Goal: Communication & Community: Answer question/provide support

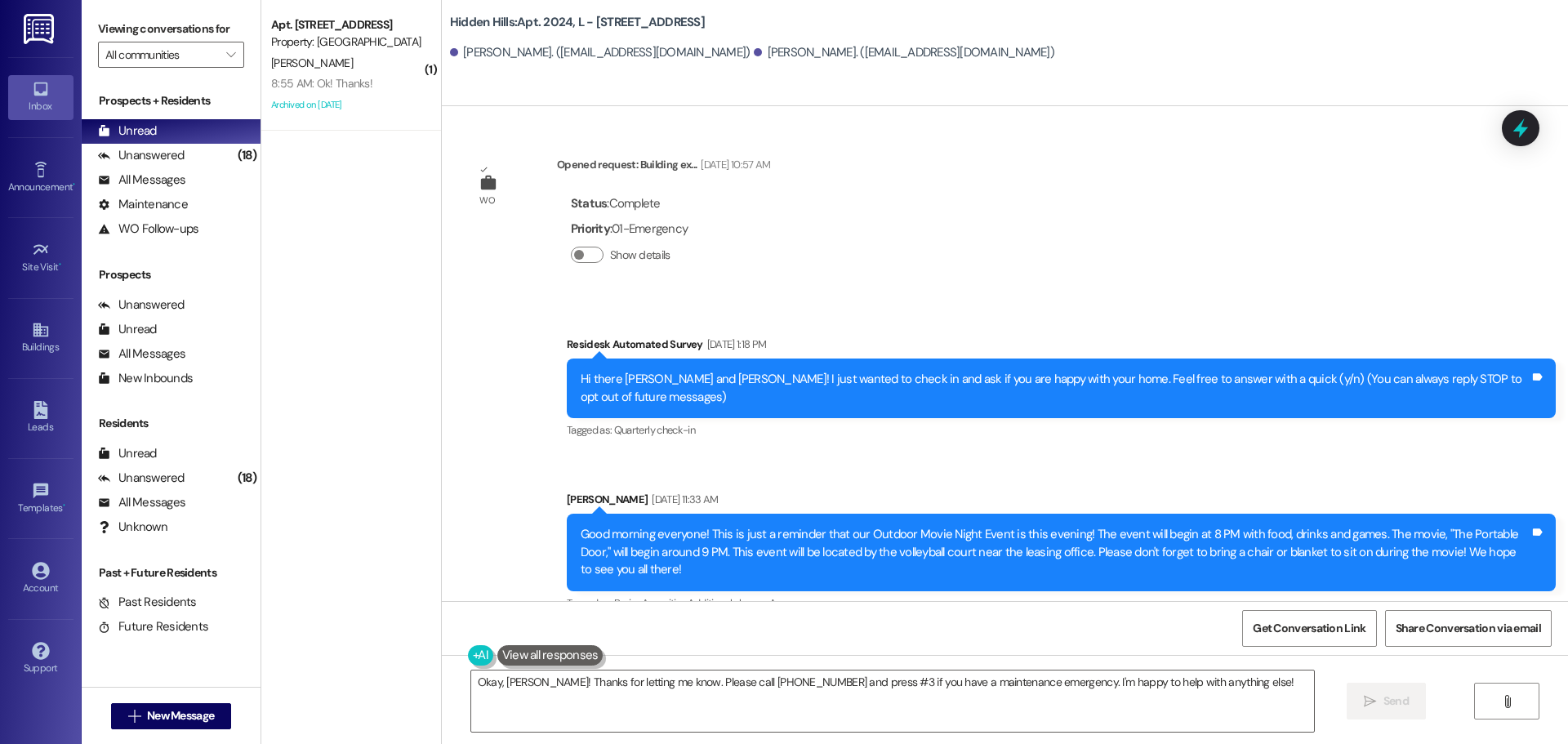
scroll to position [23876, 0]
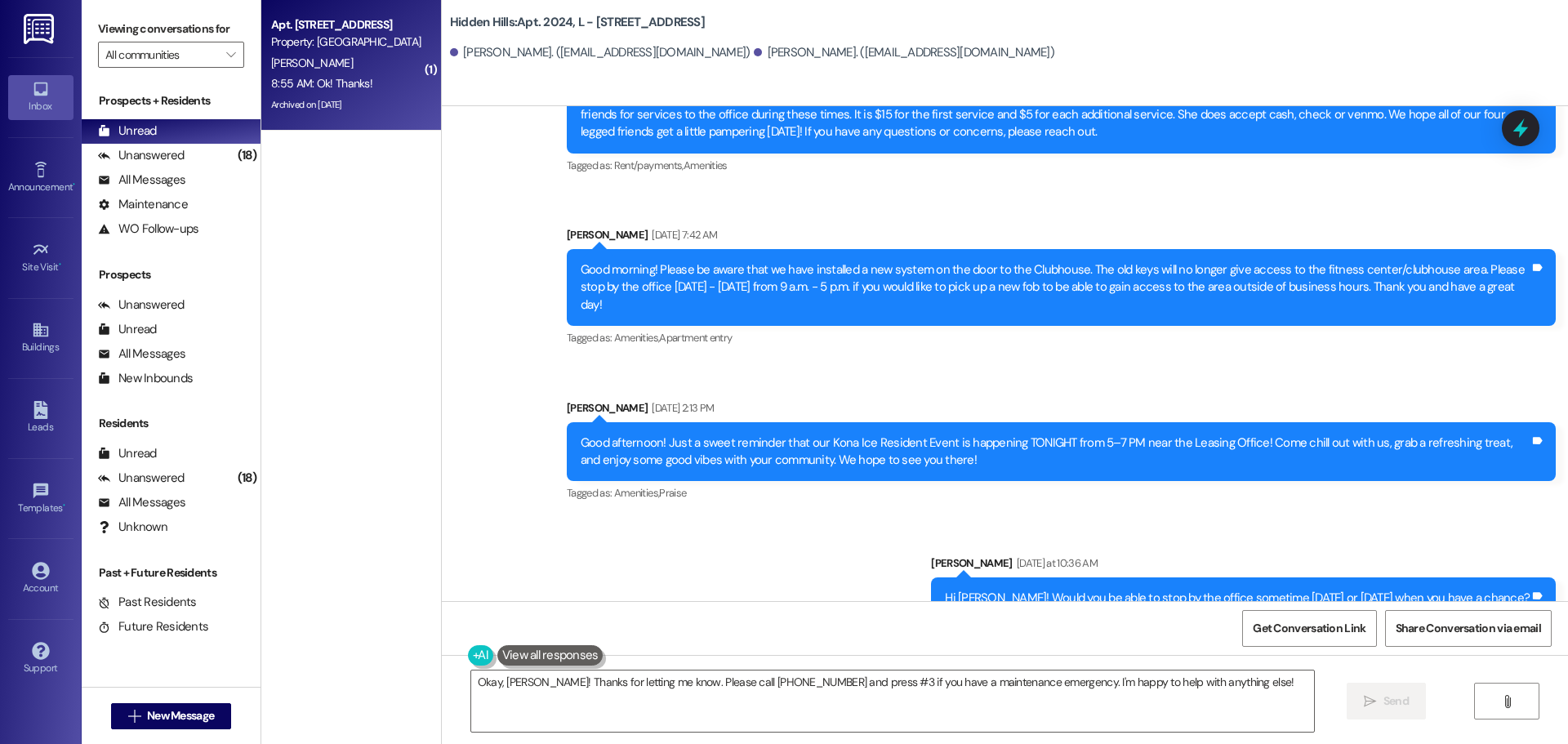
click at [338, 75] on div "8:55 AM: Ok! Thanks! 8:55 AM: Ok! Thanks!" at bounding box center [346, 84] width 155 height 21
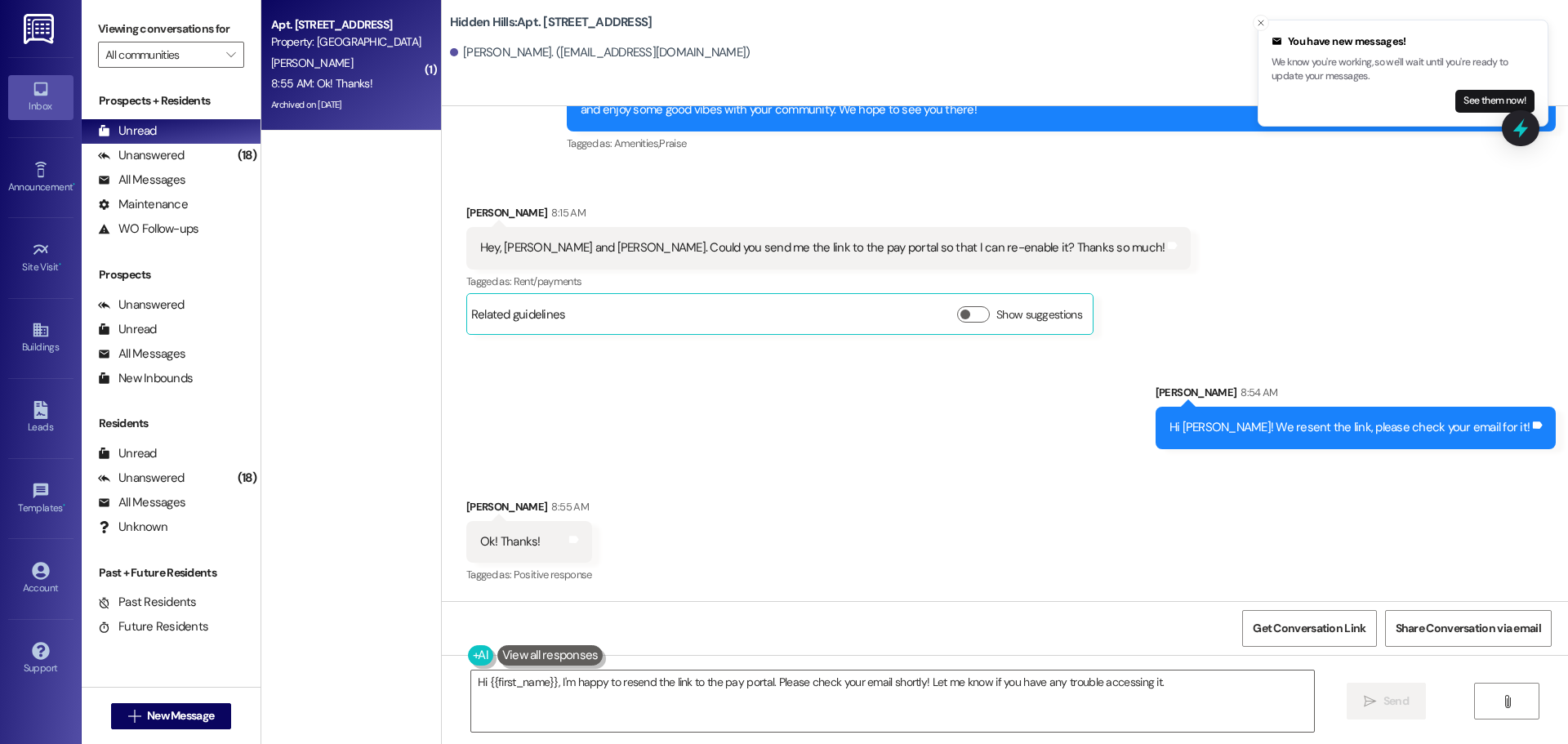
scroll to position [18340, 0]
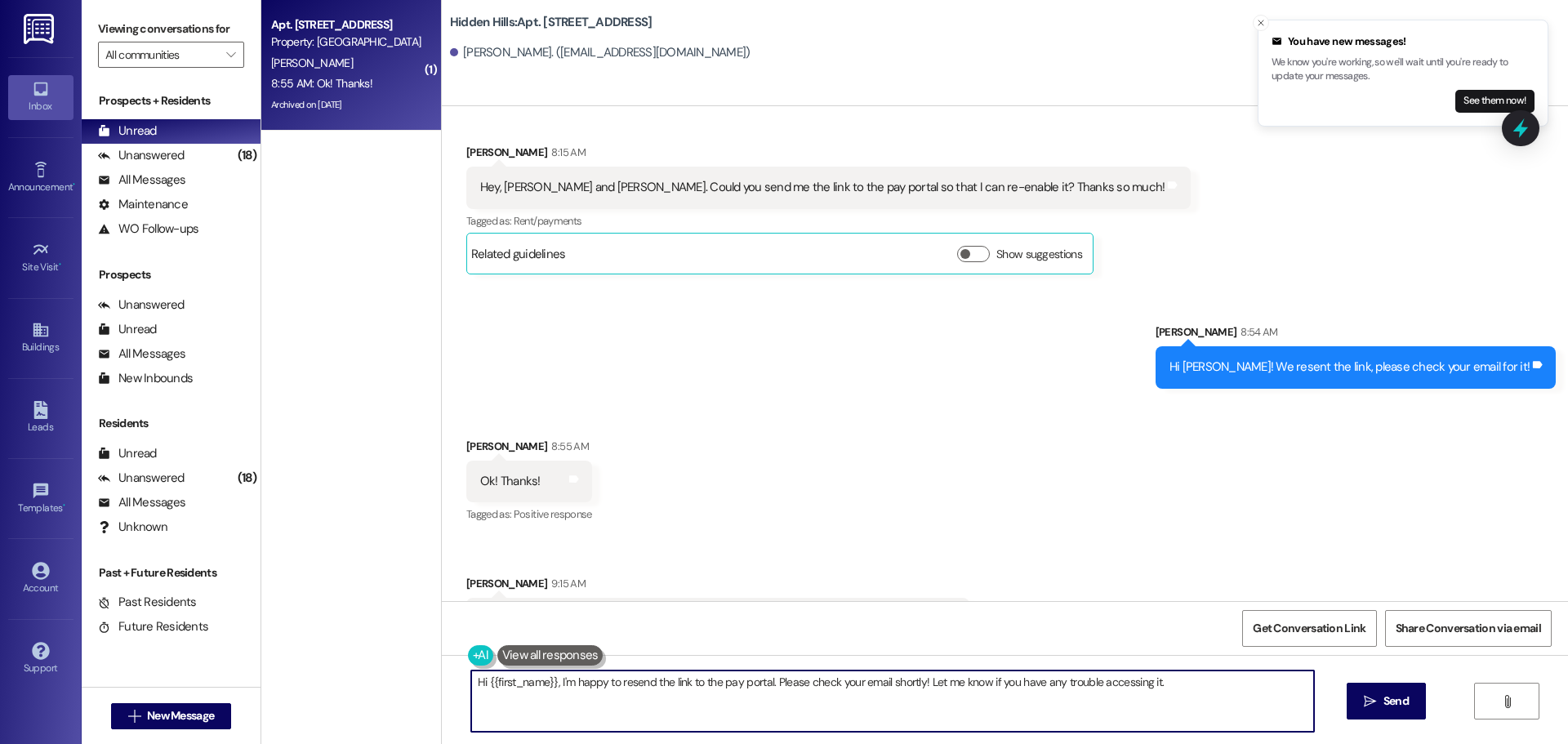
drag, startPoint x: 891, startPoint y: 675, endPoint x: 288, endPoint y: 648, distance: 603.6
click at [288, 648] on div "( 1 ) Apt. [STREET_ADDRESS] Property: [GEOGRAPHIC_DATA] [PERSON_NAME] 8:55 AM: …" at bounding box center [914, 372] width 1307 height 744
type textarea "The invite was sent at 8:54 a.m. this morning so it should be fresh in the inbo…"
click at [1386, 706] on span "Send" at bounding box center [1396, 701] width 26 height 17
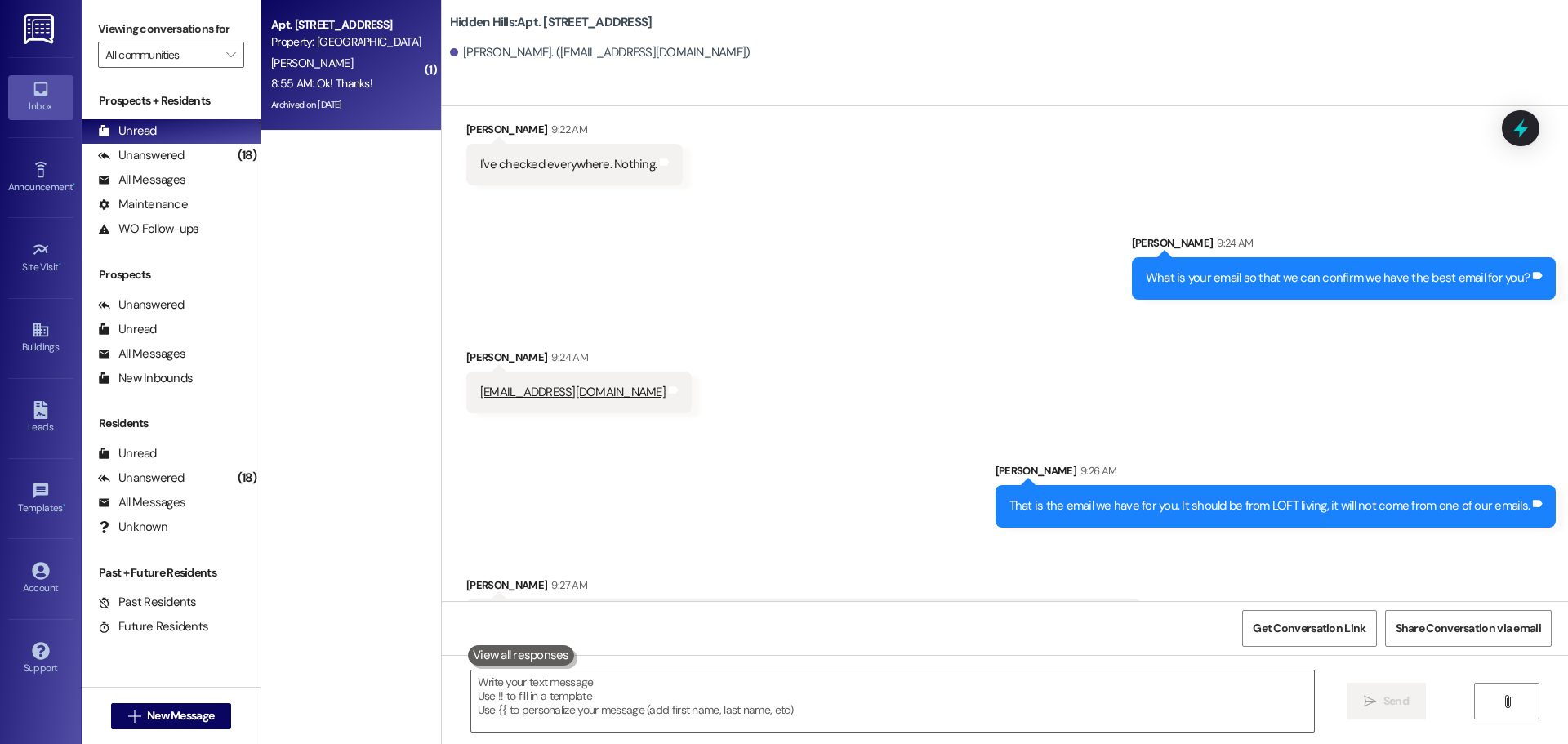
scroll to position [19024, 0]
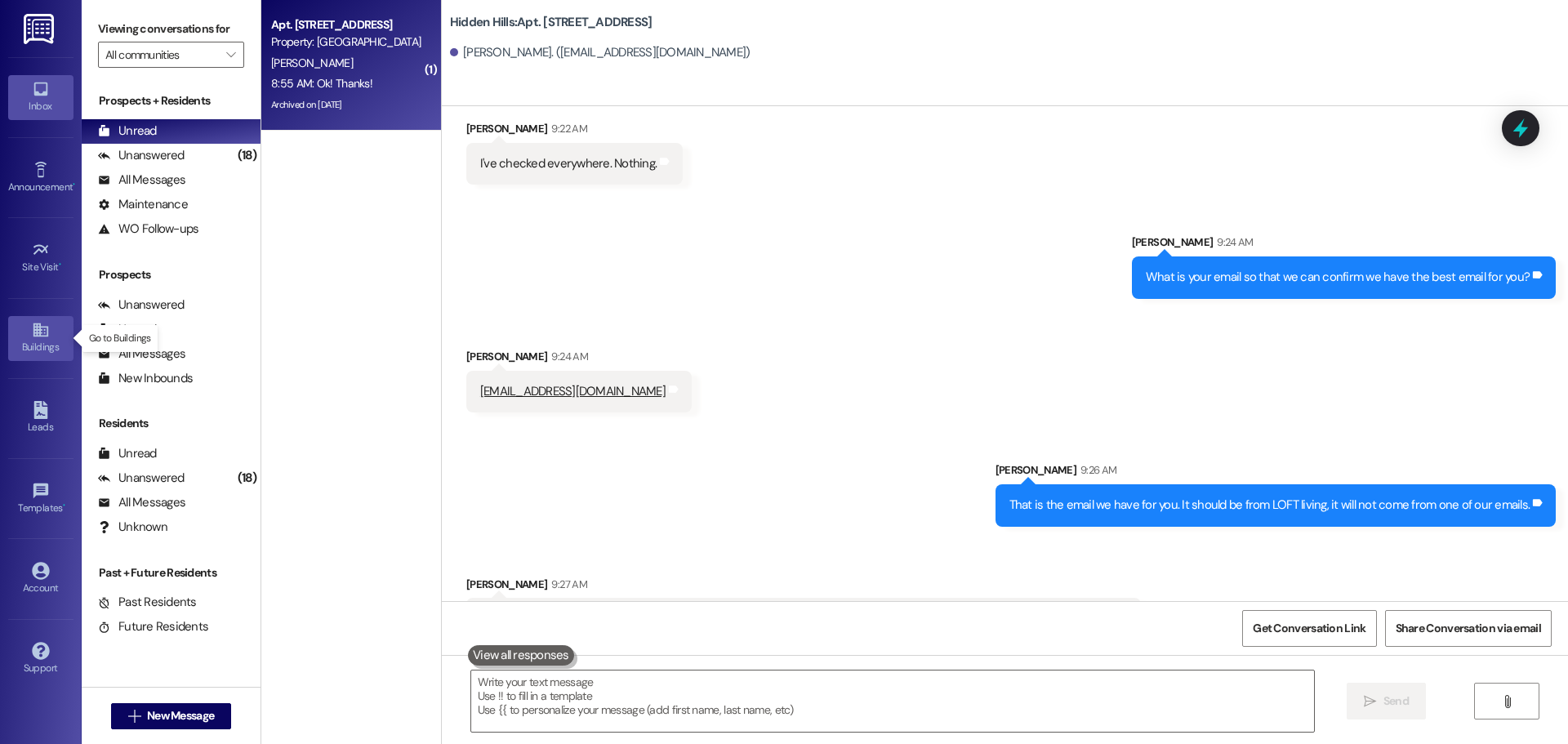
click at [40, 341] on div "Buildings" at bounding box center [40, 347] width 82 height 17
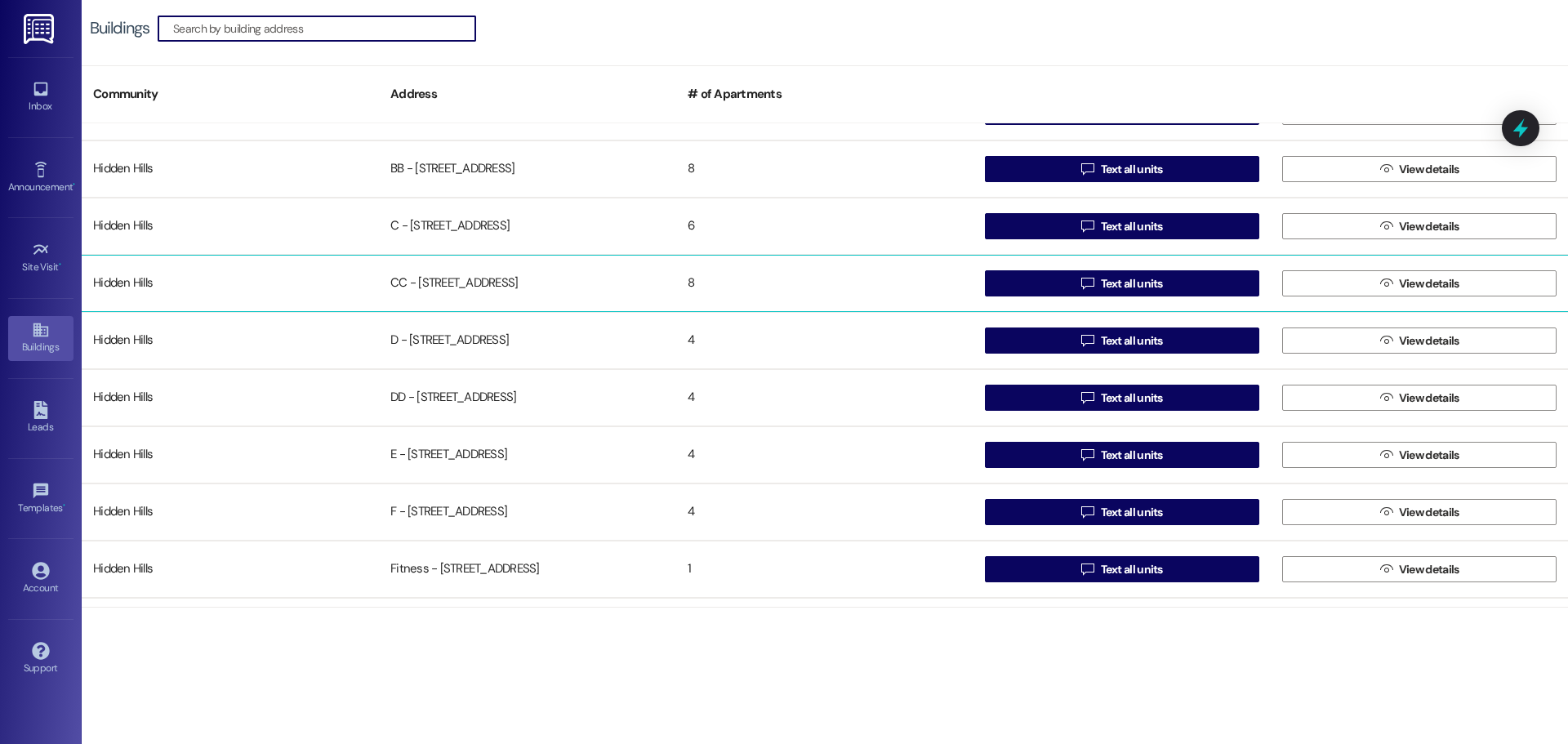
scroll to position [164, 0]
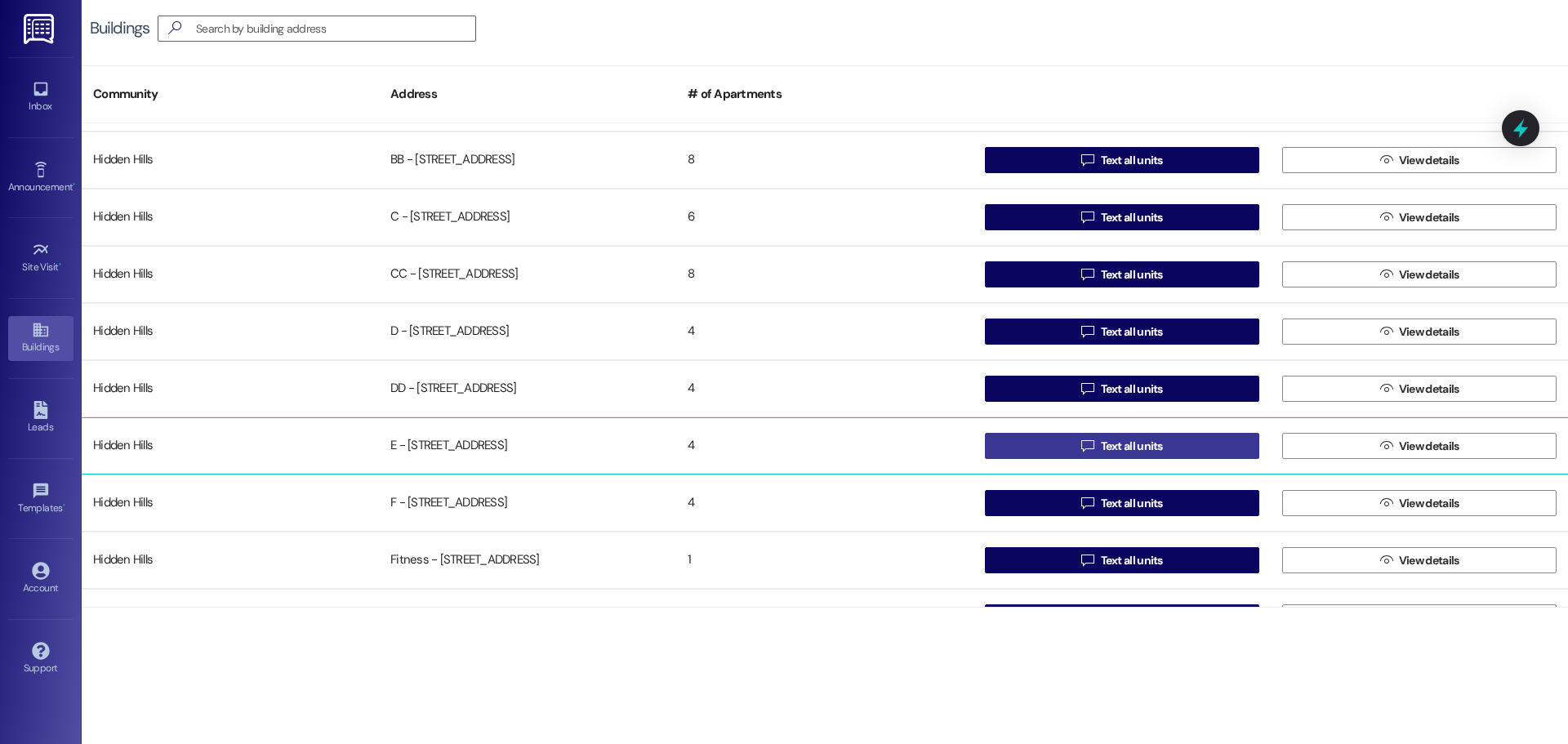
click at [1106, 447] on span "Text all units" at bounding box center [1131, 446] width 62 height 17
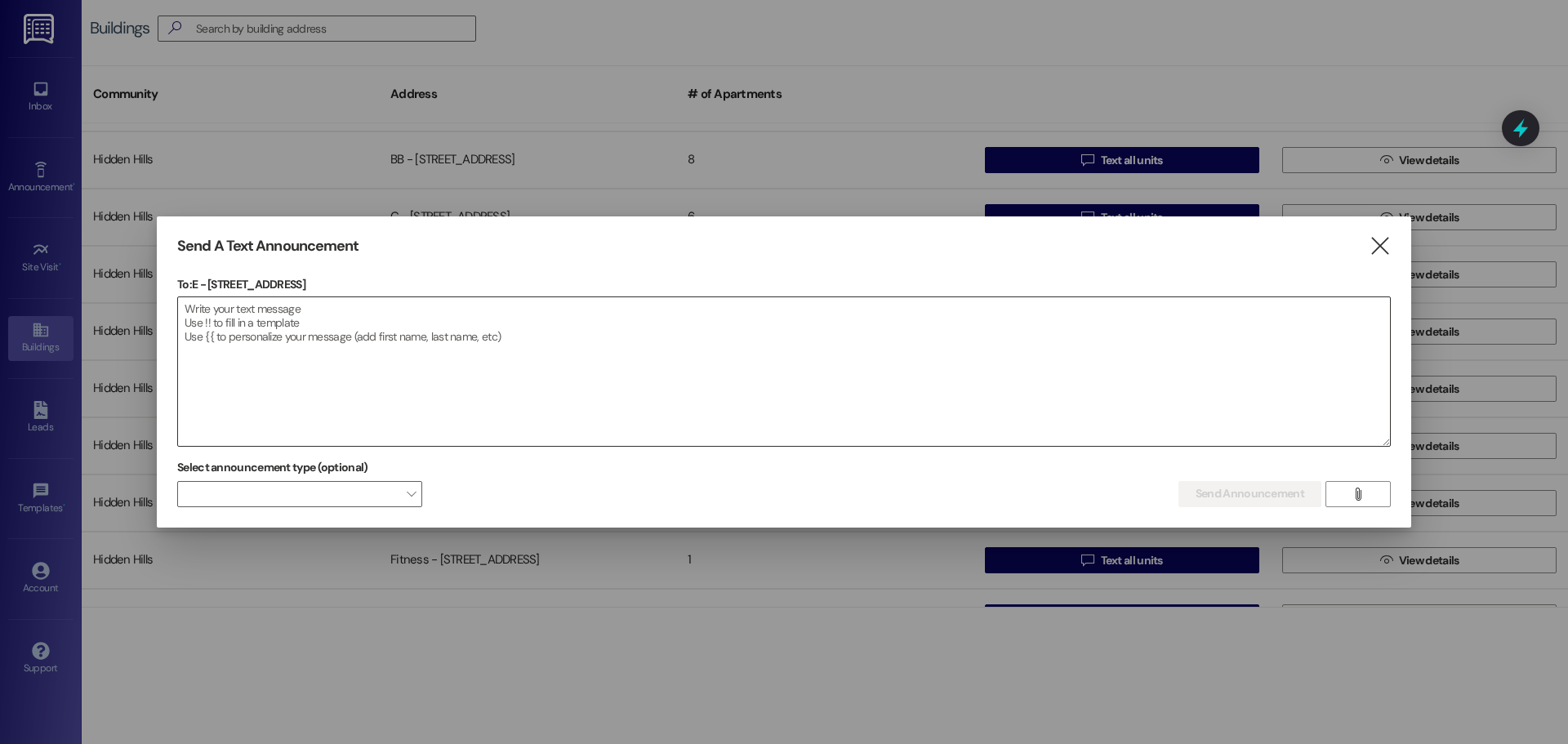
click at [382, 316] on textarea at bounding box center [784, 371] width 1212 height 149
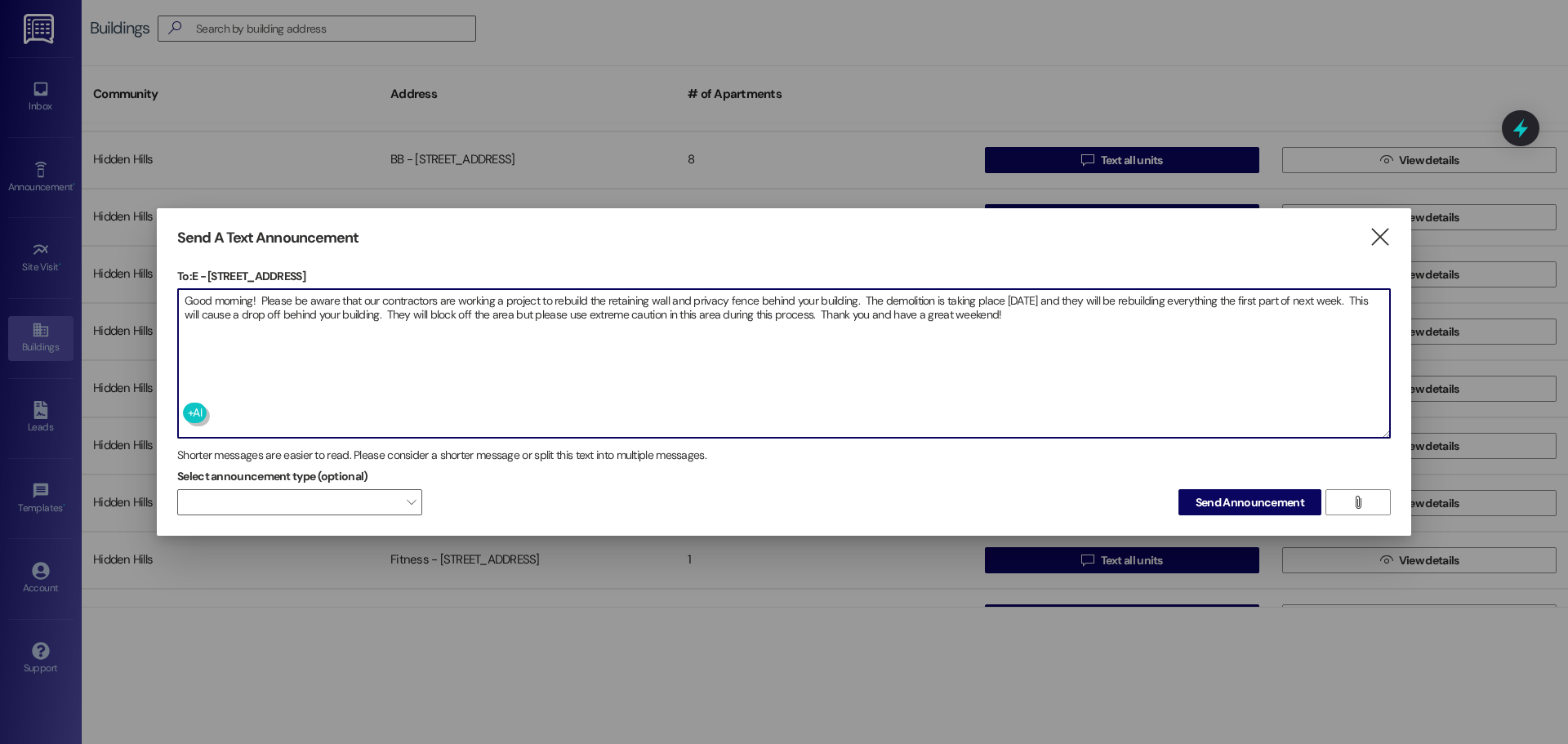
click at [496, 299] on textarea "Good morning! Please be aware that our contractors are working a project to reb…" at bounding box center [784, 363] width 1212 height 149
click at [1016, 312] on textarea "Good morning! Please be aware that our contractors are working on a project to …" at bounding box center [784, 363] width 1212 height 149
type textarea "Good morning! Please be aware that our contractors are working on a project to …"
click at [1239, 504] on span "Send Announcement" at bounding box center [1249, 502] width 108 height 17
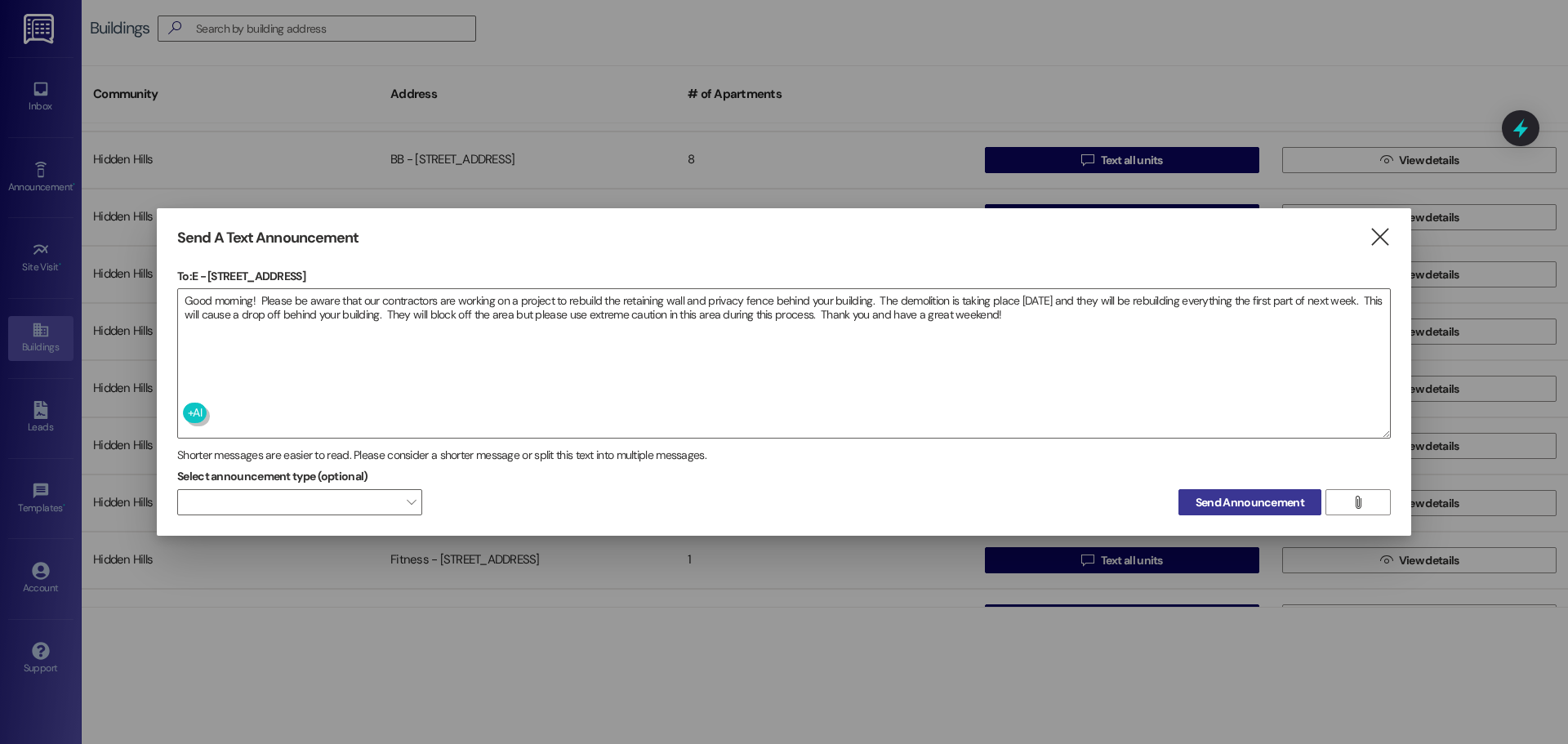
click at [1213, 506] on span "Send Announcement" at bounding box center [1249, 502] width 108 height 17
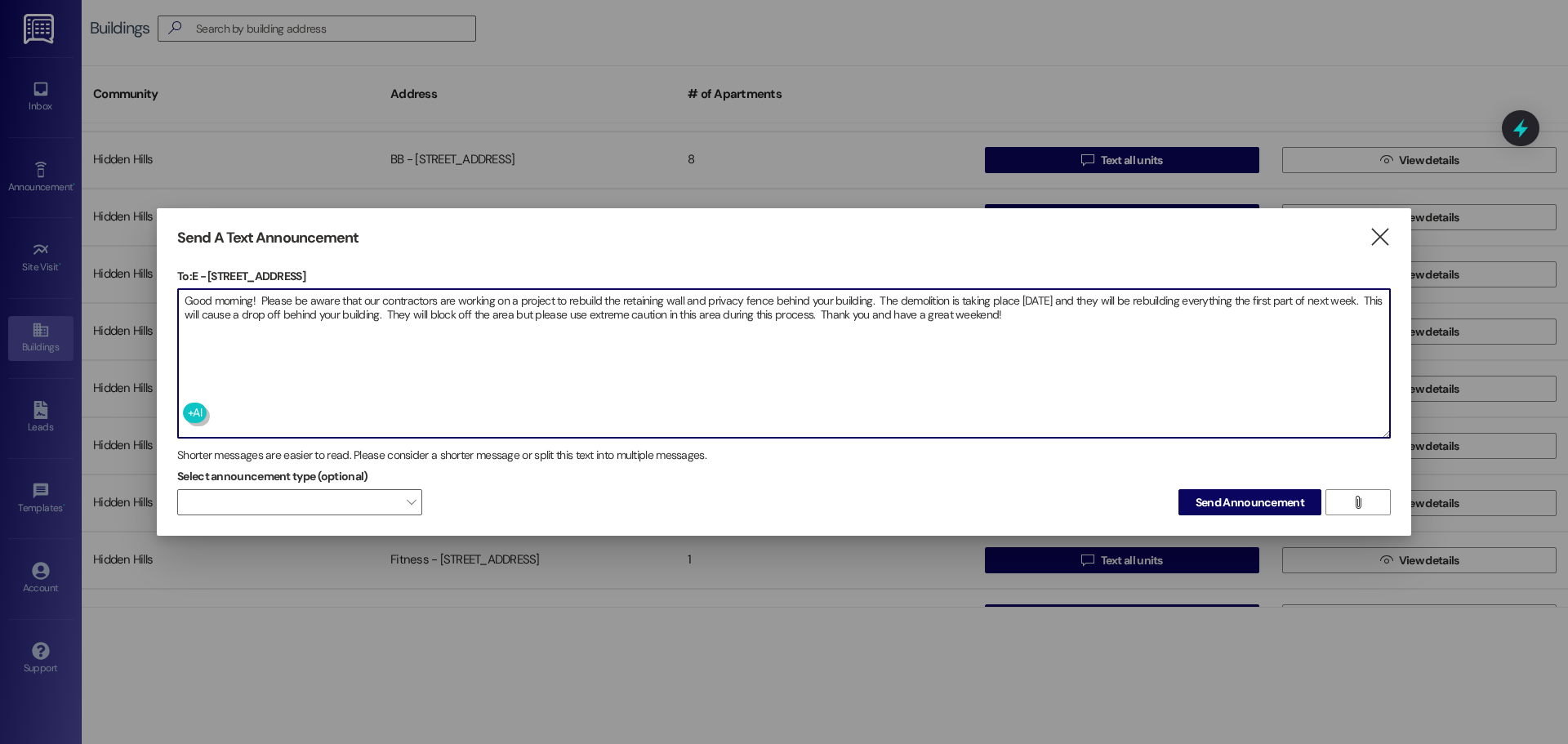
drag, startPoint x: 990, startPoint y: 311, endPoint x: 126, endPoint y: 268, distance: 865.1
click at [126, 268] on div "Send A Text Announcement  To: E - [STREET_ADDRESS]  Drop image file here Good…" at bounding box center [784, 372] width 1568 height 744
click at [1378, 240] on icon "" at bounding box center [1380, 237] width 22 height 17
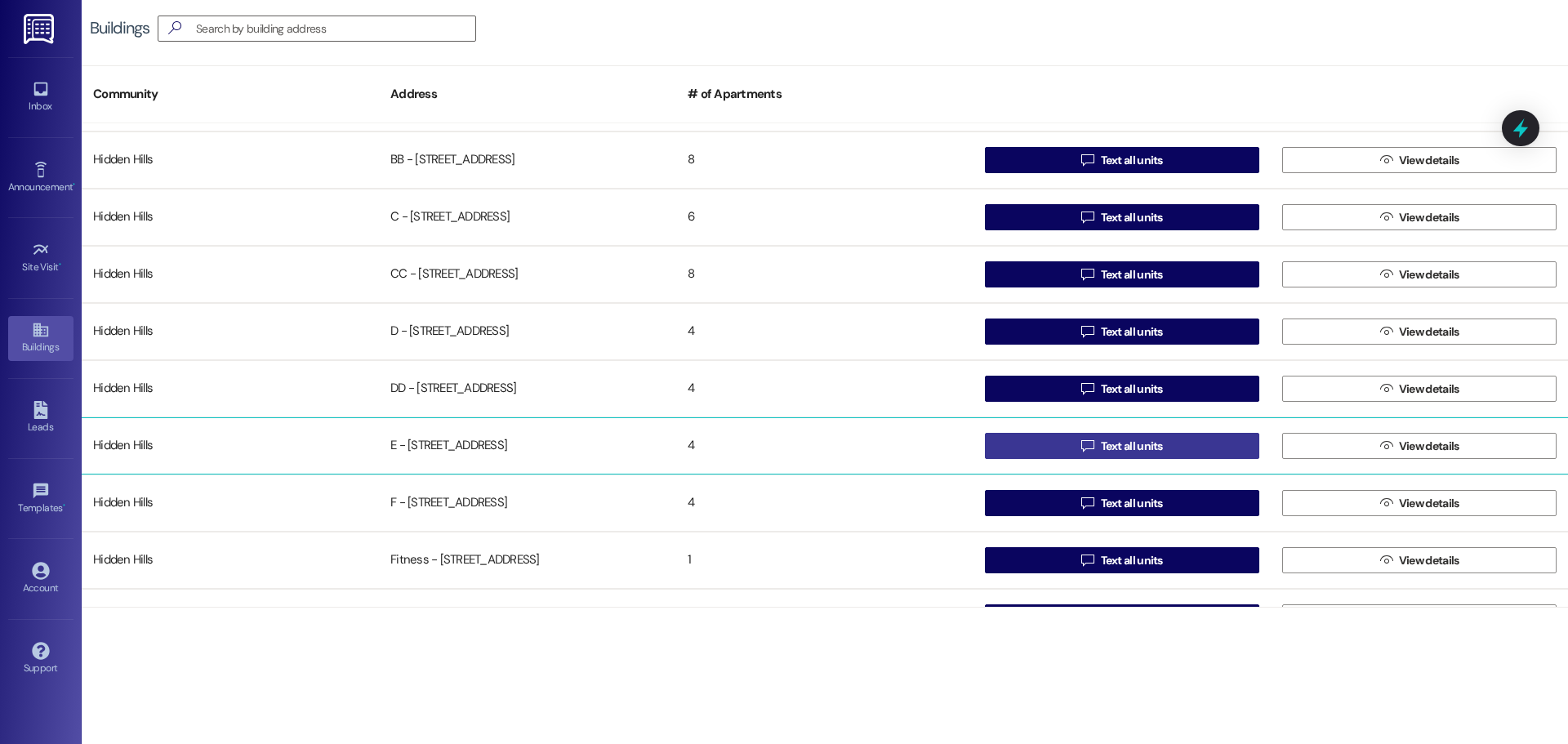
click at [1147, 443] on span "Text all units" at bounding box center [1131, 446] width 62 height 17
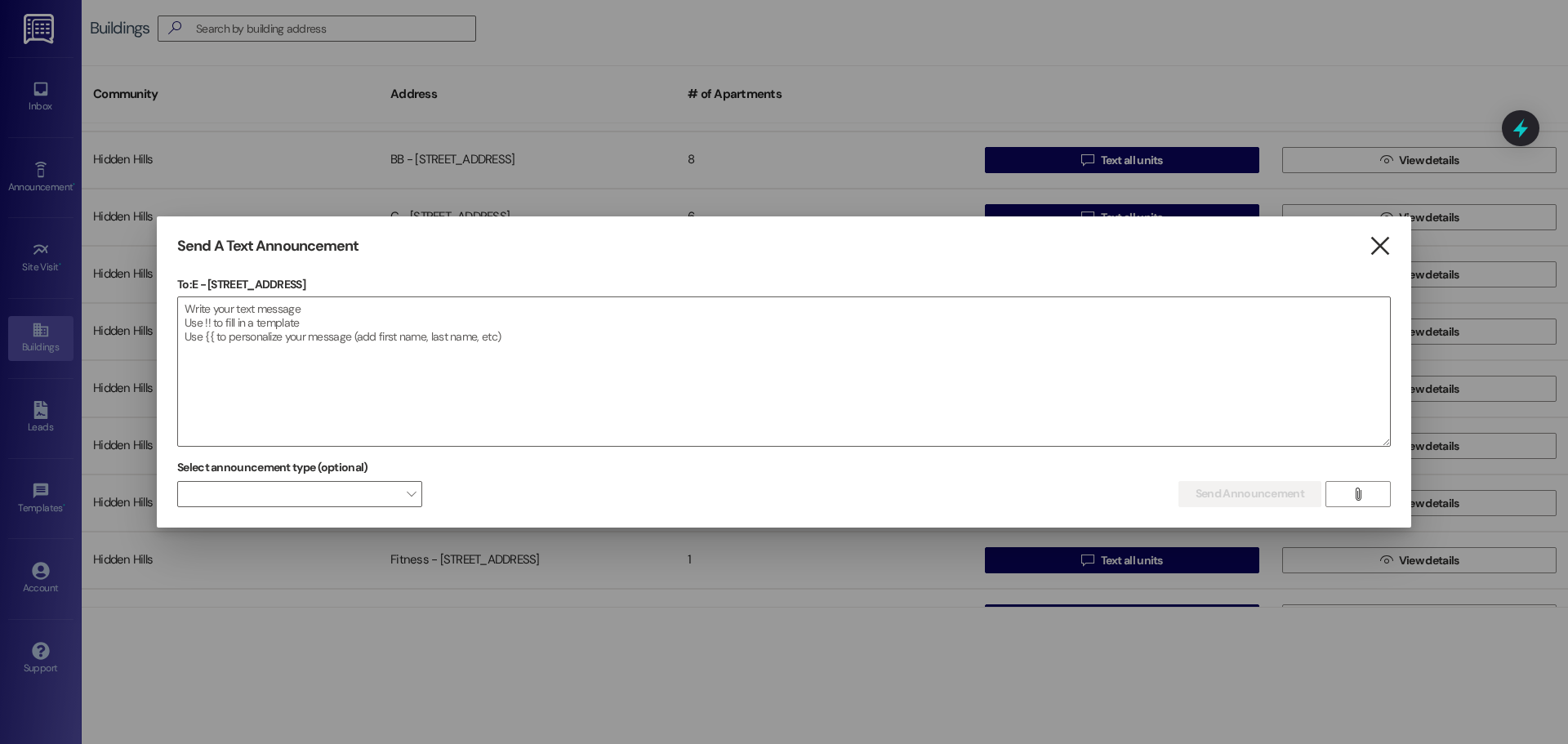
click at [1384, 241] on icon "" at bounding box center [1380, 246] width 22 height 17
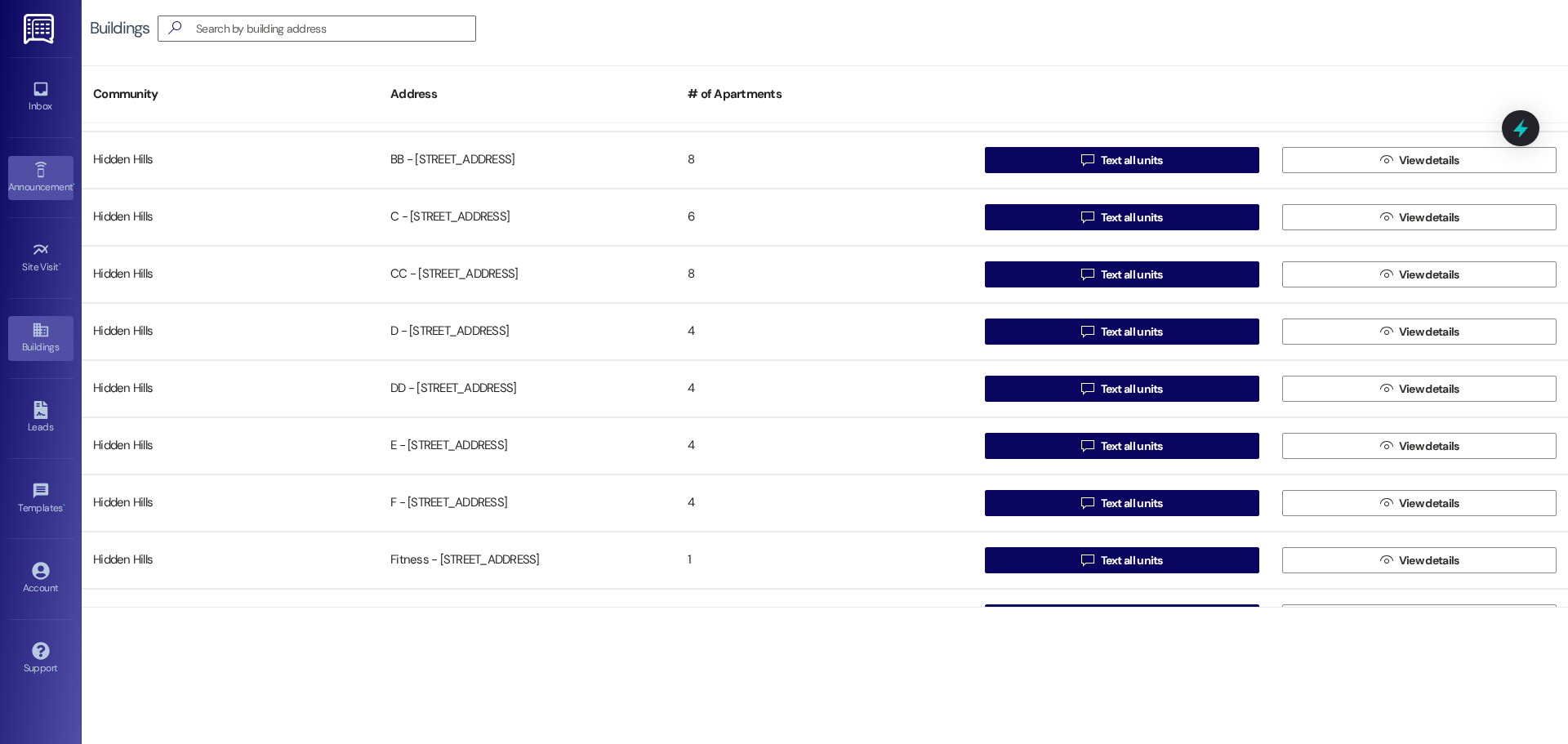
click at [32, 174] on icon at bounding box center [40, 170] width 18 height 18
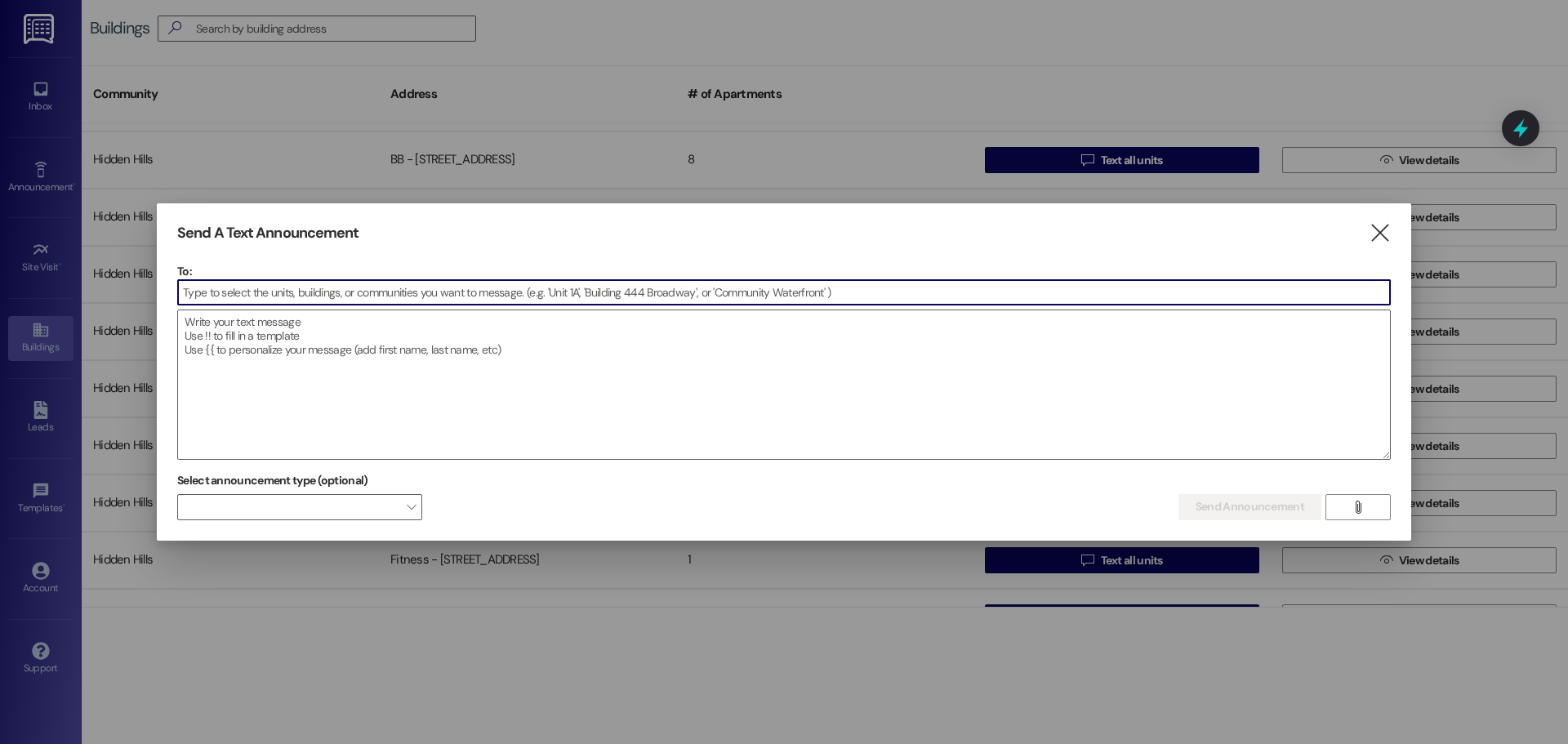
click at [382, 294] on input at bounding box center [784, 292] width 1212 height 25
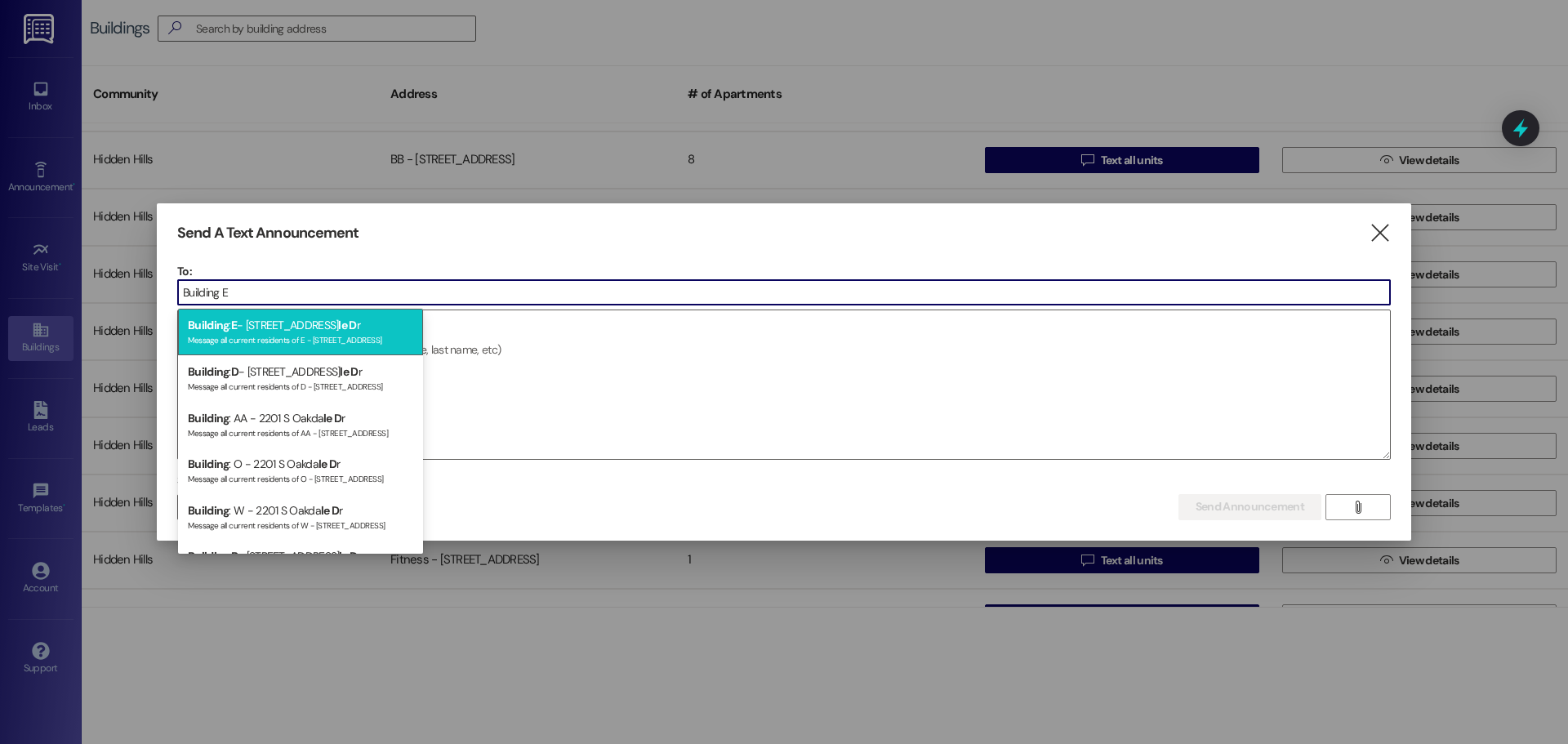
type input "Building E"
click at [338, 318] on span "le D" at bounding box center [347, 325] width 18 height 15
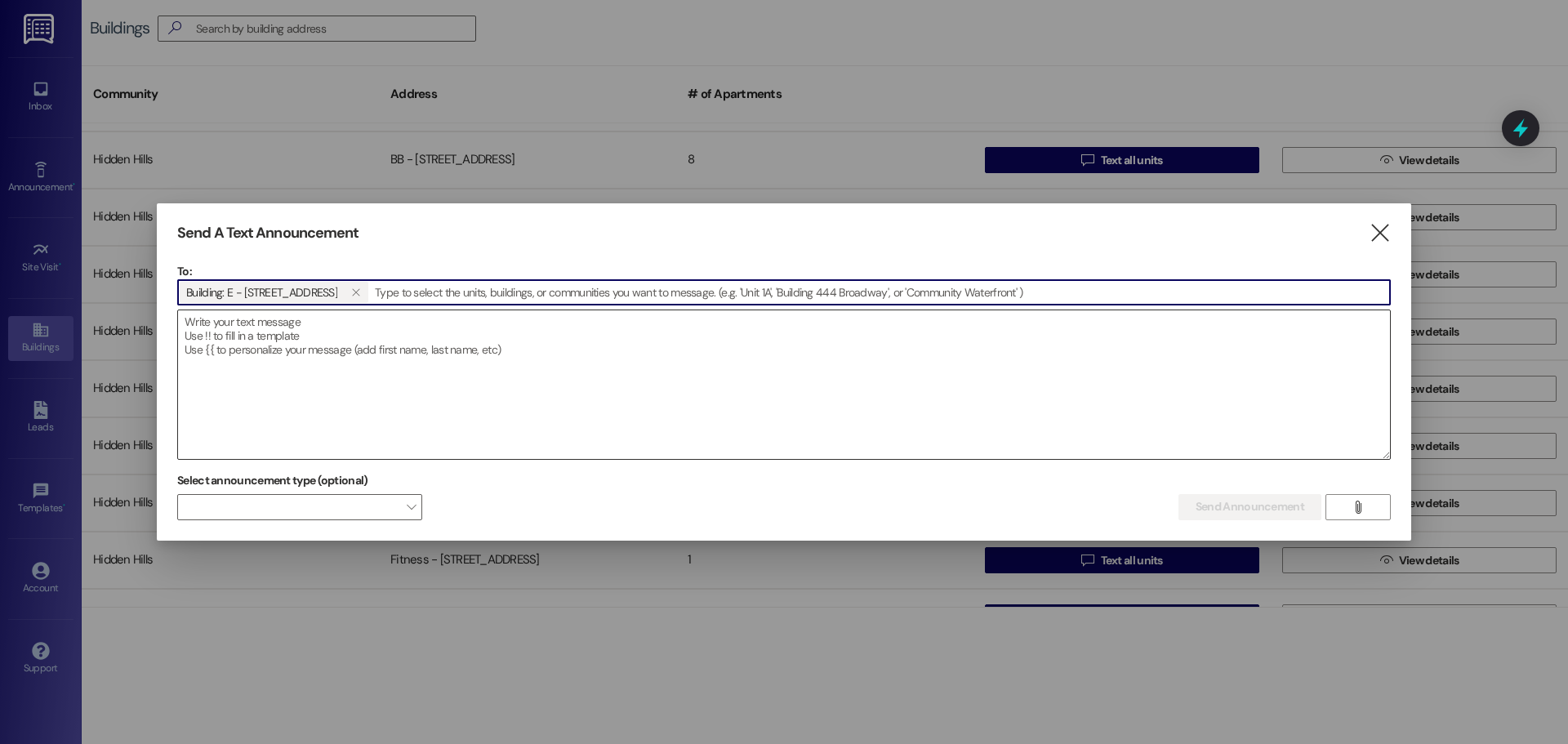
click at [283, 335] on textarea at bounding box center [784, 385] width 1212 height 149
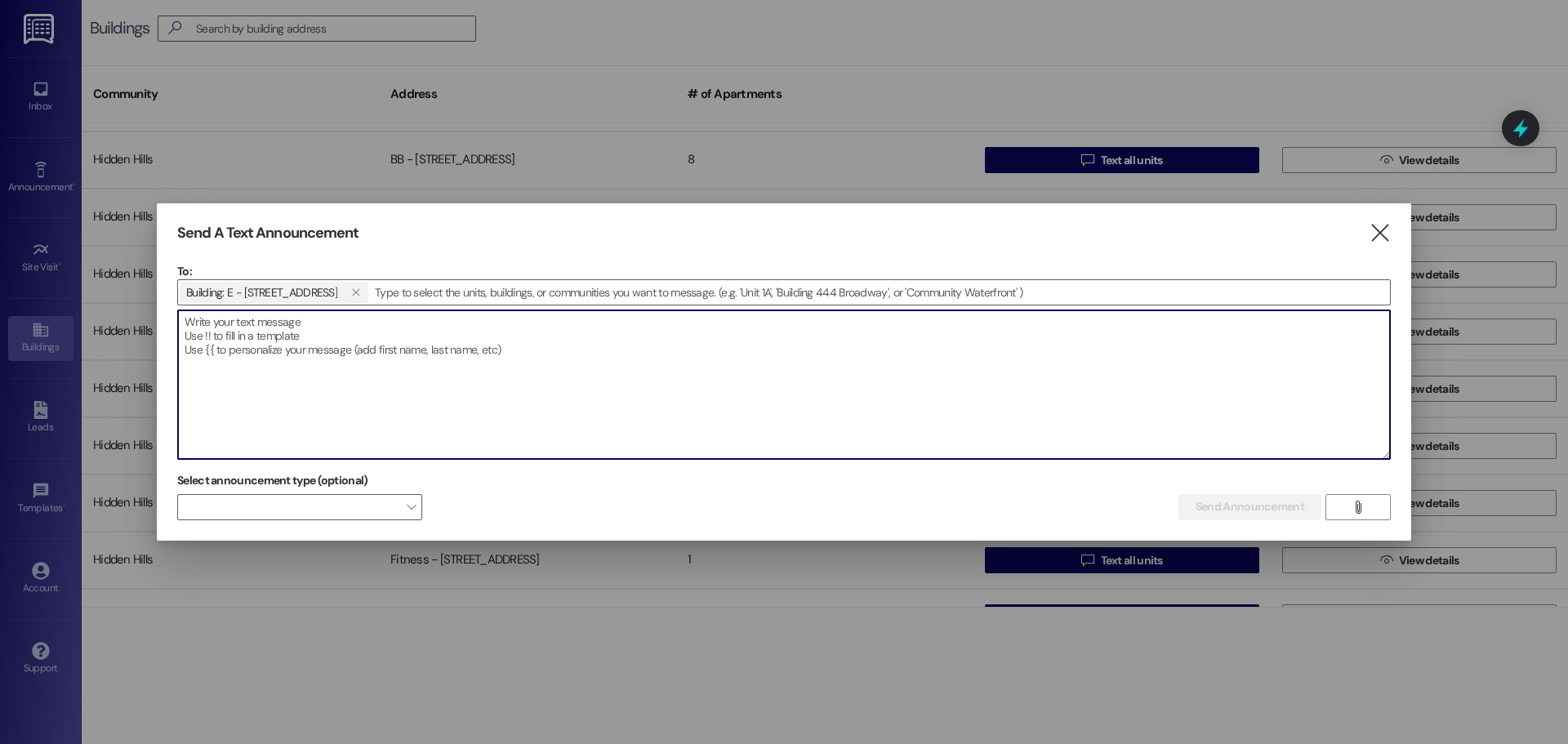
paste textarea "Good morning! Please be aware that our contractors are working on a project to …"
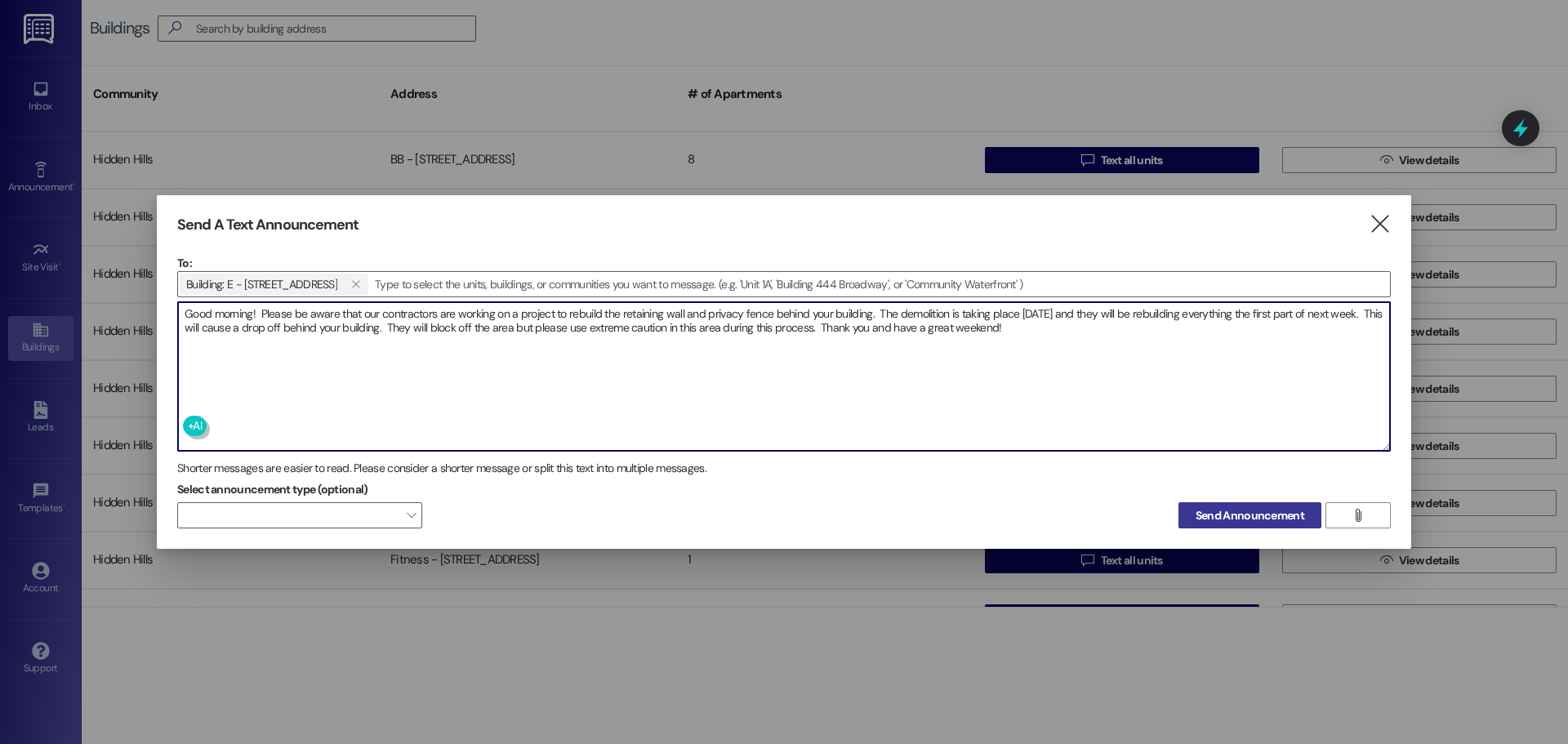
type textarea "Good morning! Please be aware that our contractors are working on a project to …"
click at [1259, 521] on span "Send Announcement" at bounding box center [1249, 515] width 108 height 17
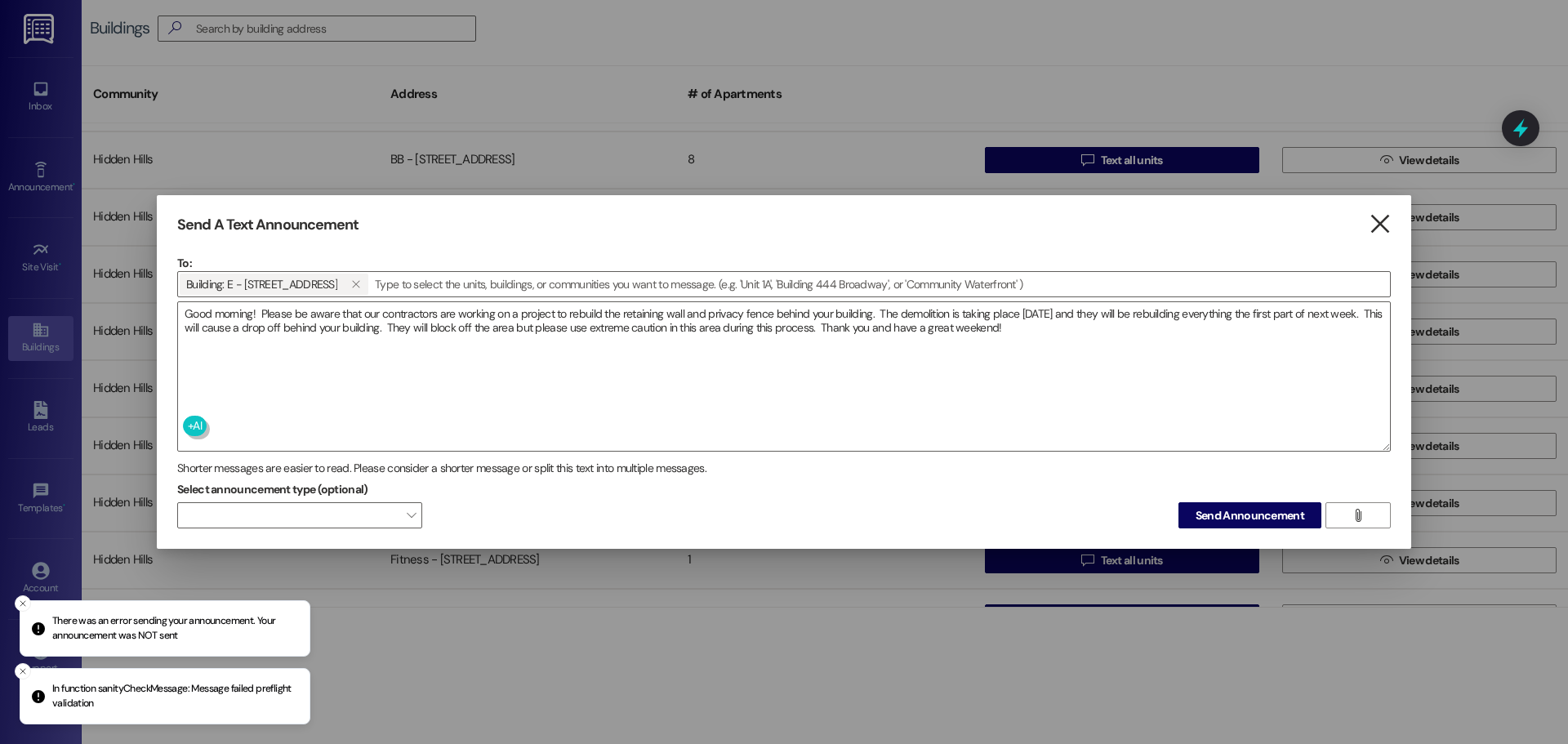
click at [1375, 226] on icon "" at bounding box center [1380, 224] width 22 height 17
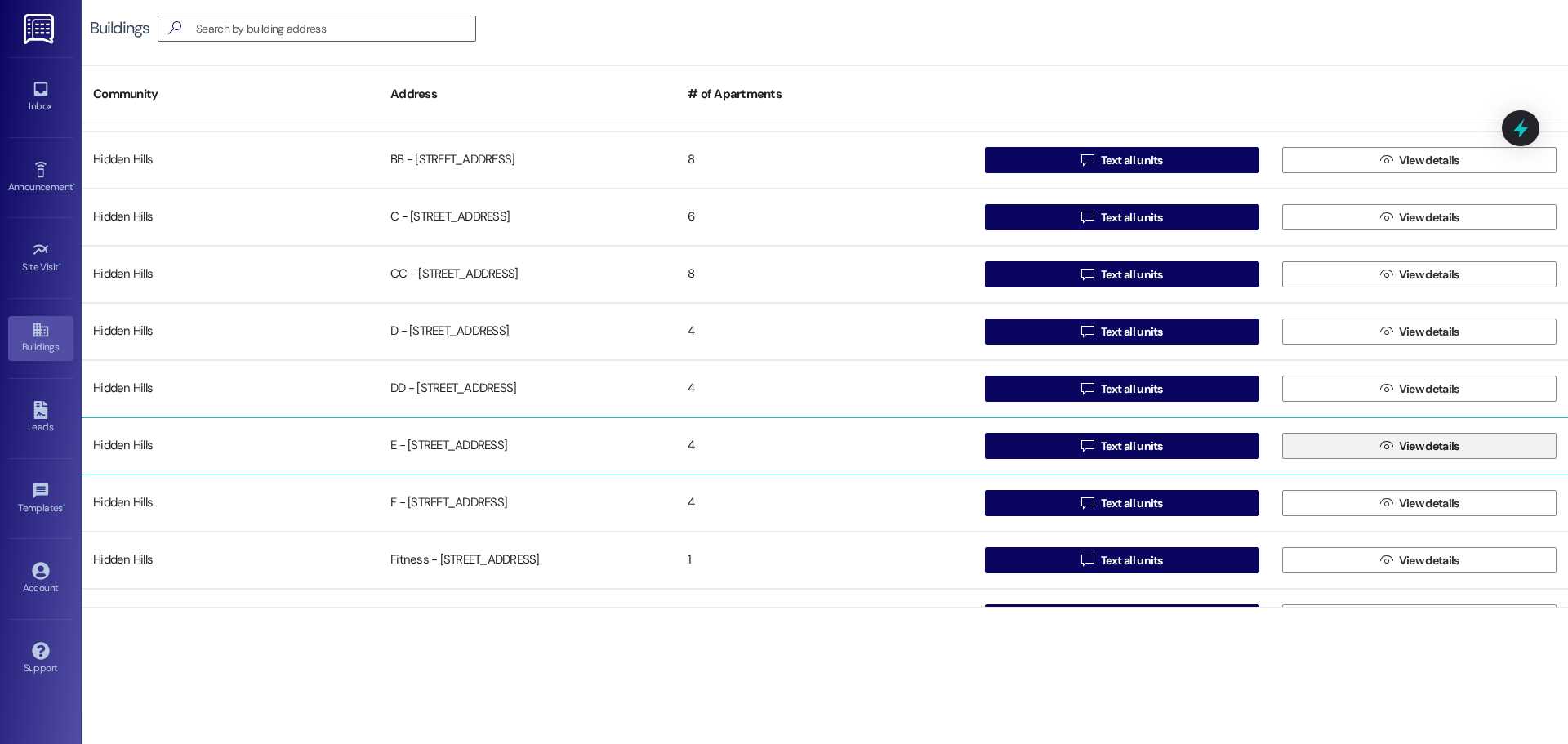
click at [1347, 440] on button " View details" at bounding box center [1419, 446] width 274 height 26
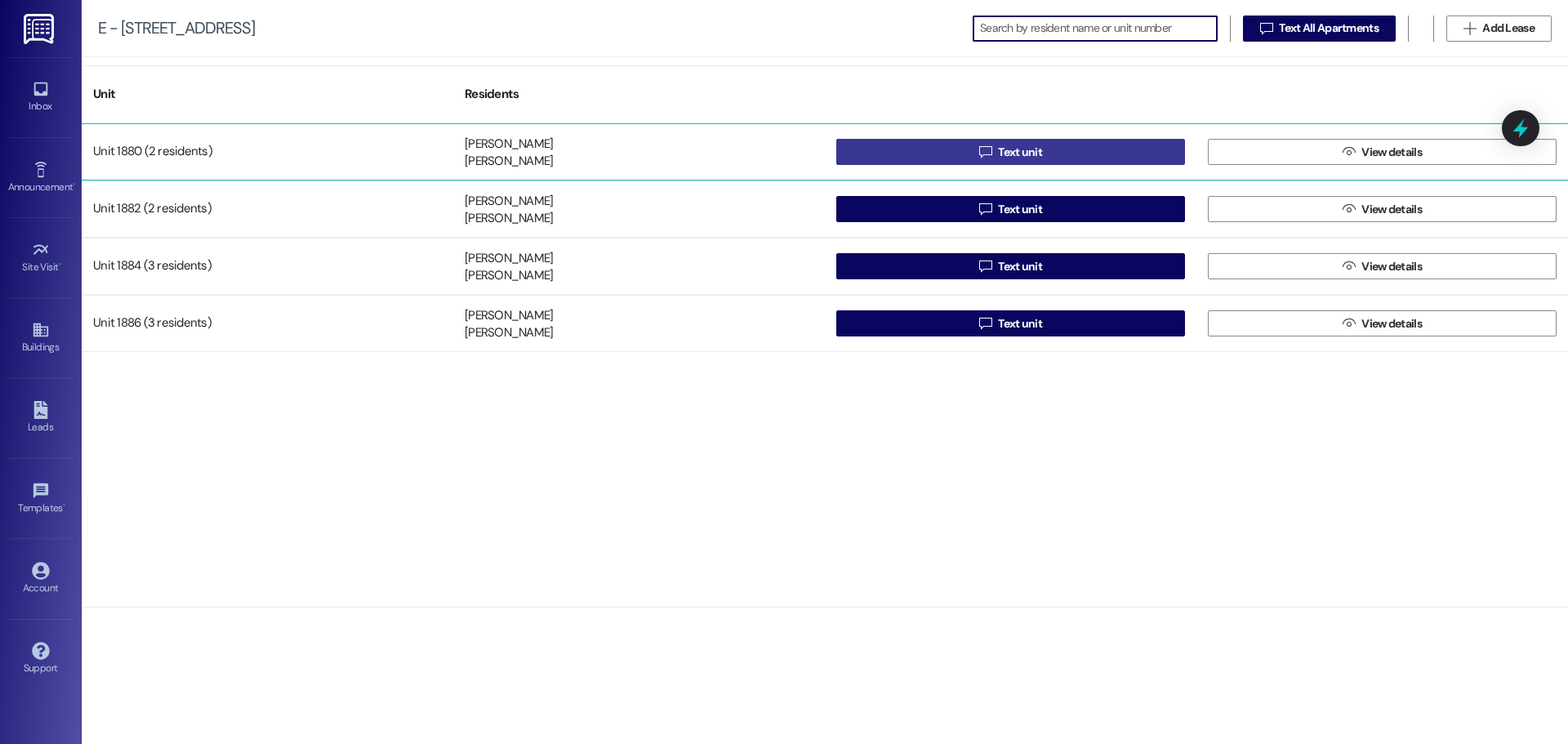
click at [914, 150] on button " Text unit" at bounding box center [1011, 152] width 349 height 26
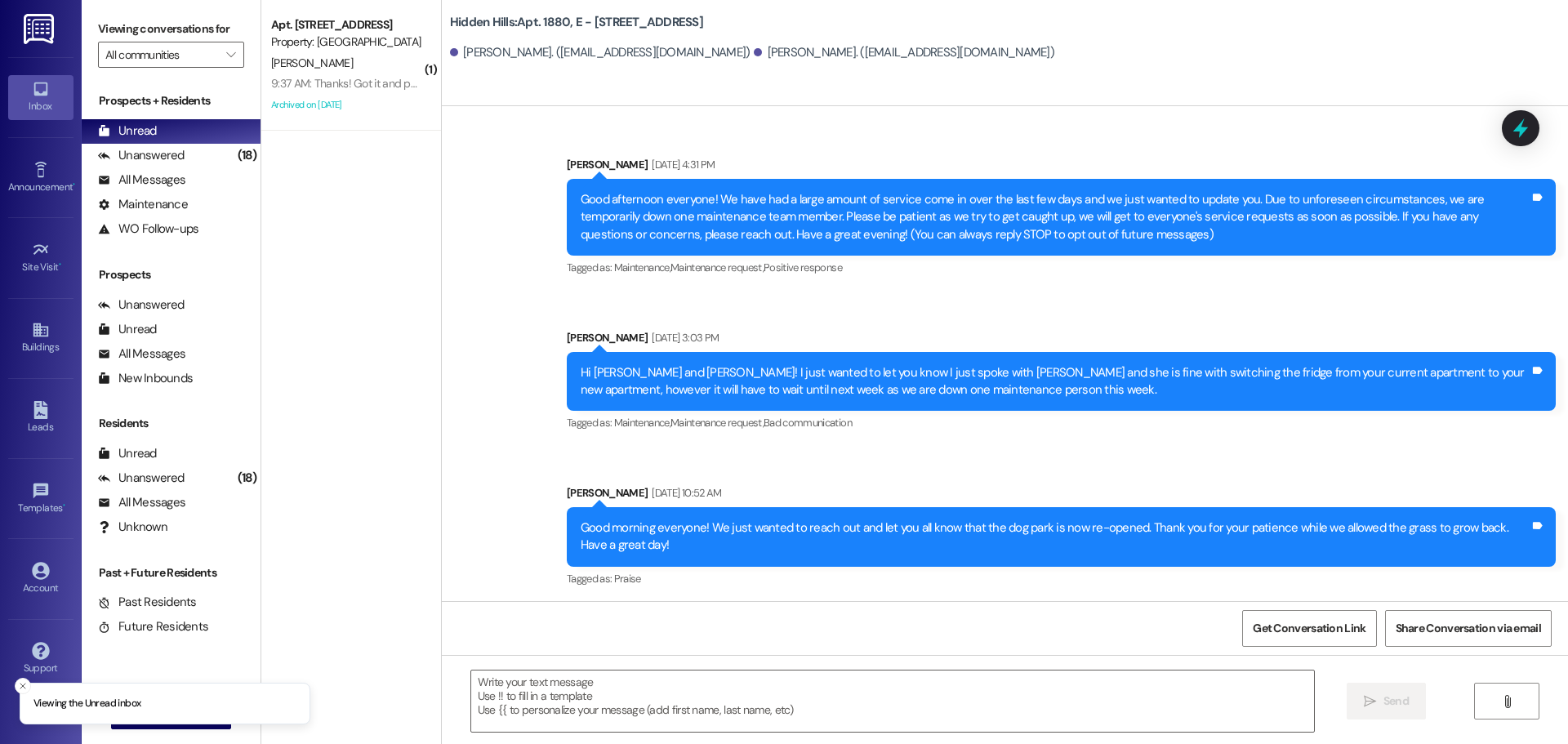
type textarea "Fetching suggested responses. Please feel free to read through the conversation…"
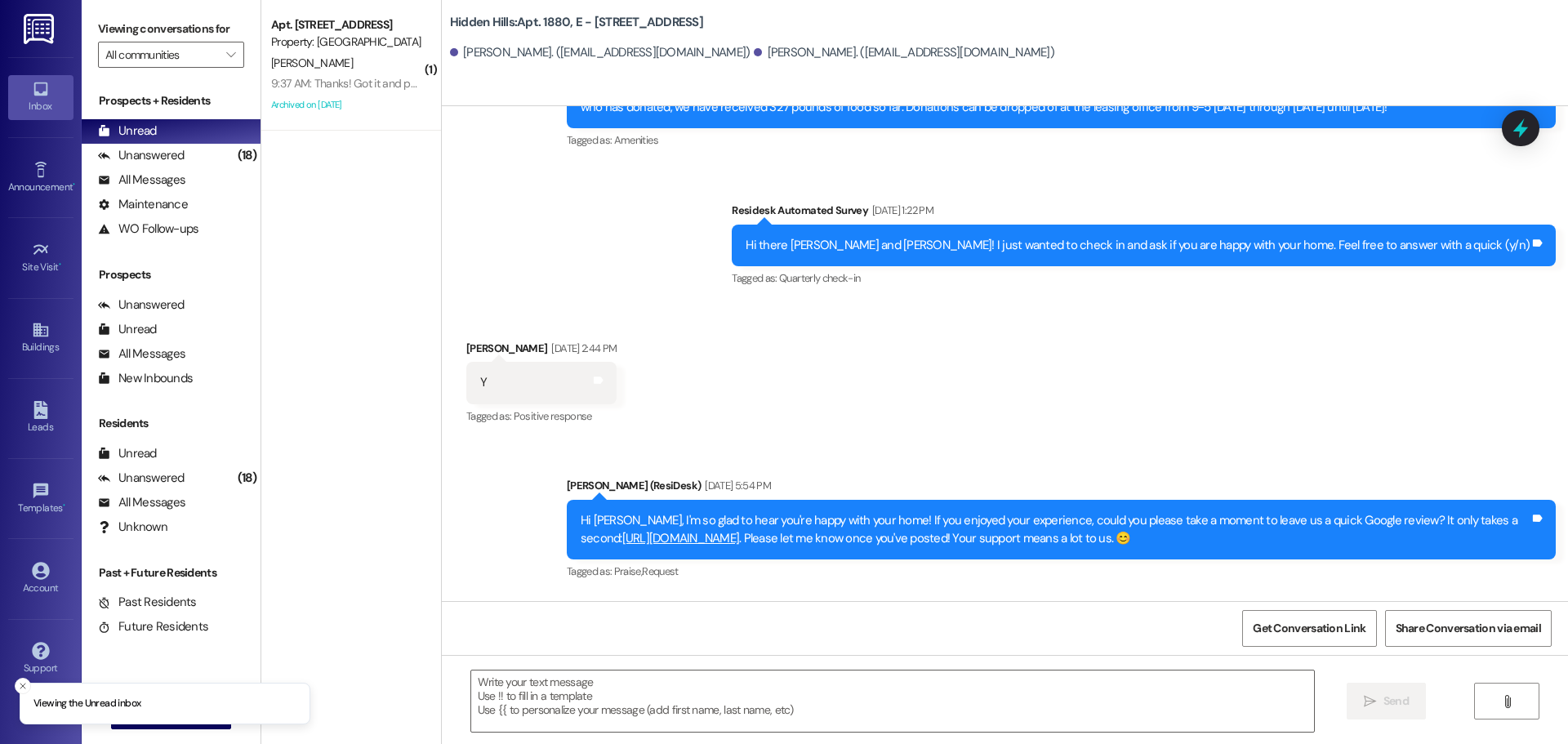
scroll to position [13072, 0]
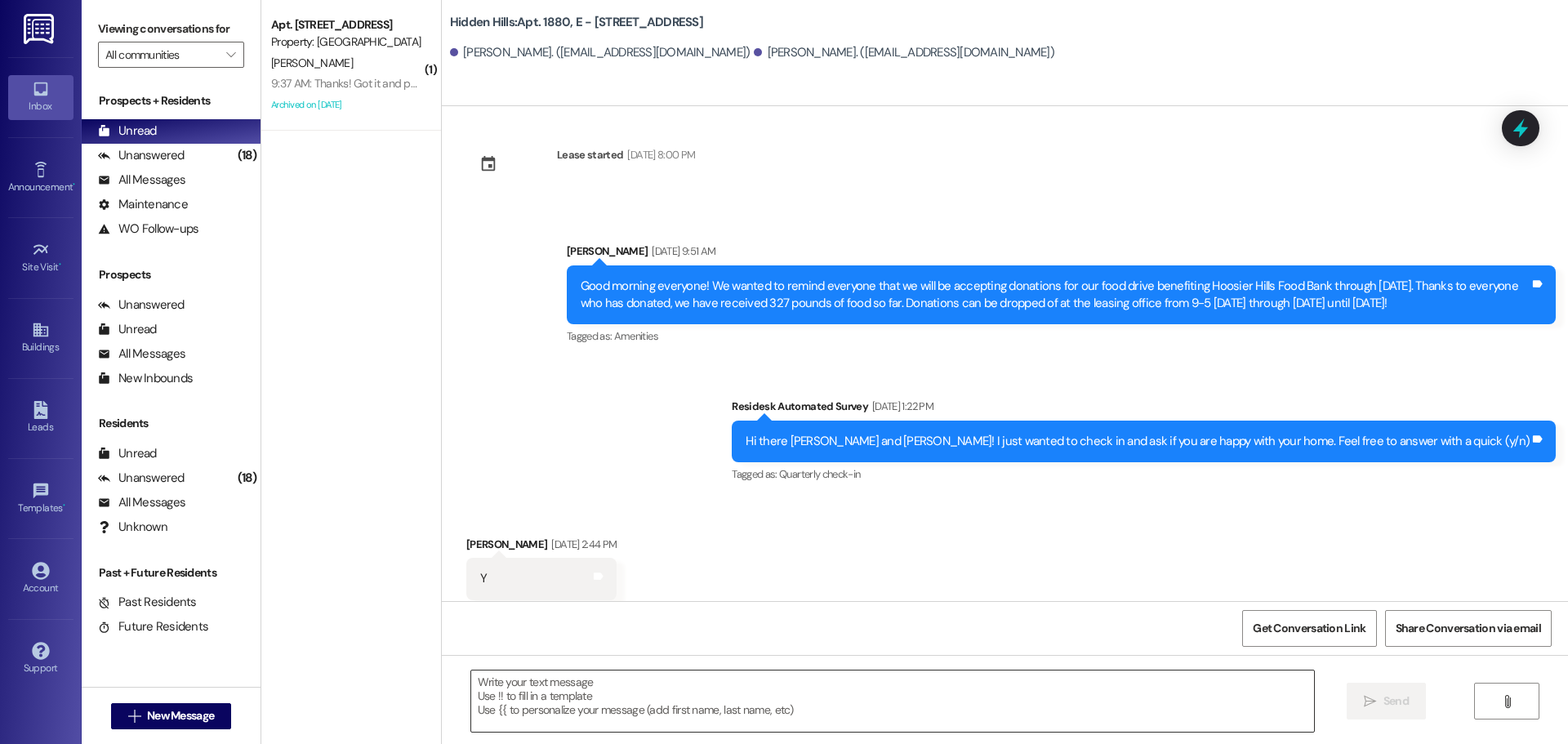
click at [683, 693] on textarea at bounding box center [892, 702] width 843 height 61
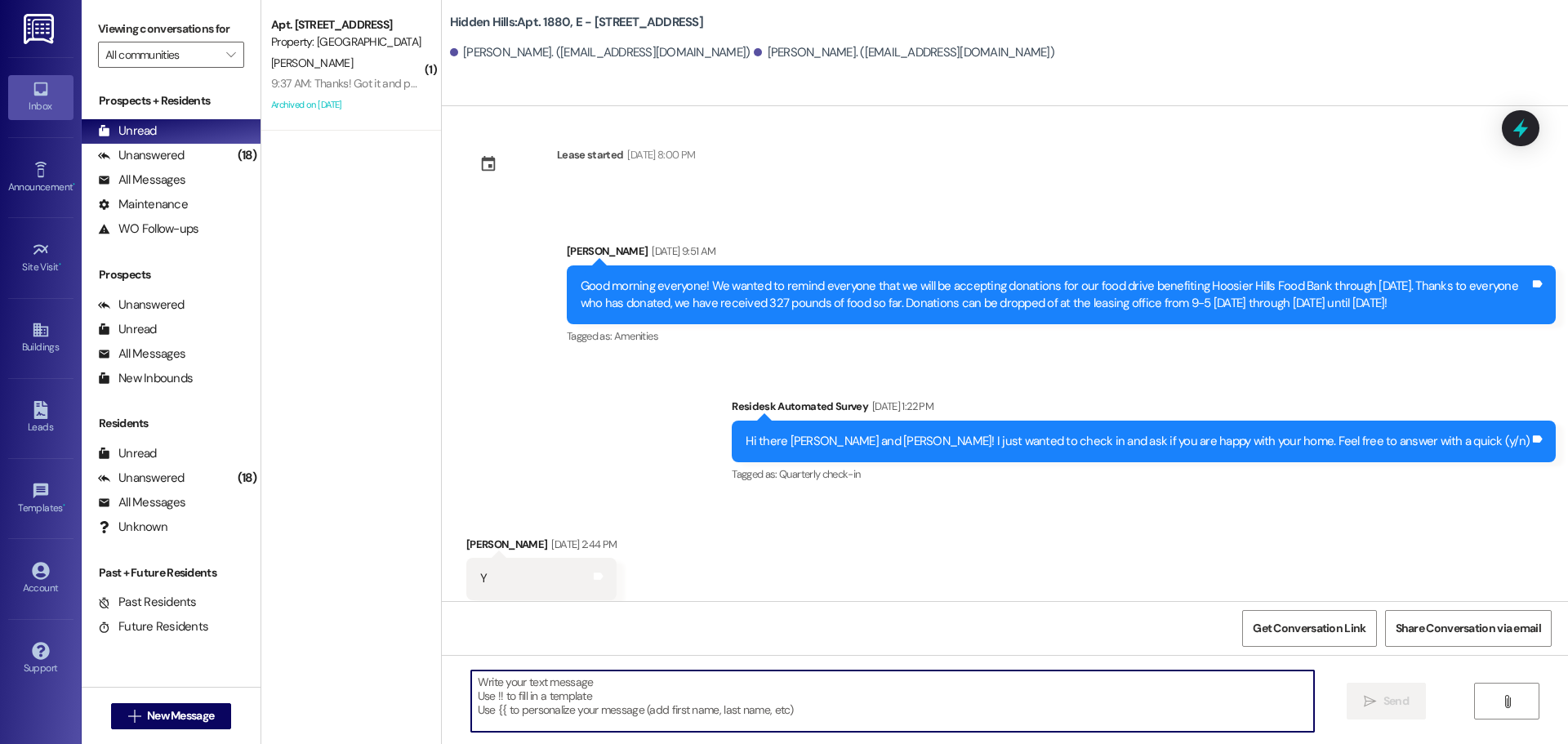
paste textarea "435 / 5,000 ¡Buenos [PERSON_NAME]! Les informamos que nuestros contratistas est…"
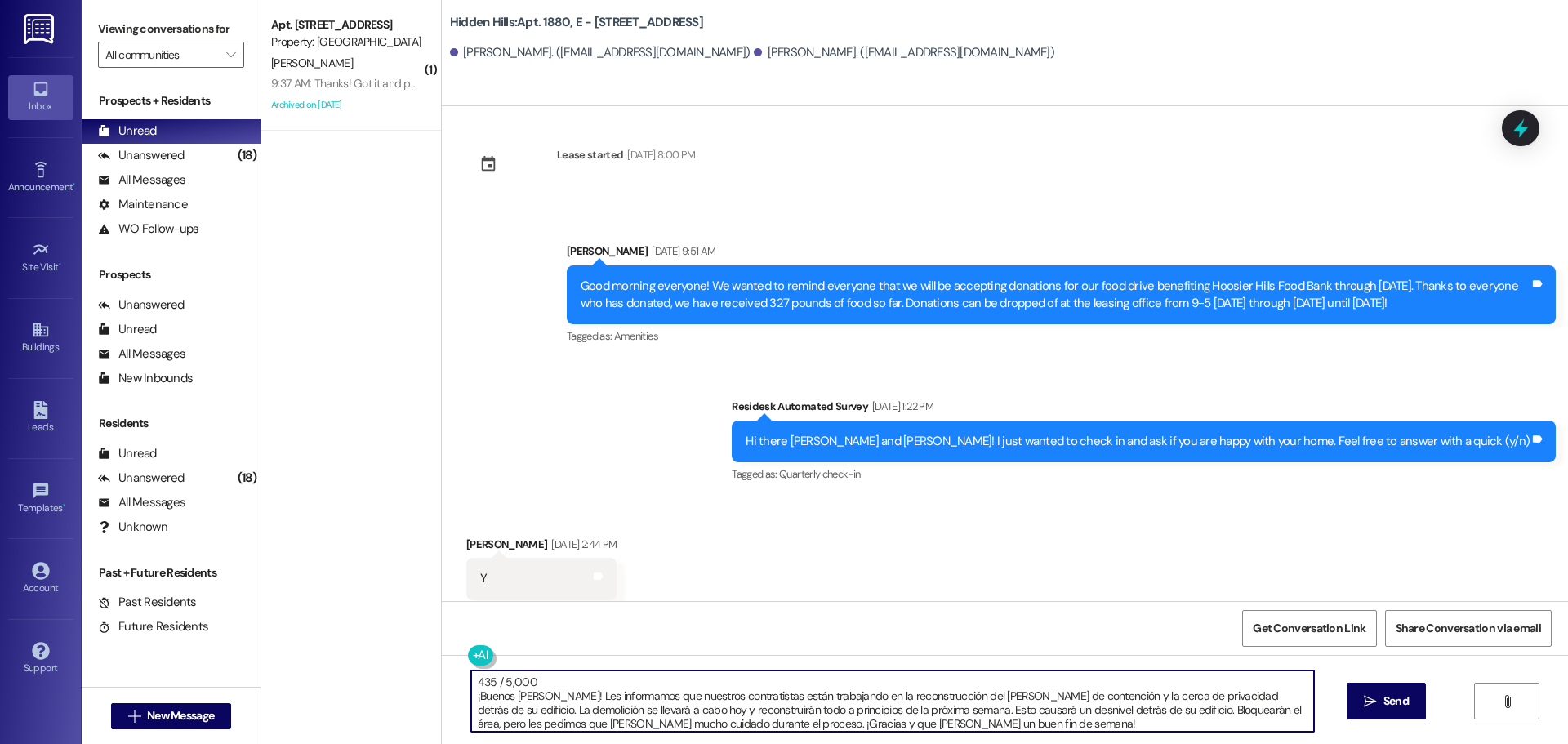
click at [471, 697] on textarea "435 / 5,000 ¡Buenos [PERSON_NAME]! Les informamos que nuestros contratistas est…" at bounding box center [892, 702] width 843 height 61
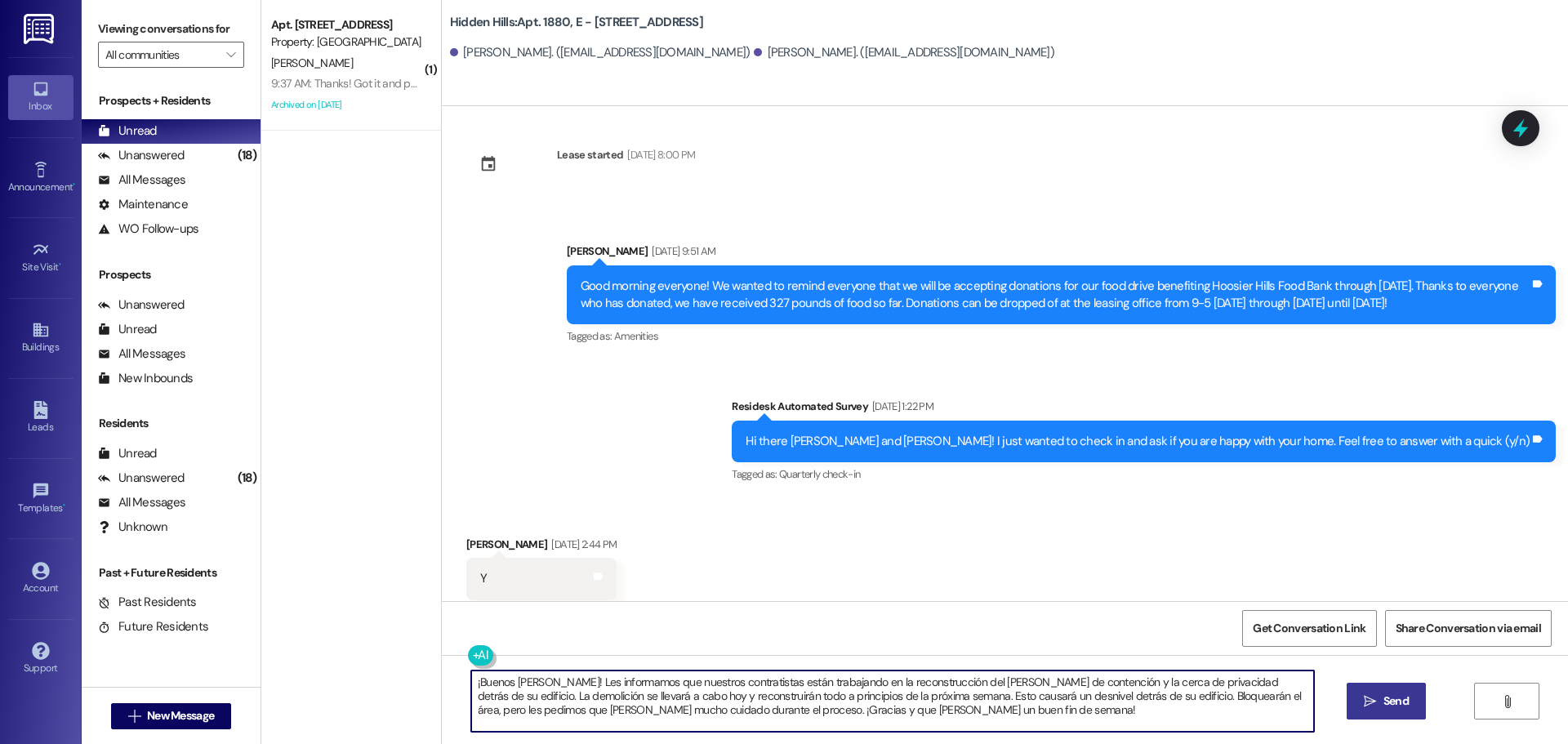
type textarea "¡Buenos [PERSON_NAME]! Les informamos que nuestros contratistas están trabajand…"
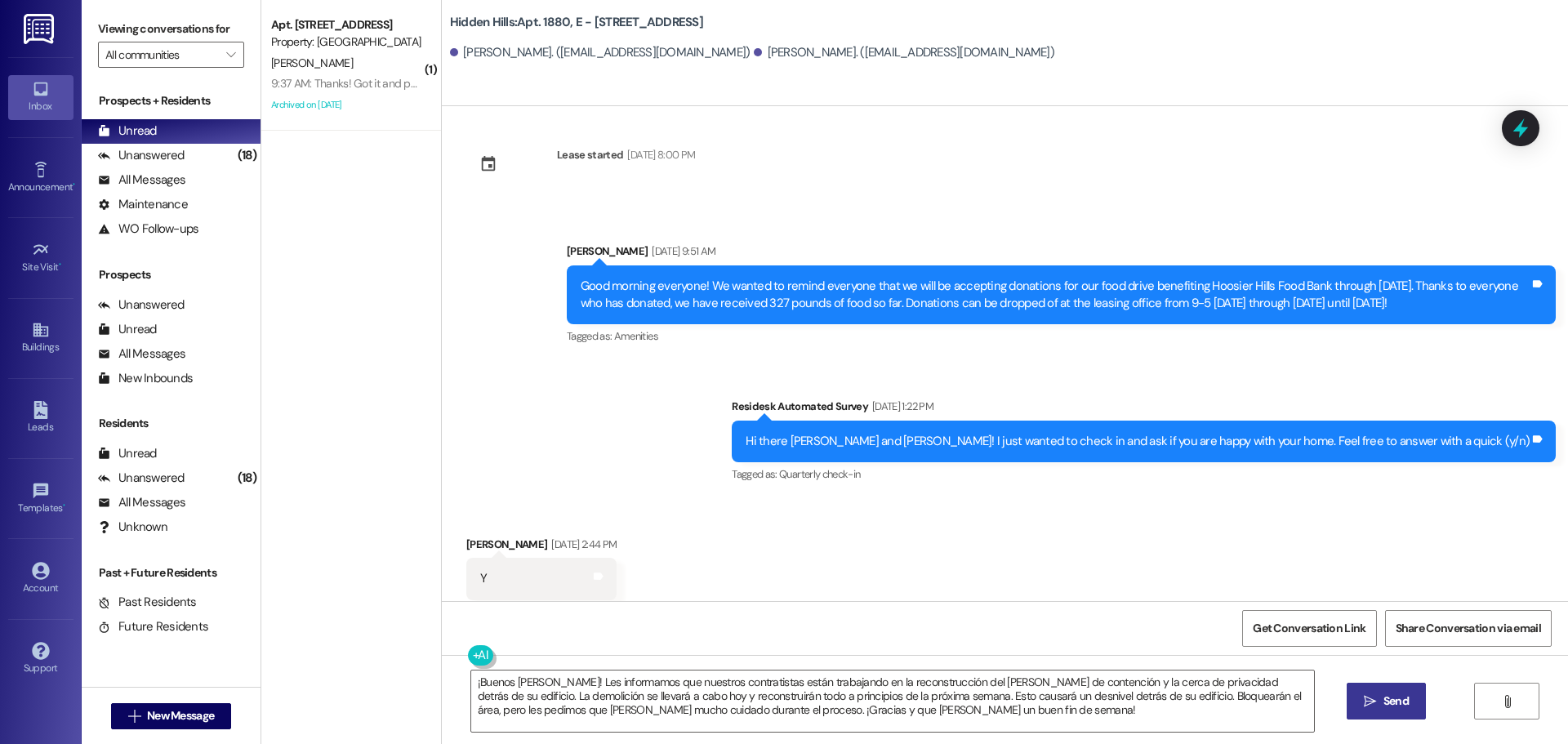
click at [1386, 697] on span "Send" at bounding box center [1396, 701] width 26 height 17
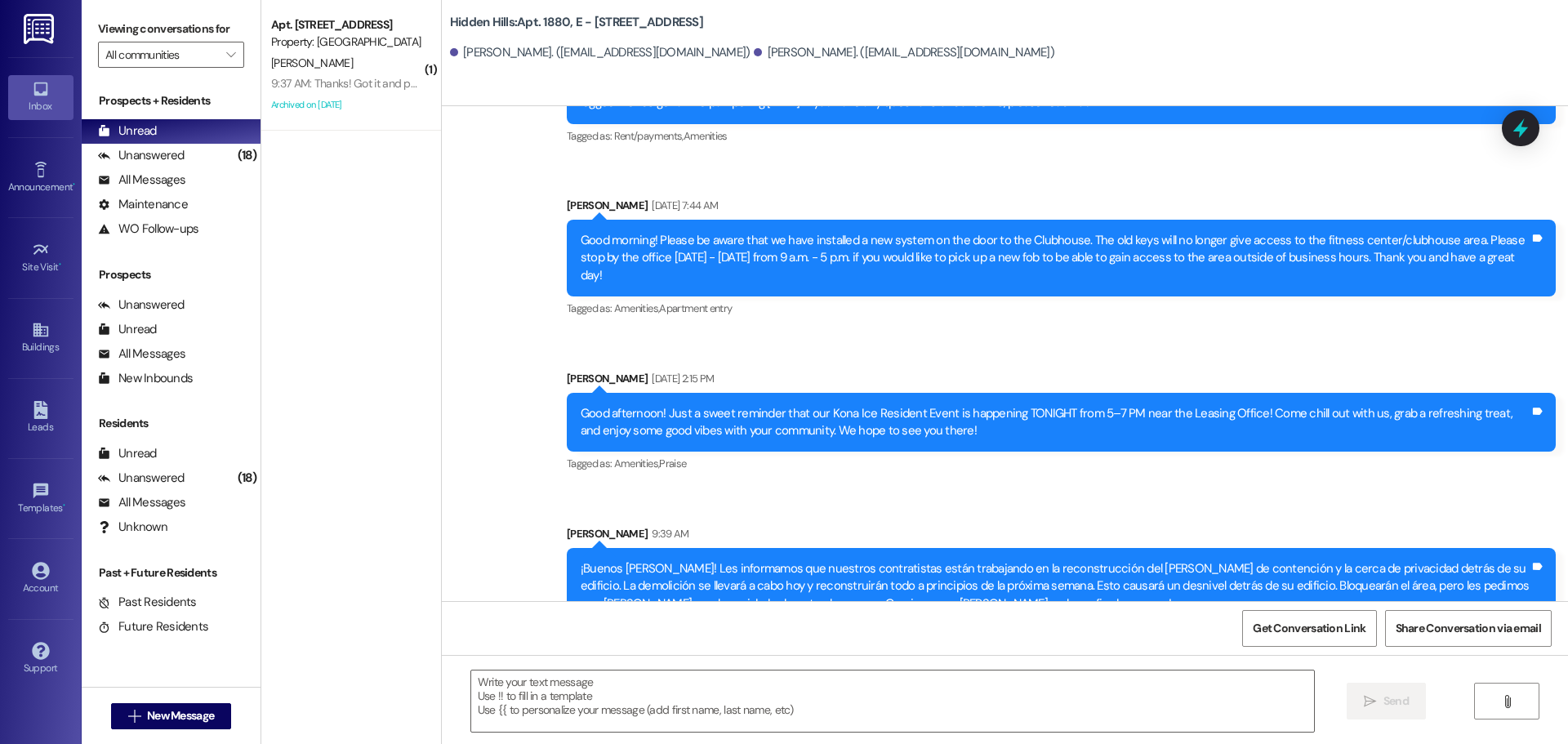
scroll to position [16411, 0]
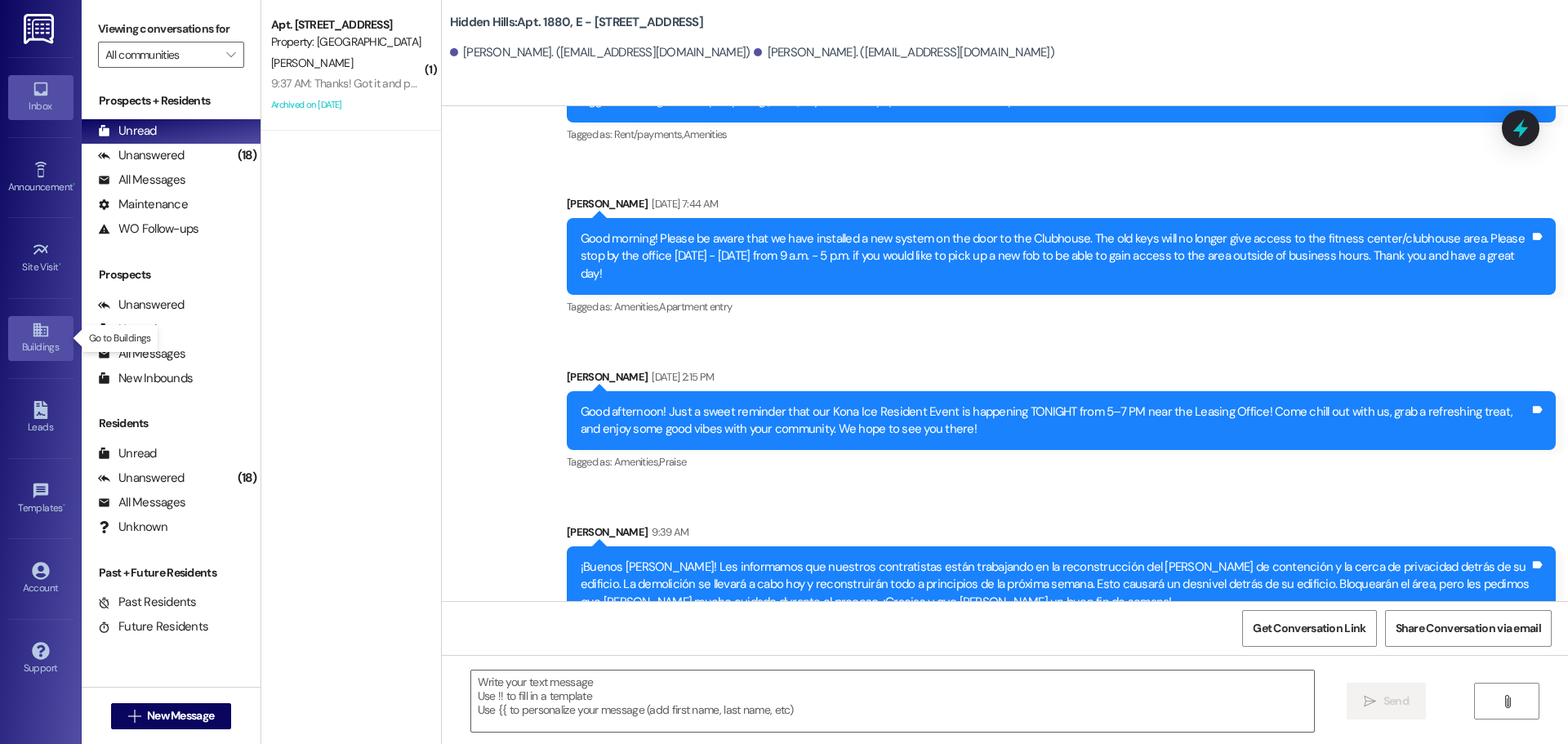
click at [39, 335] on icon at bounding box center [39, 331] width 15 height 14
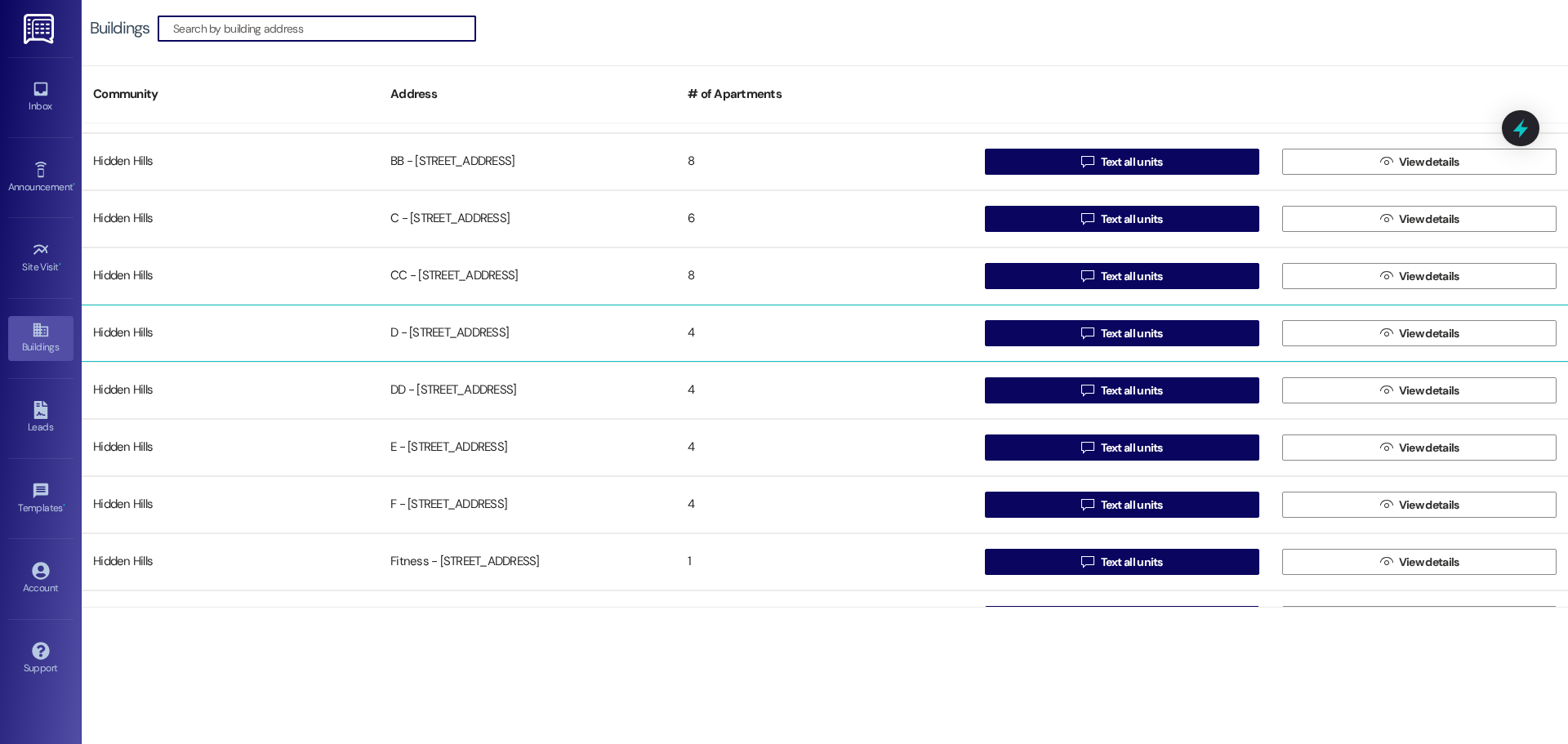
scroll to position [164, 0]
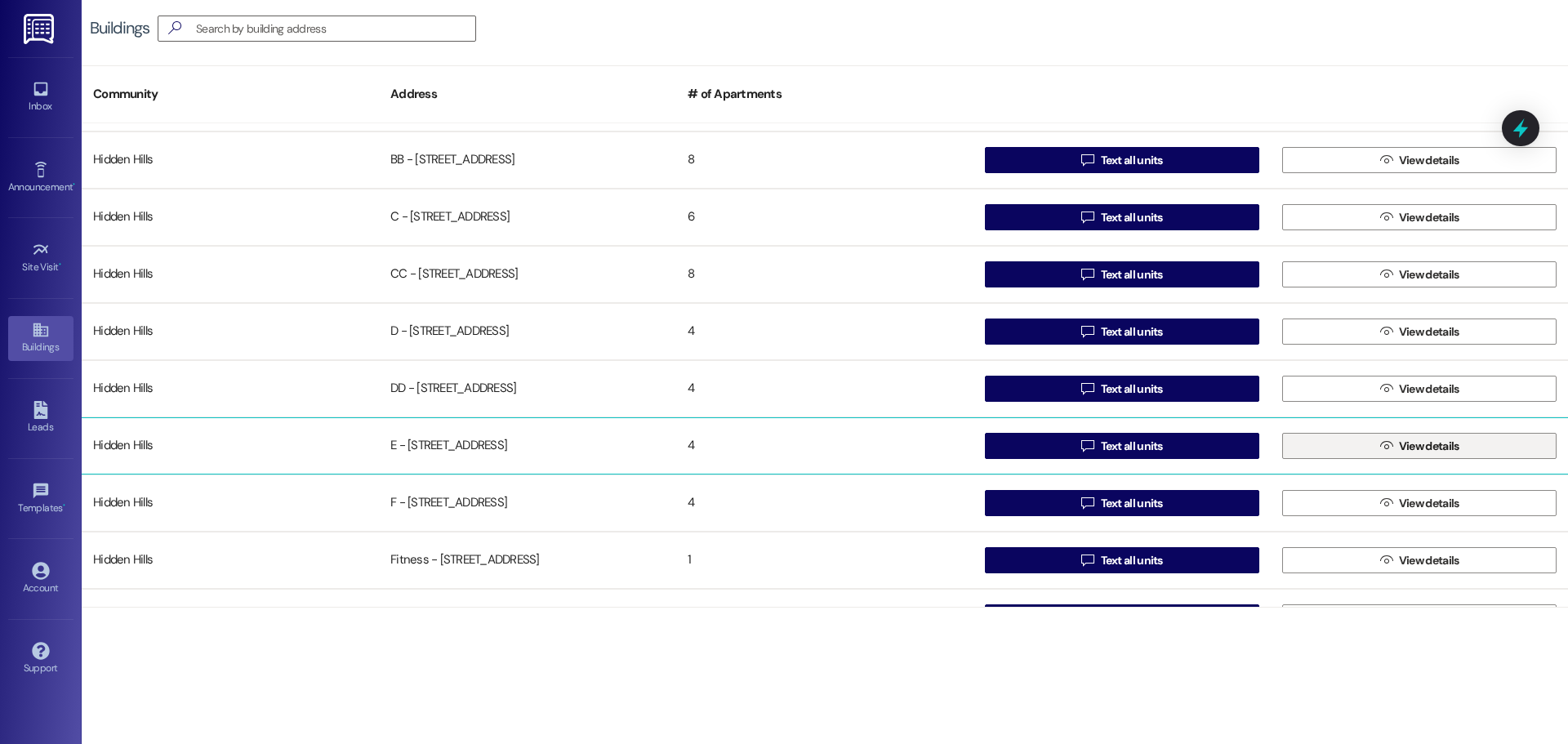
click at [1343, 440] on button " View details" at bounding box center [1419, 446] width 274 height 26
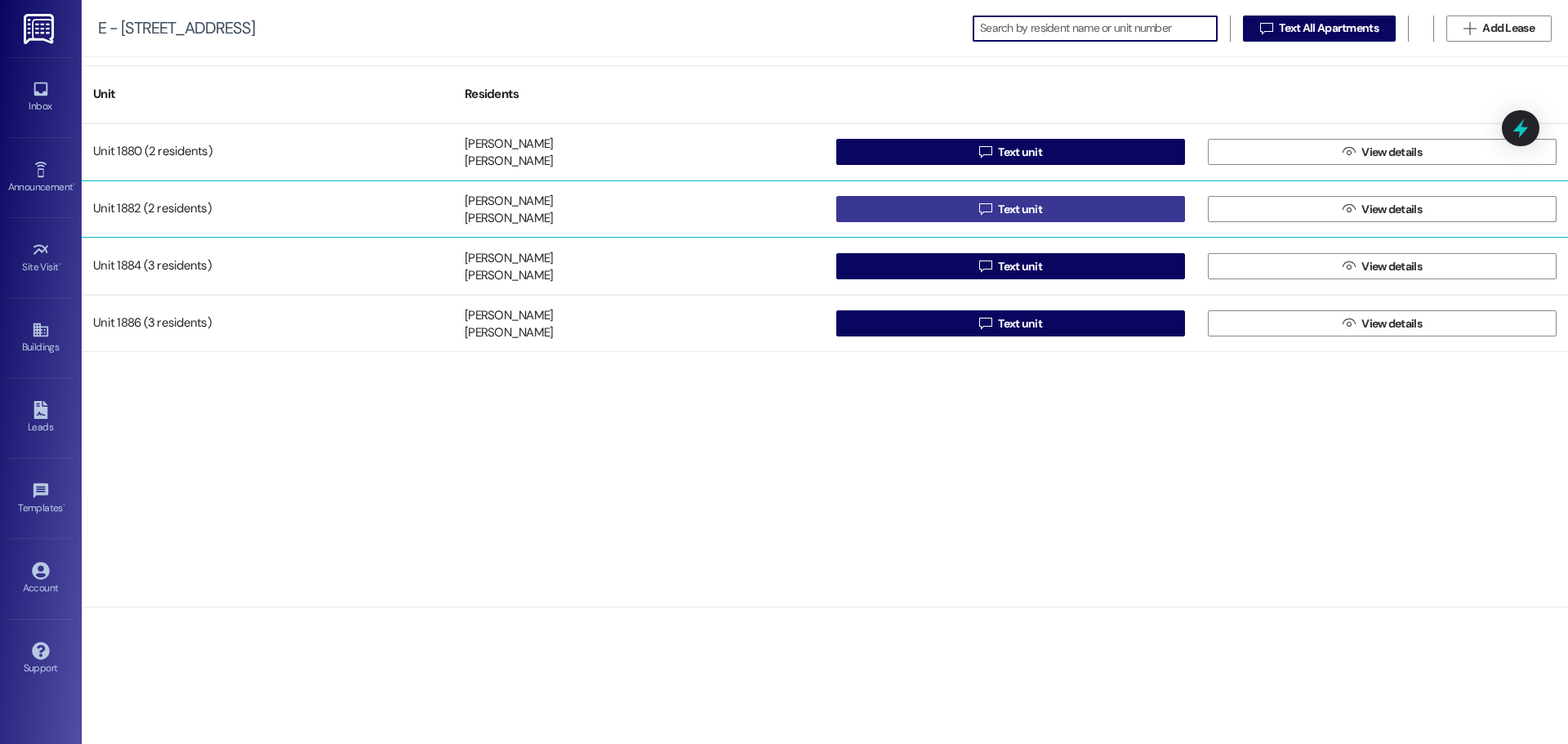
click at [971, 215] on button " Text unit" at bounding box center [1011, 209] width 349 height 26
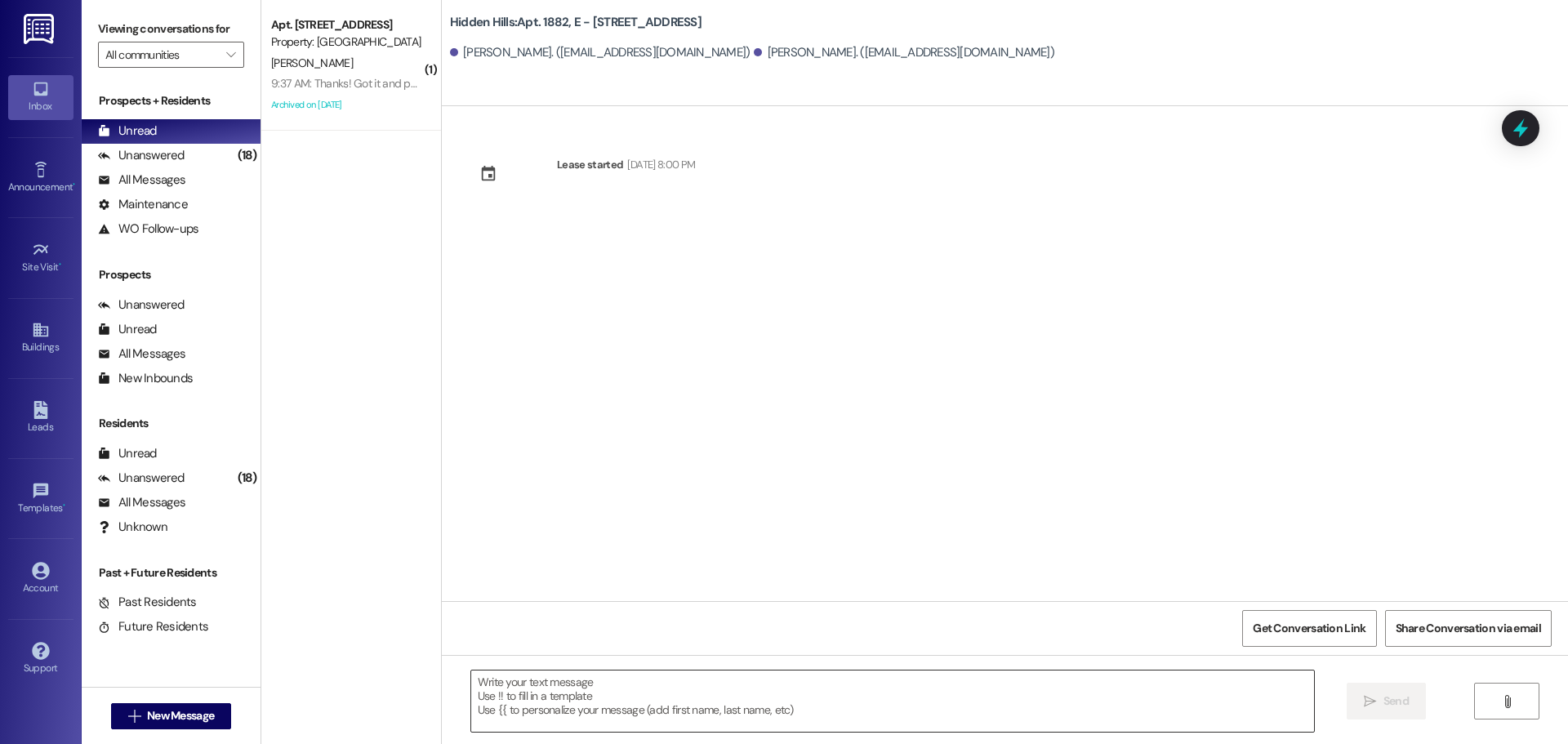
click at [527, 687] on textarea at bounding box center [892, 702] width 843 height 61
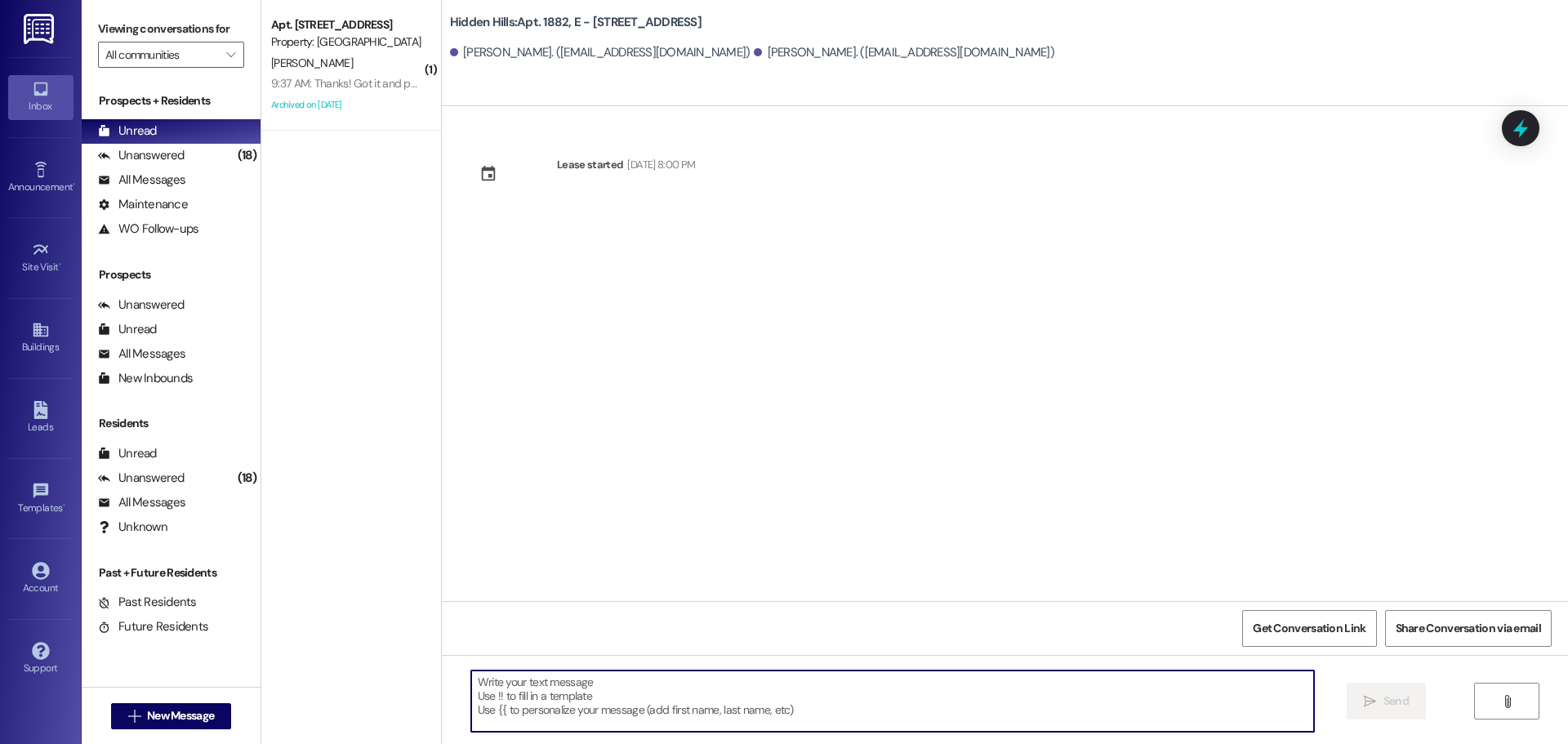
paste textarea "435 / 5,000 ¡Buenos [PERSON_NAME]! Les informamos que nuestros contratistas est…"
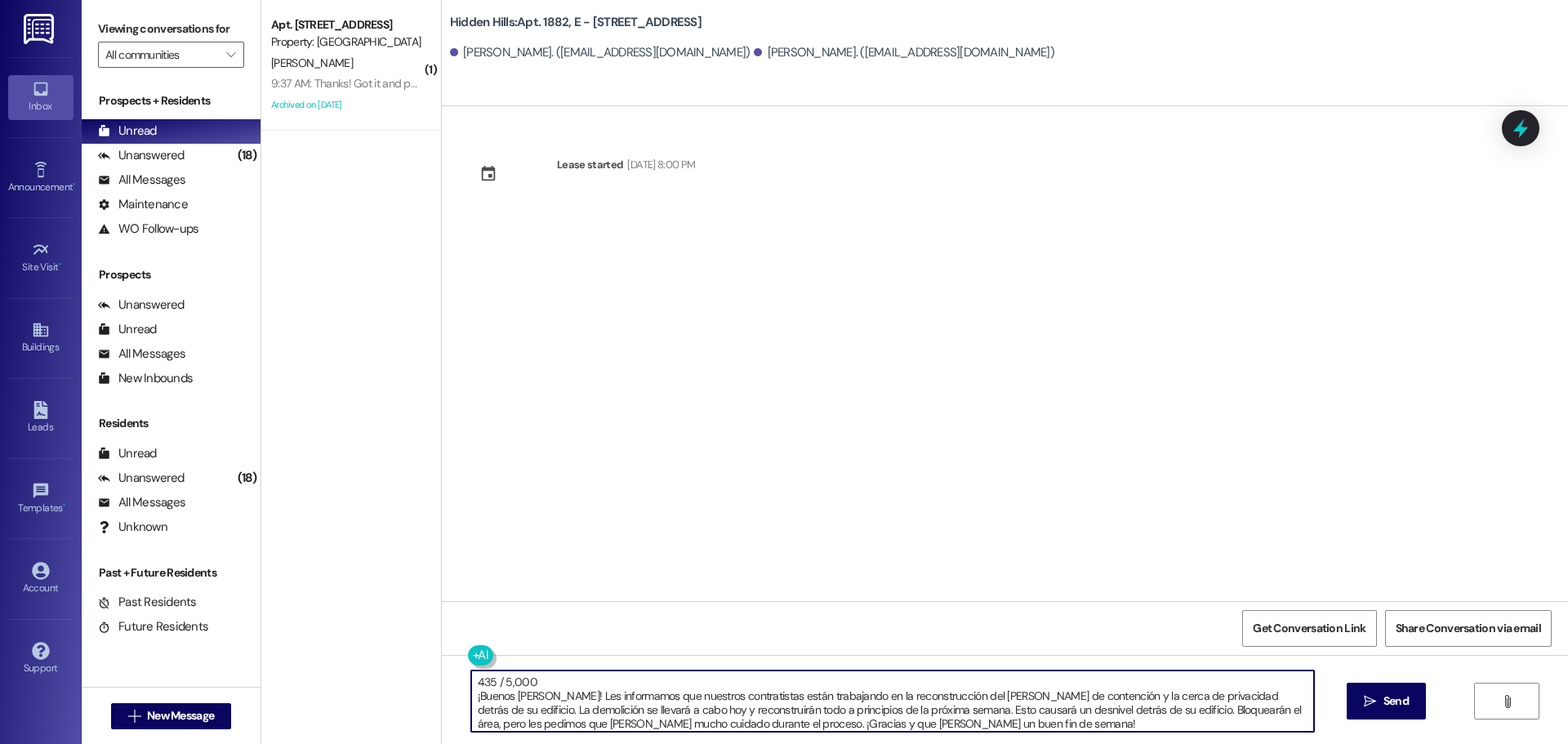
click at [471, 697] on textarea "435 / 5,000 ¡Buenos [PERSON_NAME]! Les informamos que nuestros contratistas est…" at bounding box center [892, 702] width 843 height 61
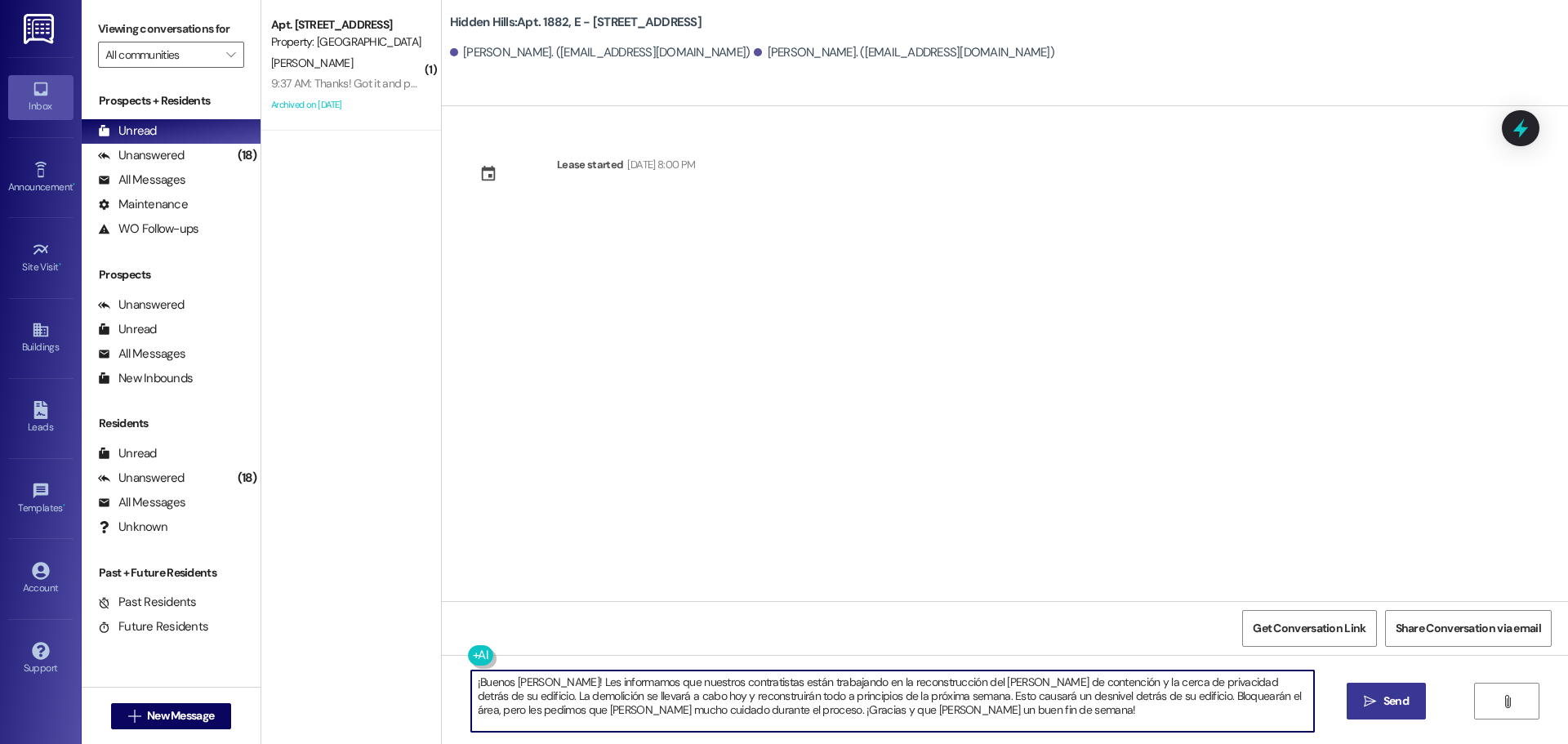
type textarea "¡Buenos [PERSON_NAME]! Les informamos que nuestros contratistas están trabajand…"
click at [1380, 706] on span "Send" at bounding box center [1395, 701] width 32 height 17
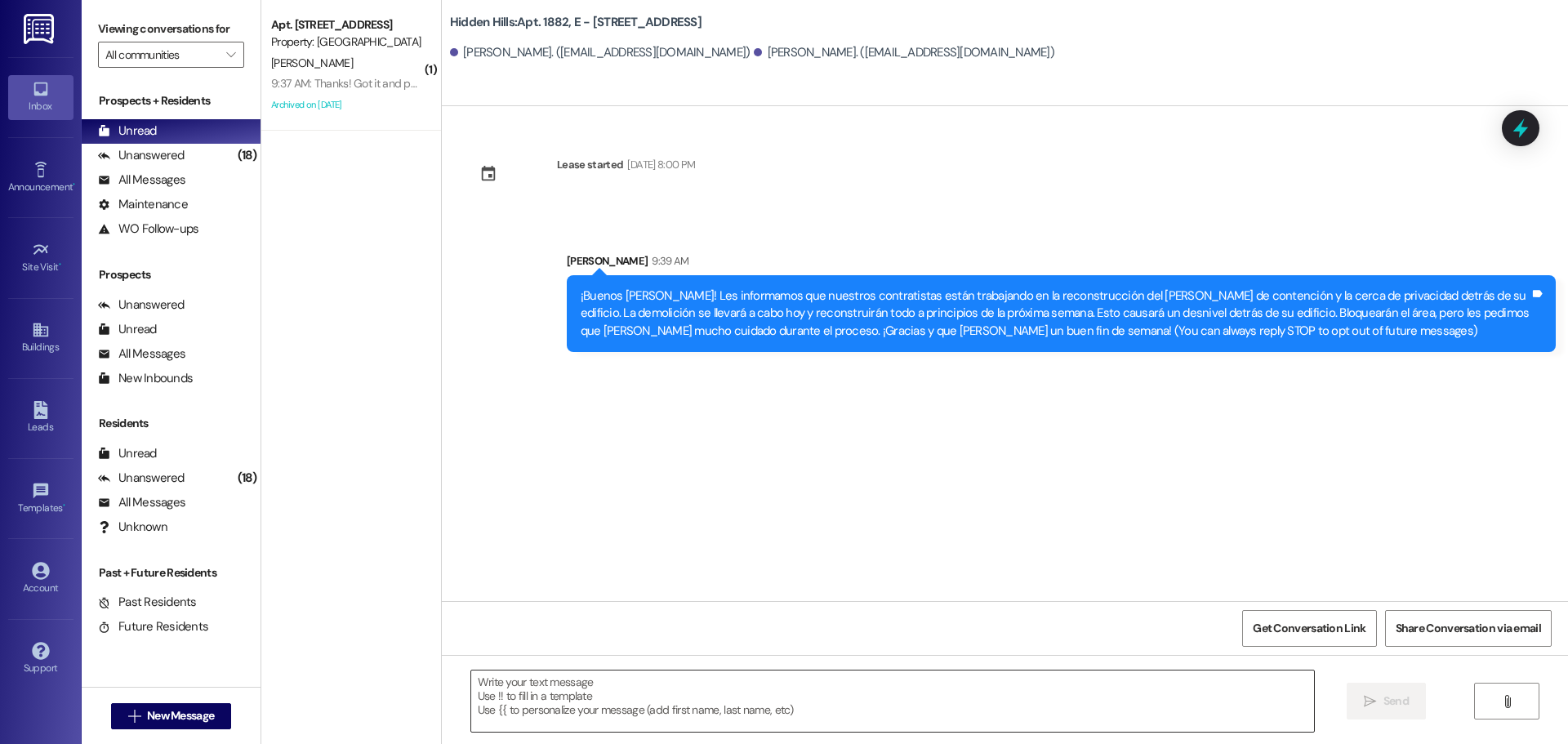
click at [756, 695] on textarea at bounding box center [892, 702] width 843 height 61
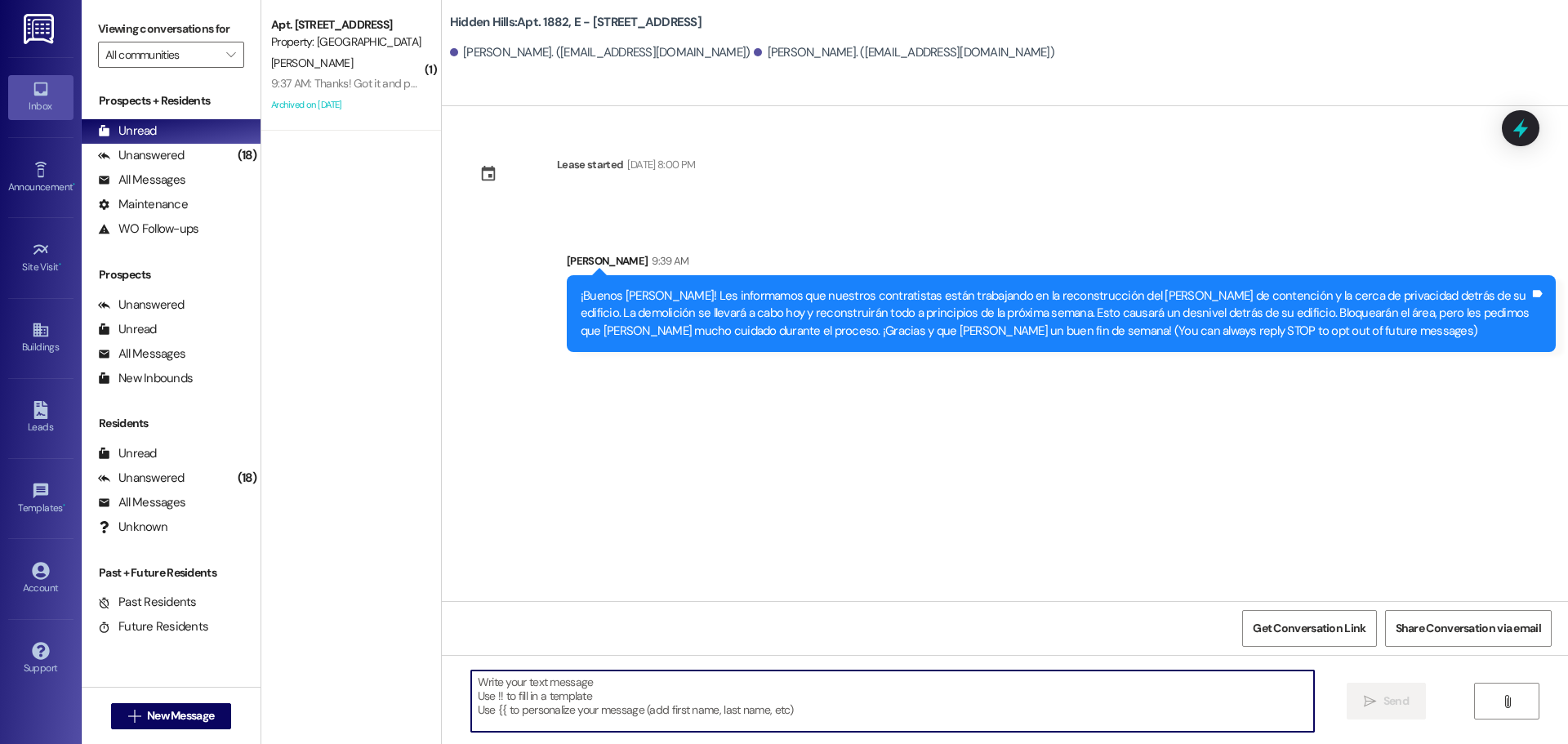
paste textarea "Good morning! Please be aware that our contractors are working on a project to …"
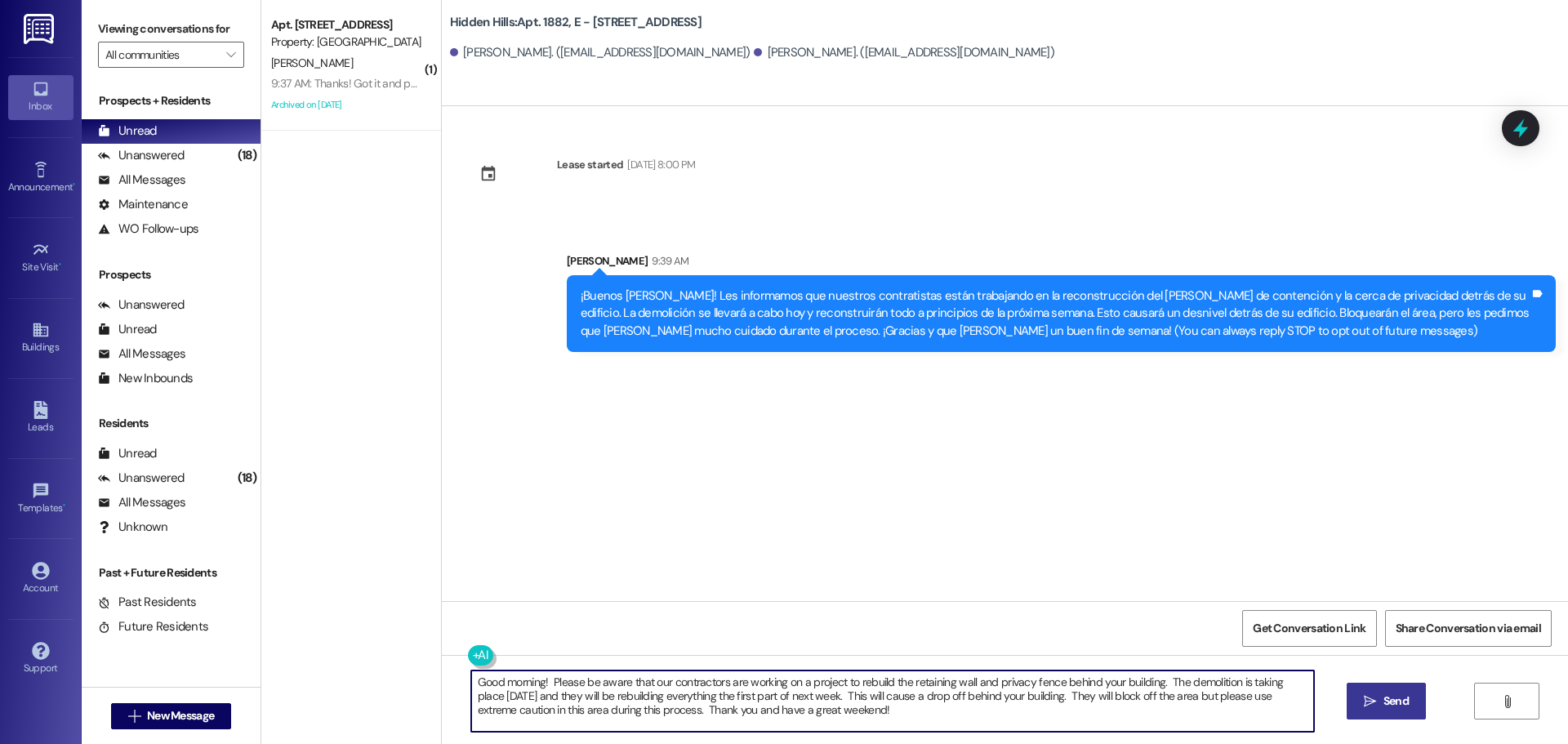
type textarea "Good morning! Please be aware that our contractors are working on a project to …"
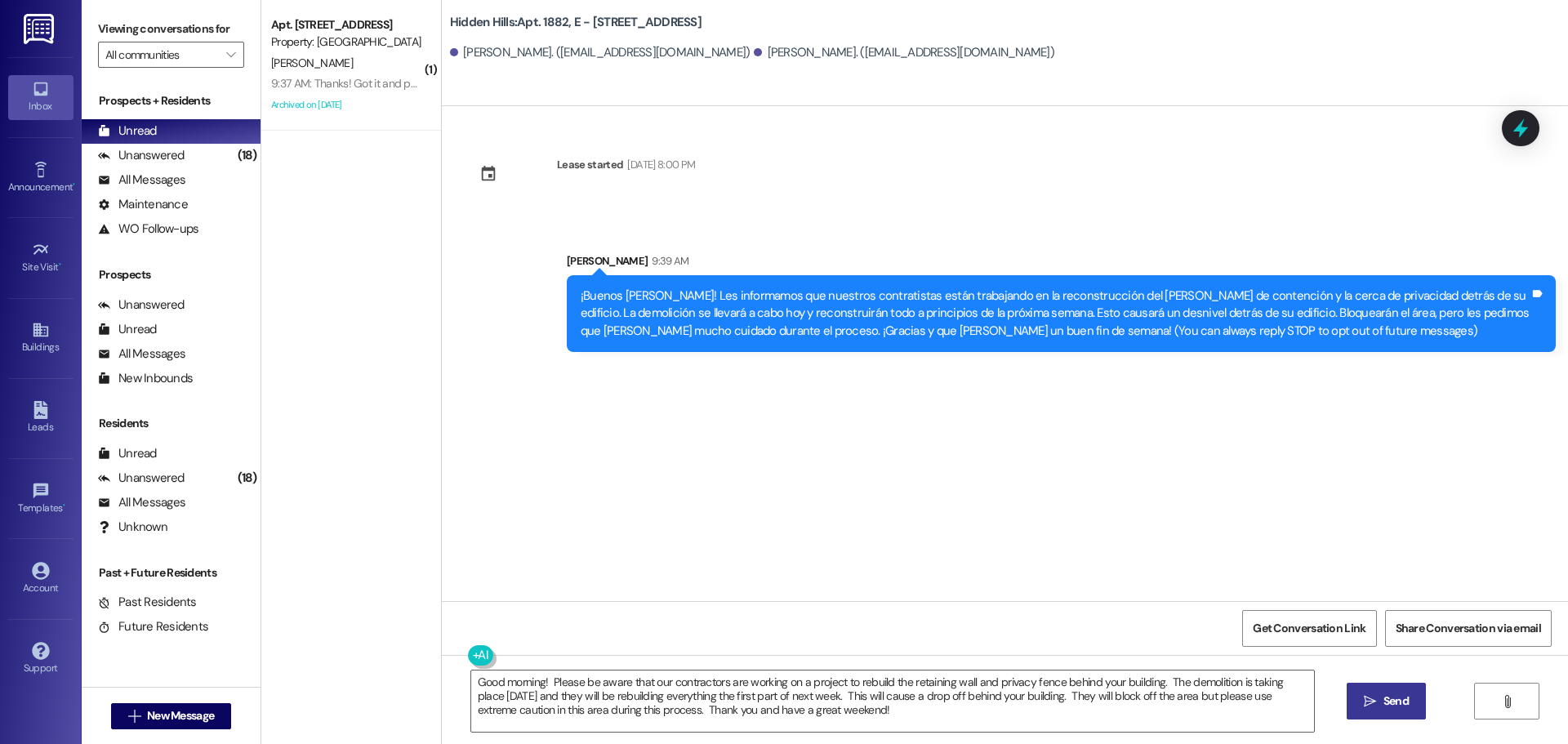
click at [1390, 702] on span "Send" at bounding box center [1396, 701] width 26 height 17
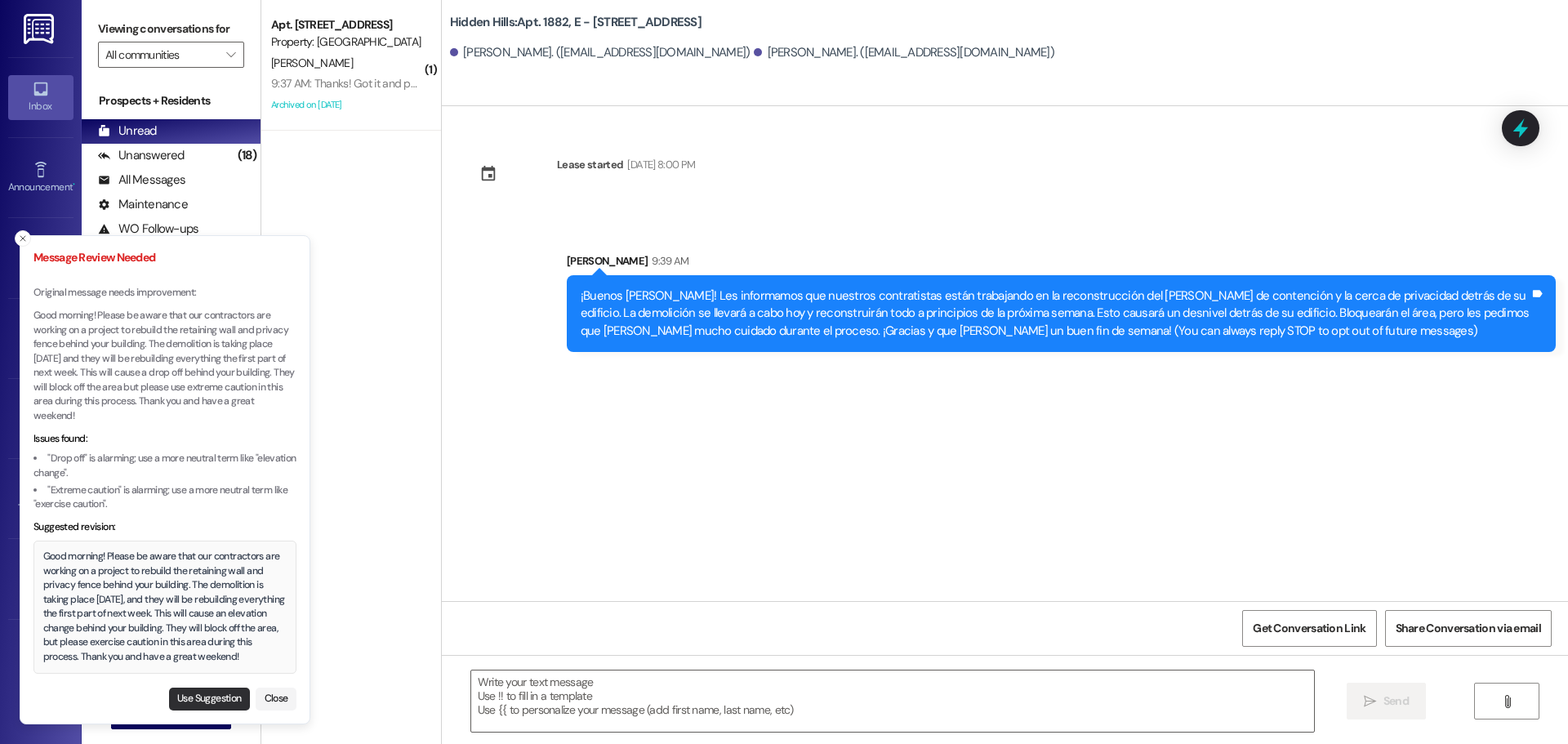
click at [205, 693] on button "Use Suggestion" at bounding box center [209, 699] width 81 height 23
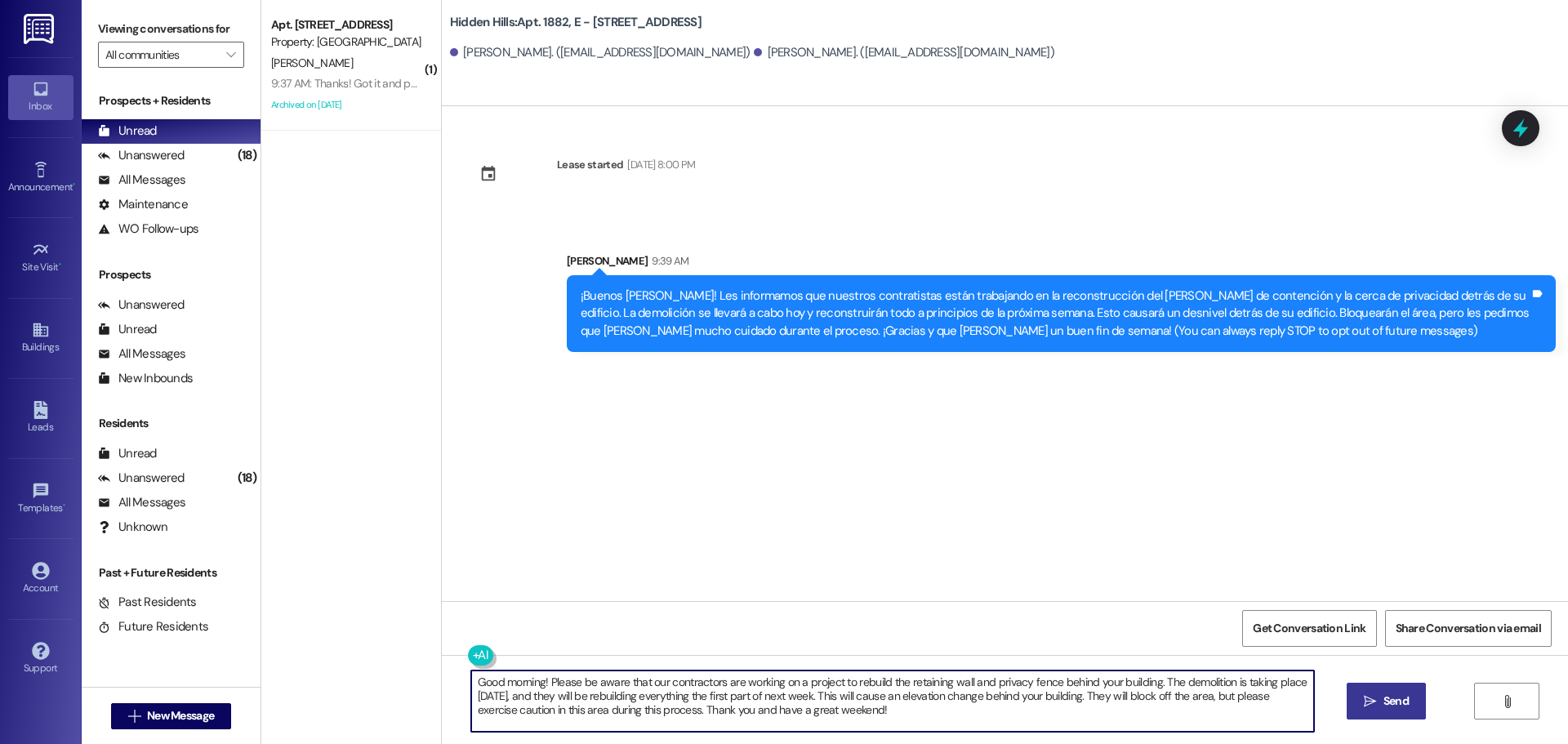
drag, startPoint x: 849, startPoint y: 710, endPoint x: 462, endPoint y: 669, distance: 389.2
click at [462, 669] on div "Good morning! Please be aware that our contractors are working on a project to …" at bounding box center [1005, 716] width 1126 height 122
paste textarea "Please be aware that our contractors are working on a project to rebuild the re…"
type textarea "Good morning! Please be aware that our contractors are working on a project to …"
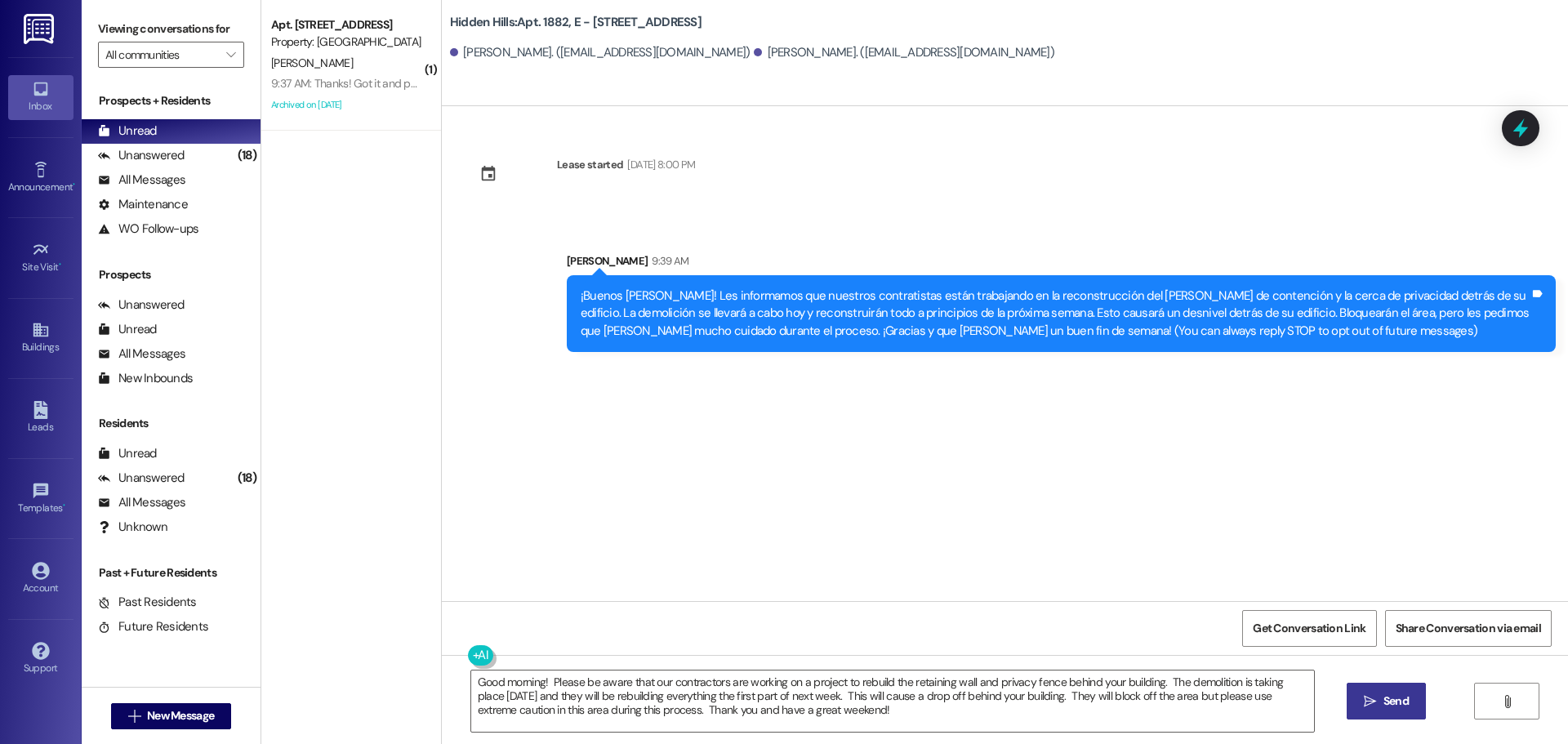
click at [1385, 708] on span "Send" at bounding box center [1396, 701] width 26 height 17
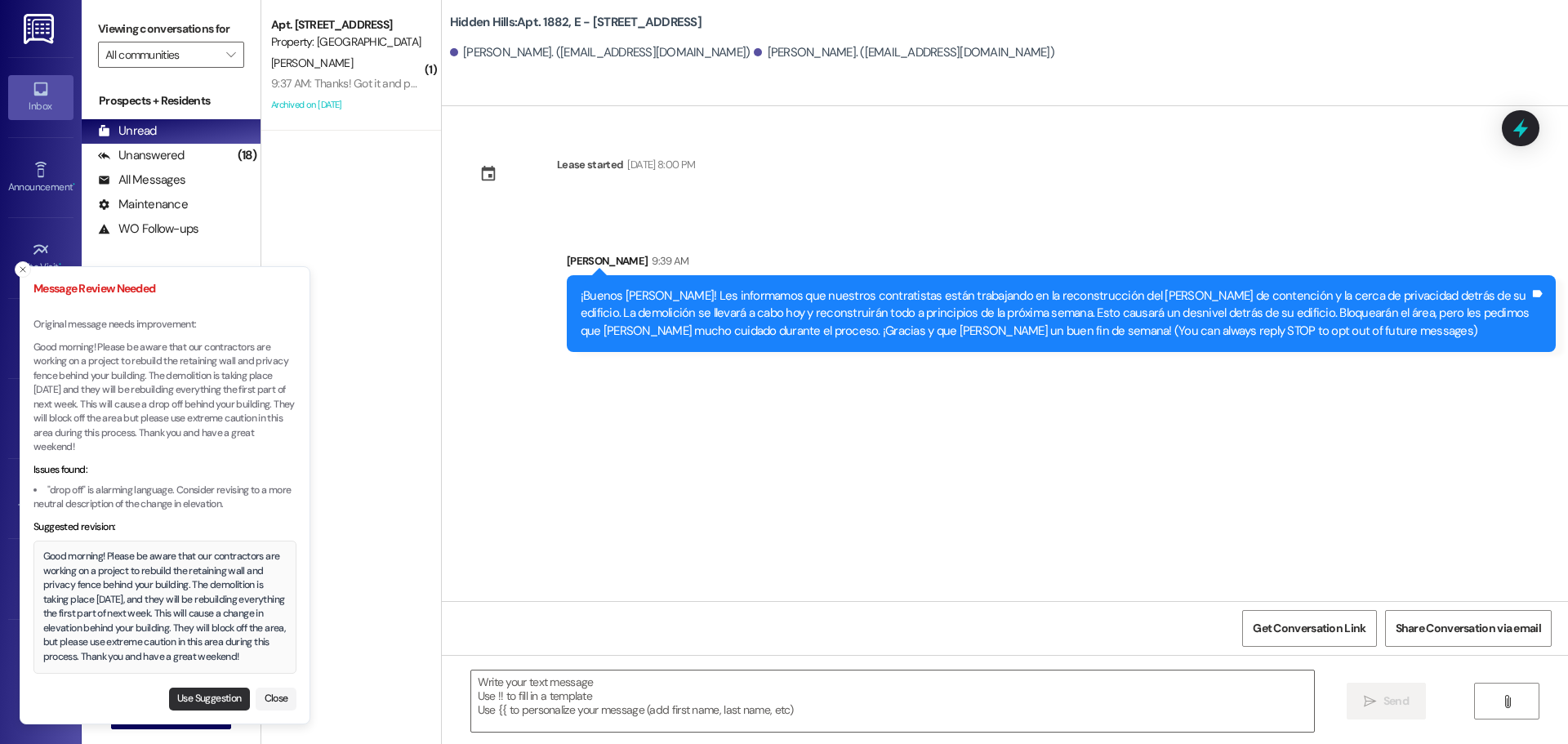
click at [205, 701] on button "Use Suggestion" at bounding box center [209, 699] width 81 height 23
type textarea "Good morning! Please be aware that our contractors are working on a project to …"
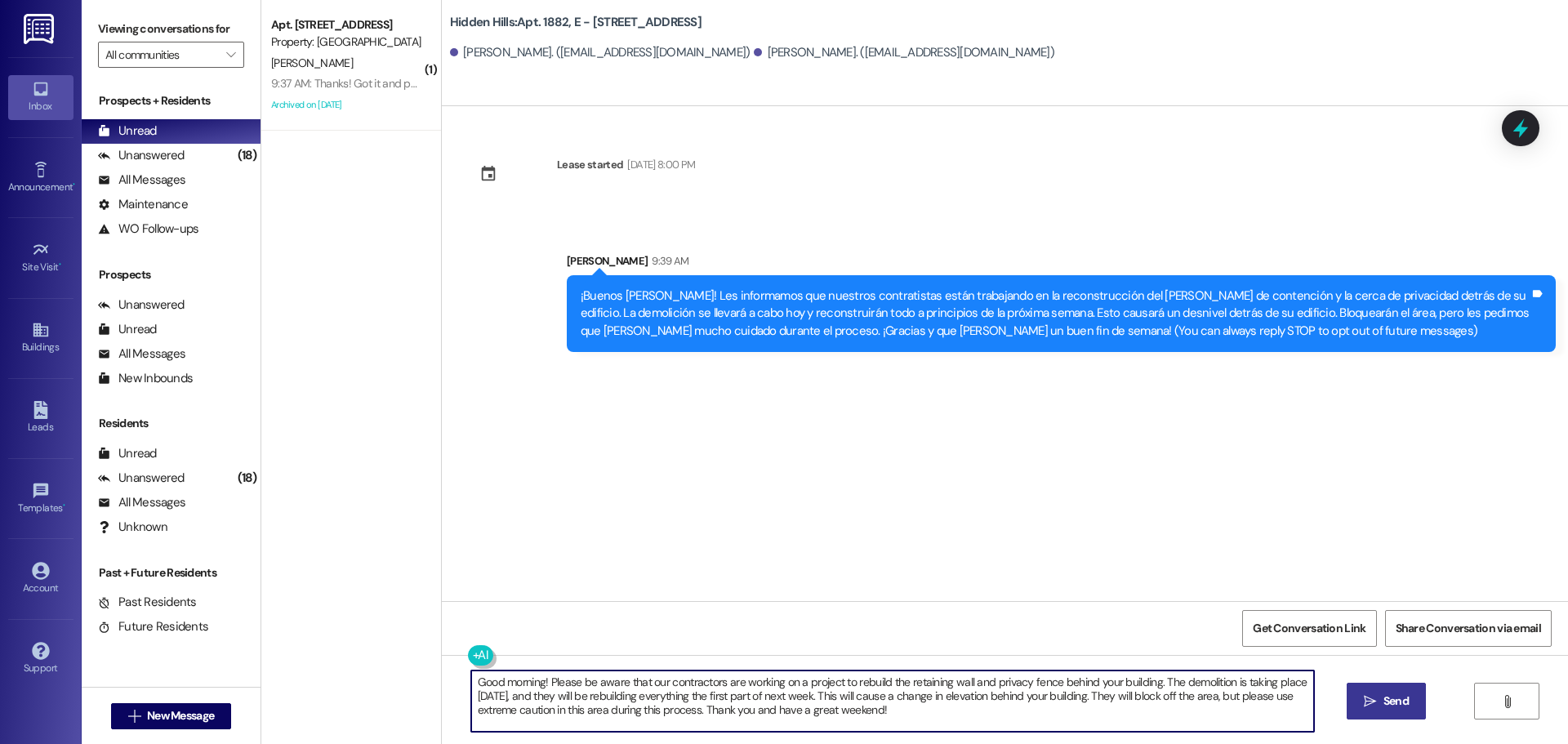
drag, startPoint x: 895, startPoint y: 715, endPoint x: 444, endPoint y: 684, distance: 452.1
click at [444, 684] on div "Good morning! Please be aware that our contractors are working on a project to …" at bounding box center [1005, 716] width 1126 height 122
click at [1367, 706] on icon "" at bounding box center [1370, 702] width 12 height 13
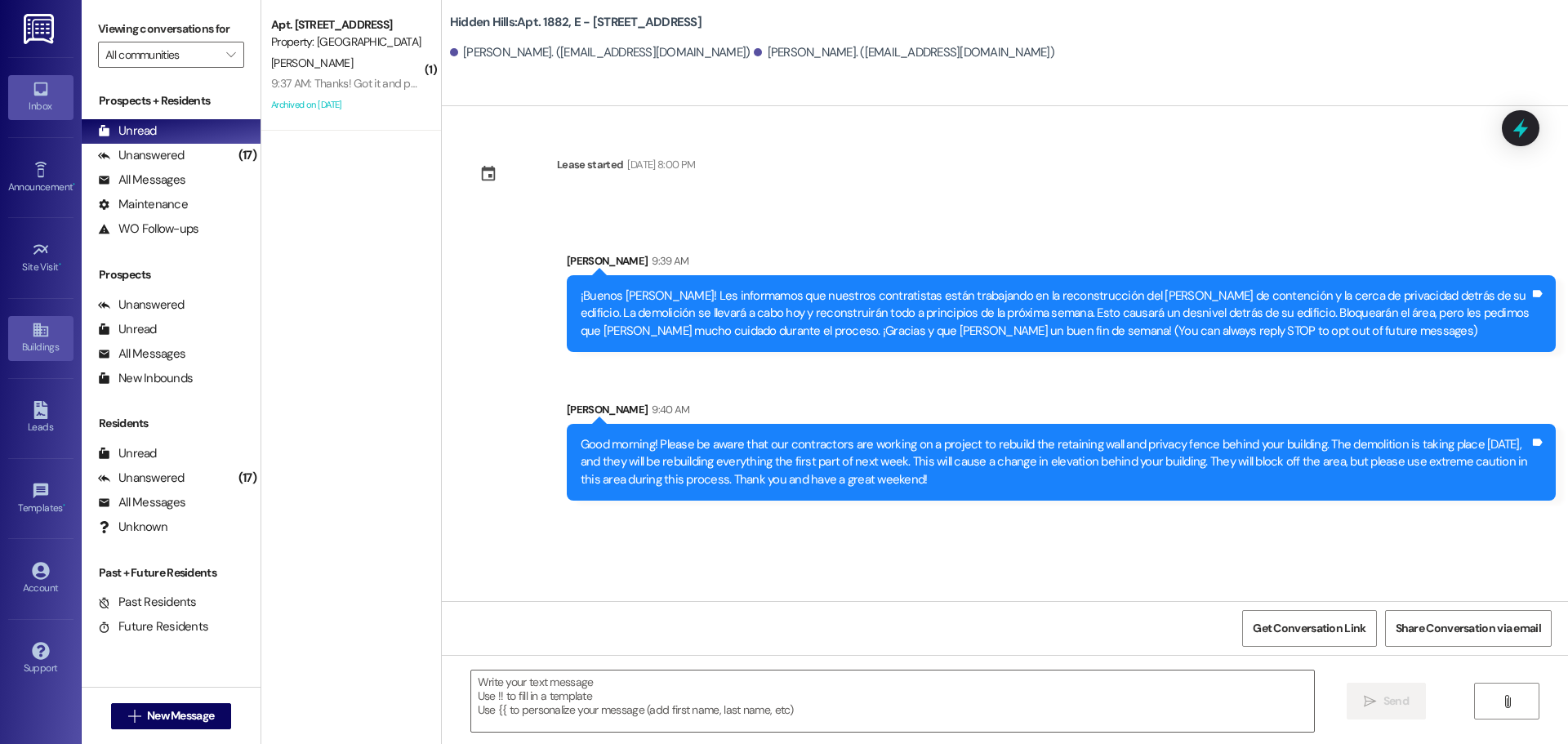
click at [42, 344] on div "Buildings" at bounding box center [40, 347] width 82 height 17
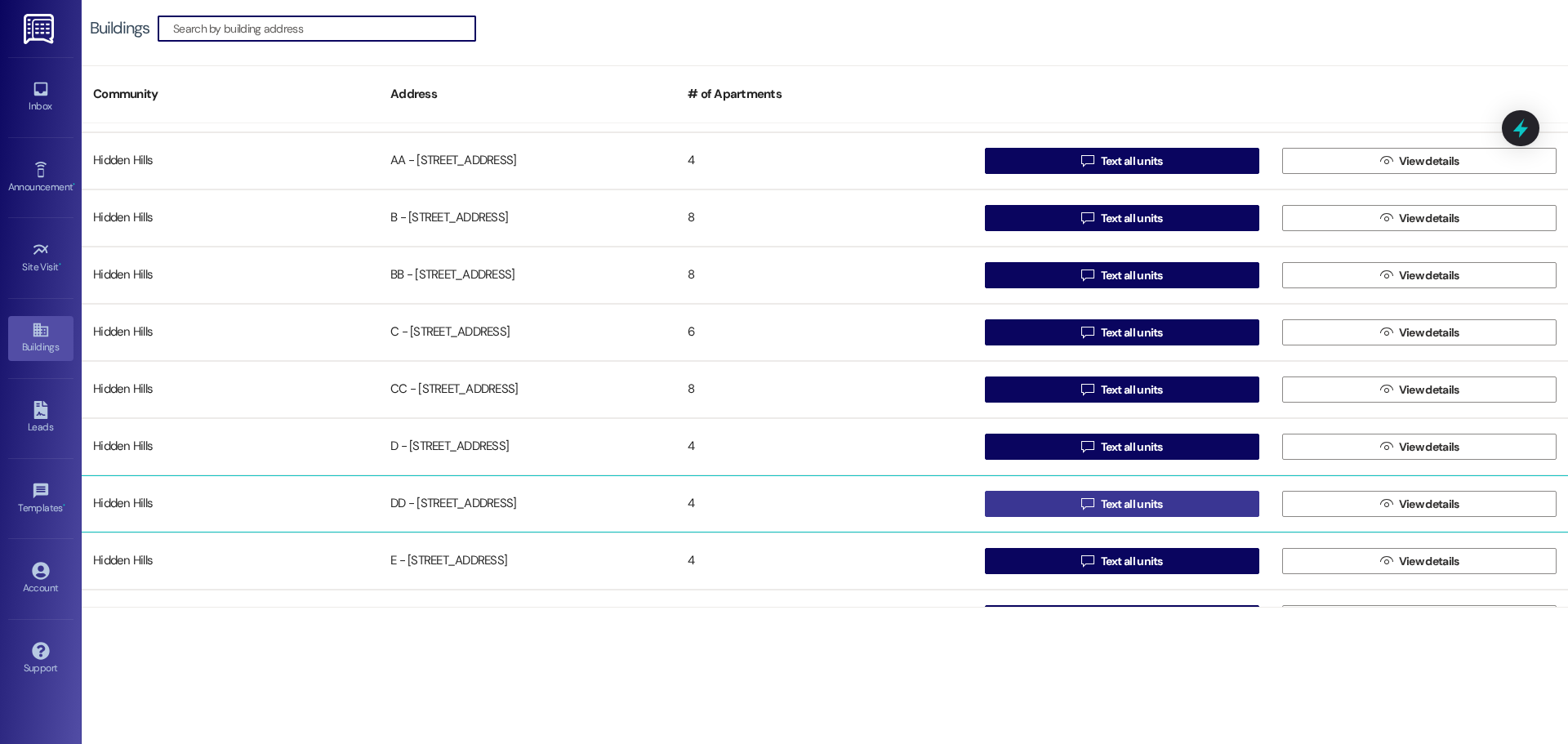
scroll to position [82, 0]
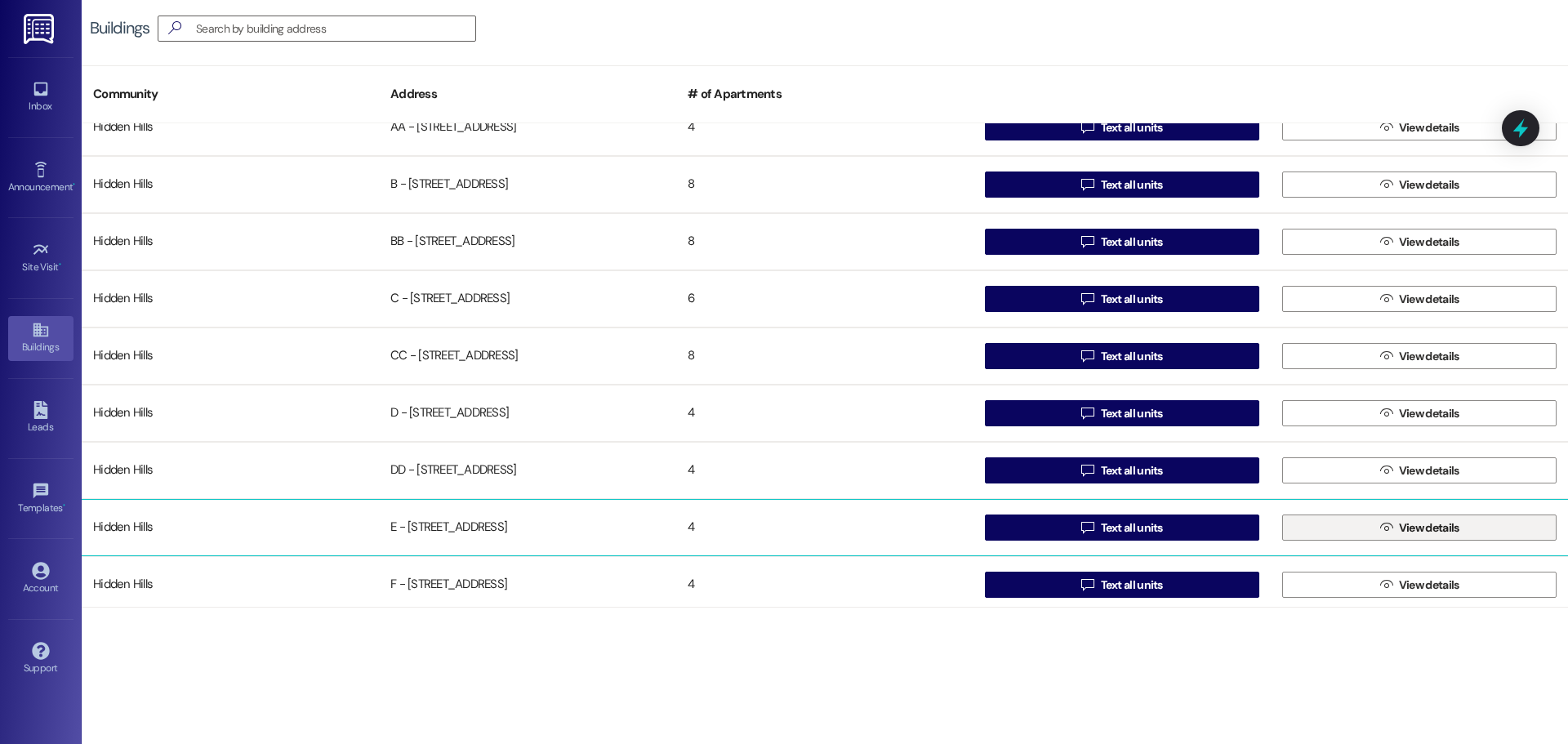
click at [1366, 532] on button " View details" at bounding box center [1419, 528] width 274 height 26
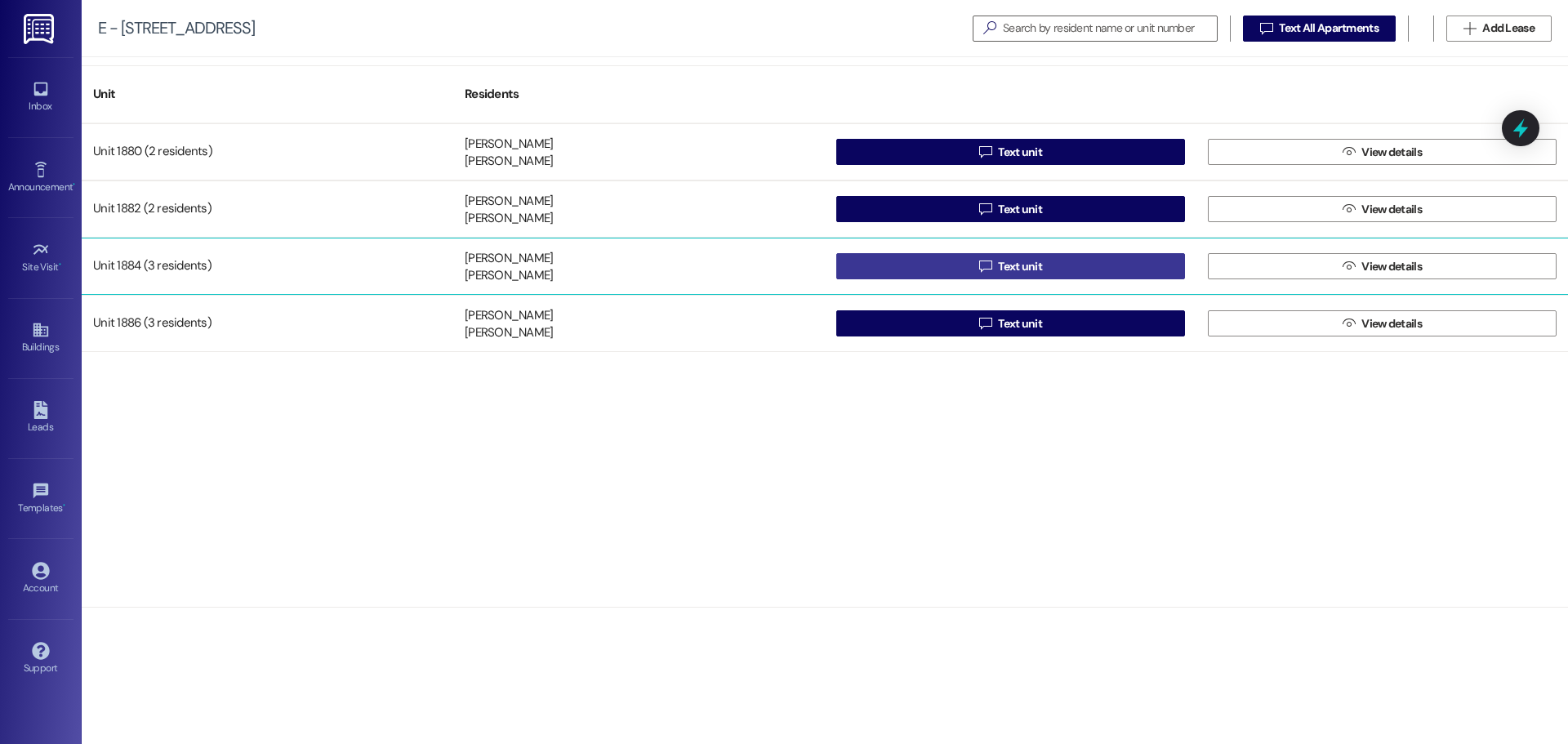
click at [895, 273] on button " Text unit" at bounding box center [1011, 266] width 349 height 26
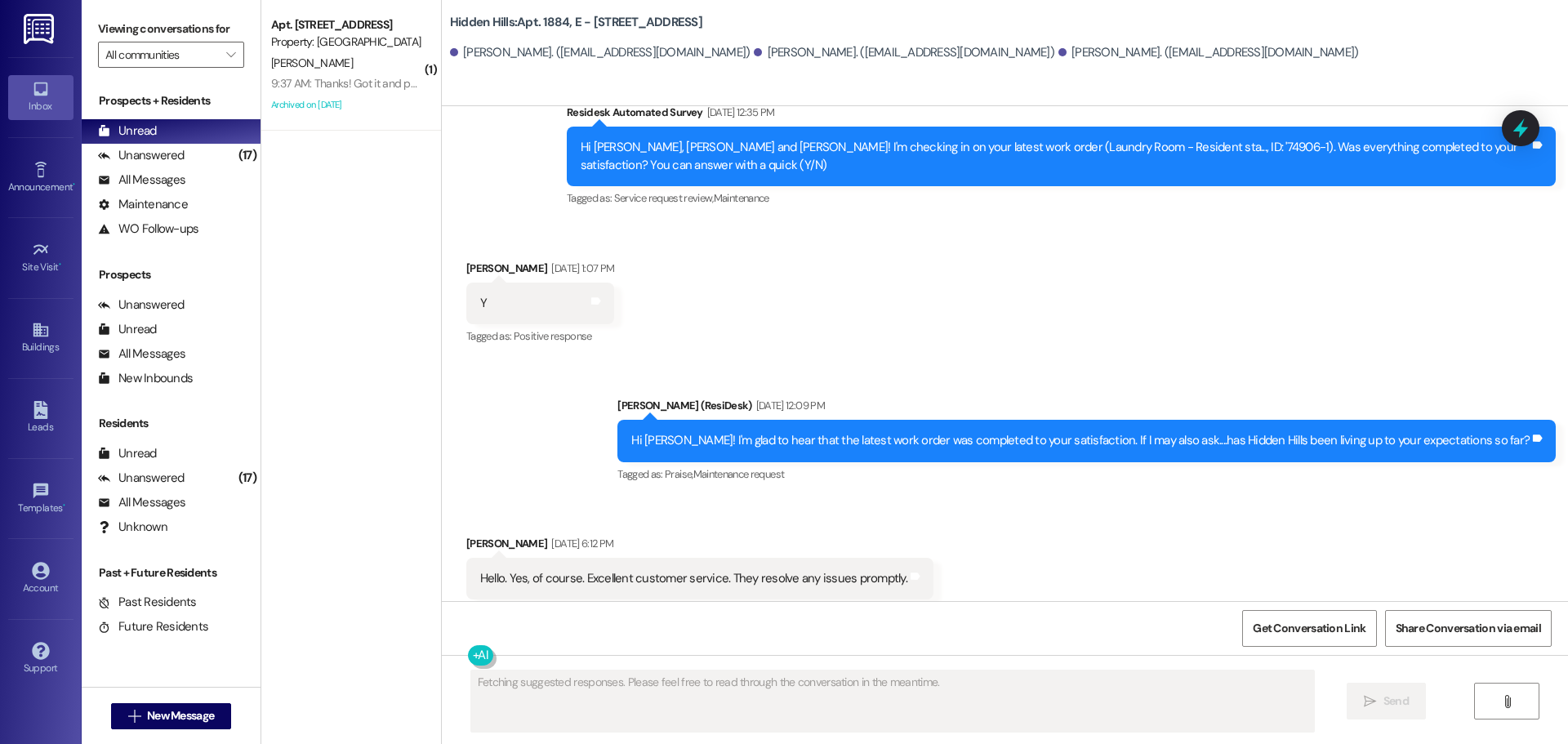
scroll to position [14453, 0]
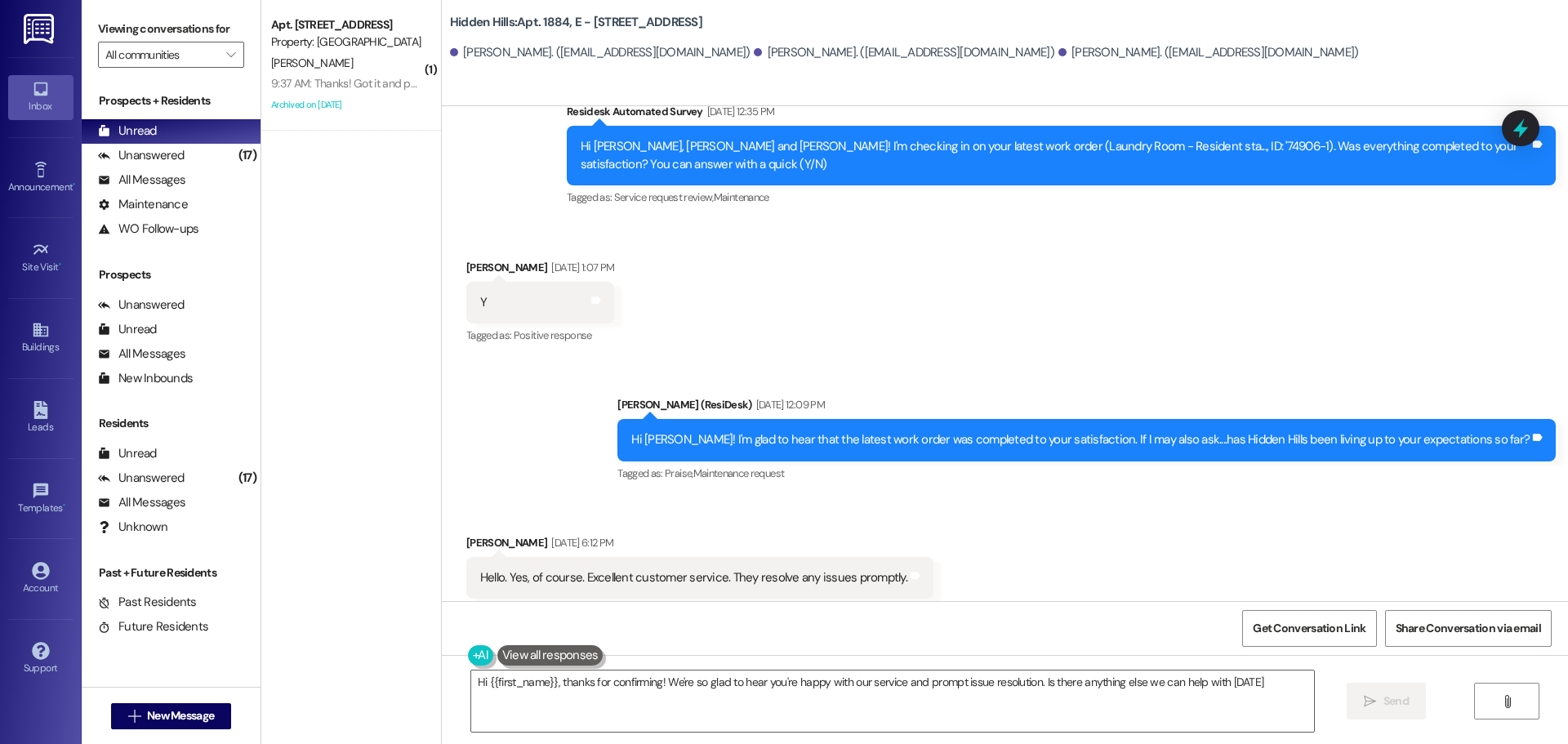
type textarea "Hi {{first_name}}, thanks for confirming! We're so glad to hear you're happy wi…"
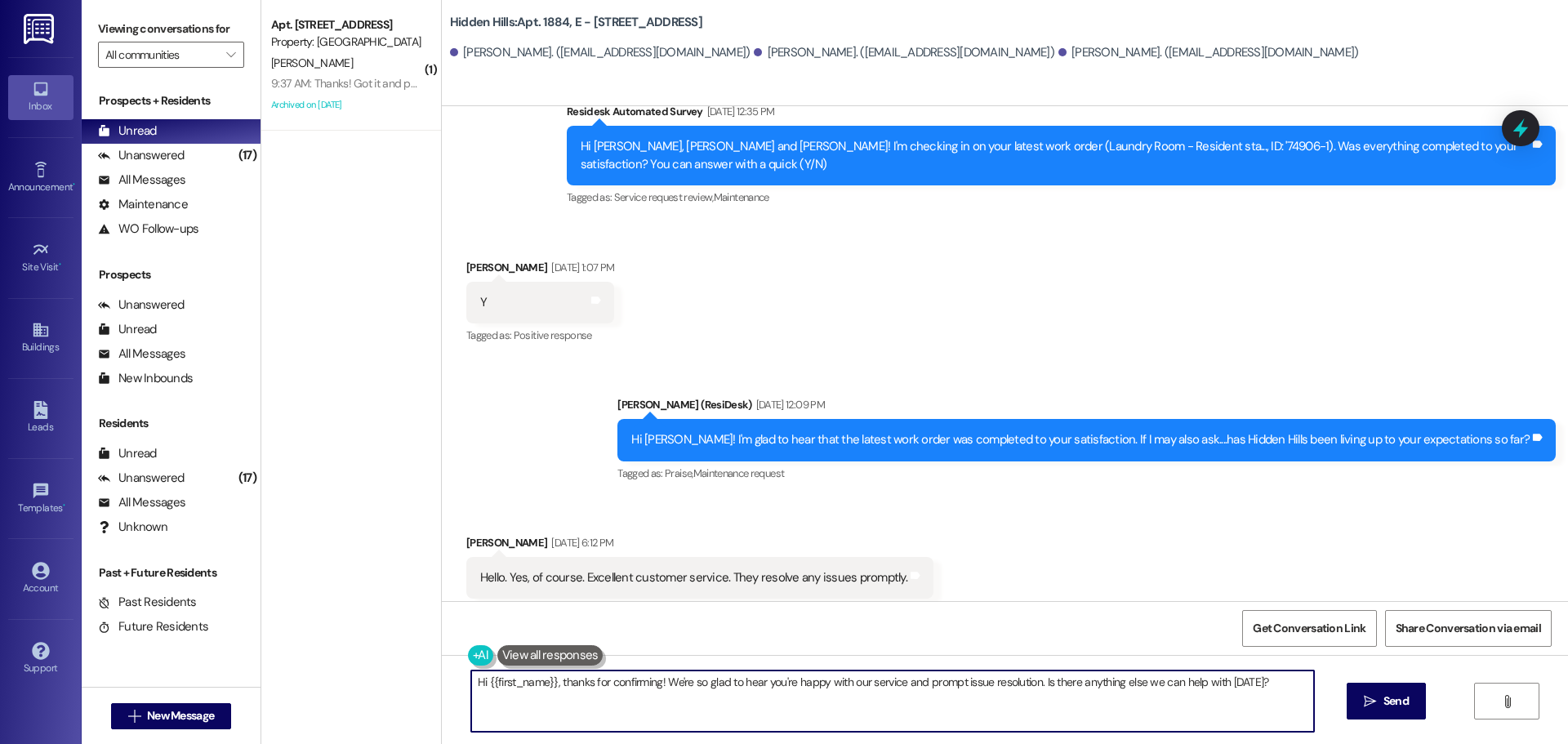
drag, startPoint x: 1263, startPoint y: 682, endPoint x: 77, endPoint y: 720, distance: 1186.6
click at [77, 720] on div "Inbox Go to Inbox Announcement • Send A Text Announcement Site Visit • Go to Si…" at bounding box center [784, 372] width 1568 height 744
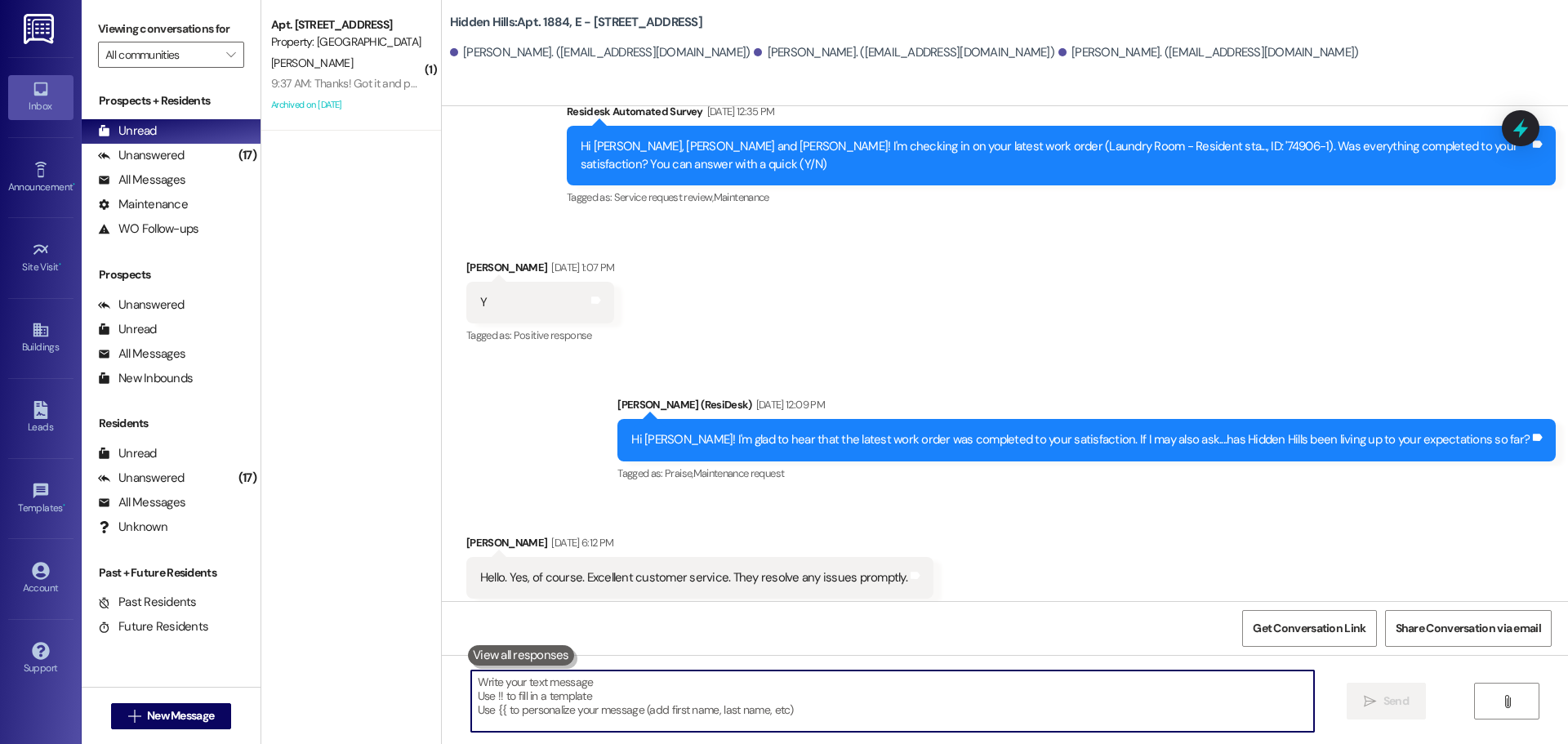
paste textarea "¡Buenos [PERSON_NAME]! Les informamos que nuestros contratistas están trabajand…"
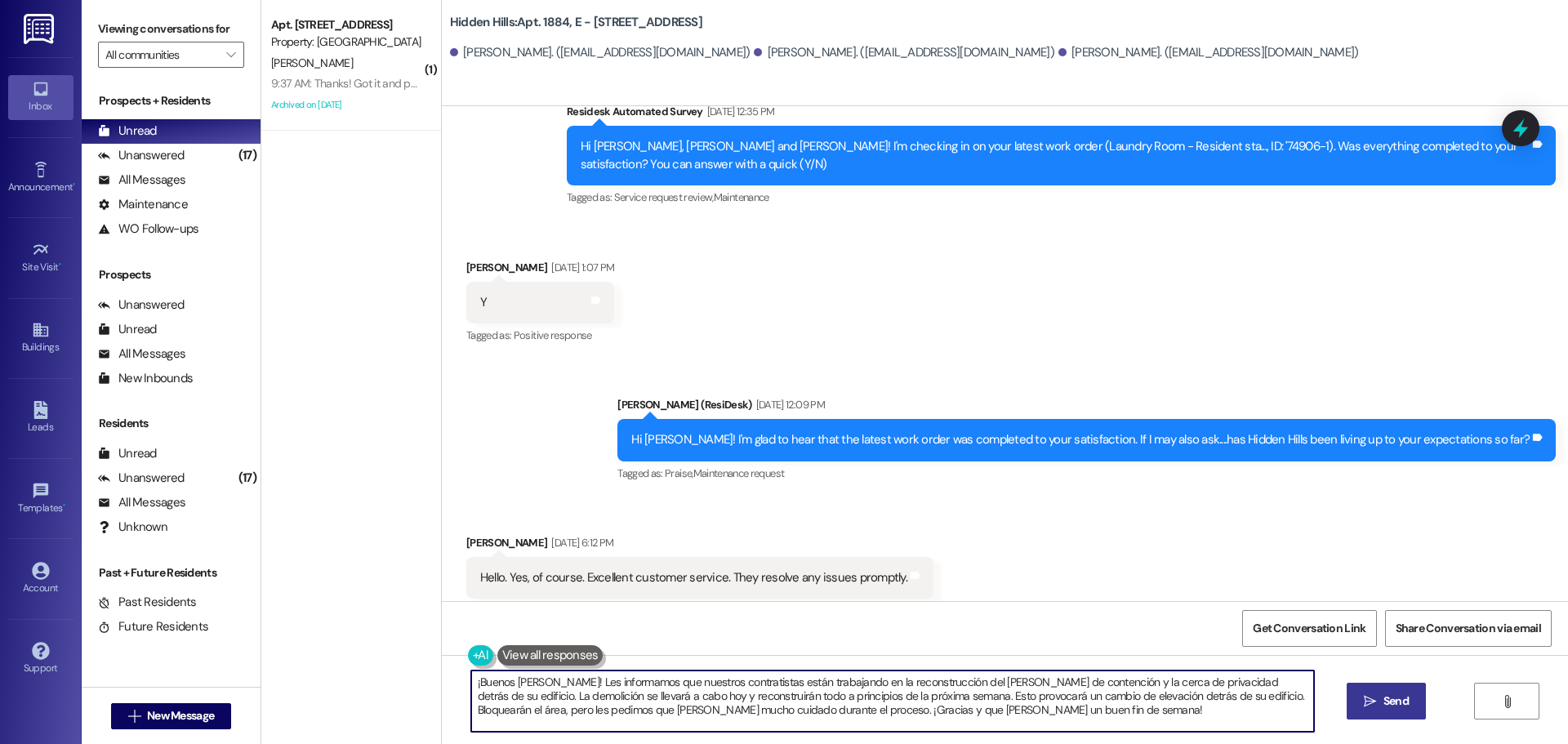
type textarea "¡Buenos [PERSON_NAME]! Les informamos que nuestros contratistas están trabajand…"
click at [1367, 704] on icon "" at bounding box center [1370, 702] width 12 height 13
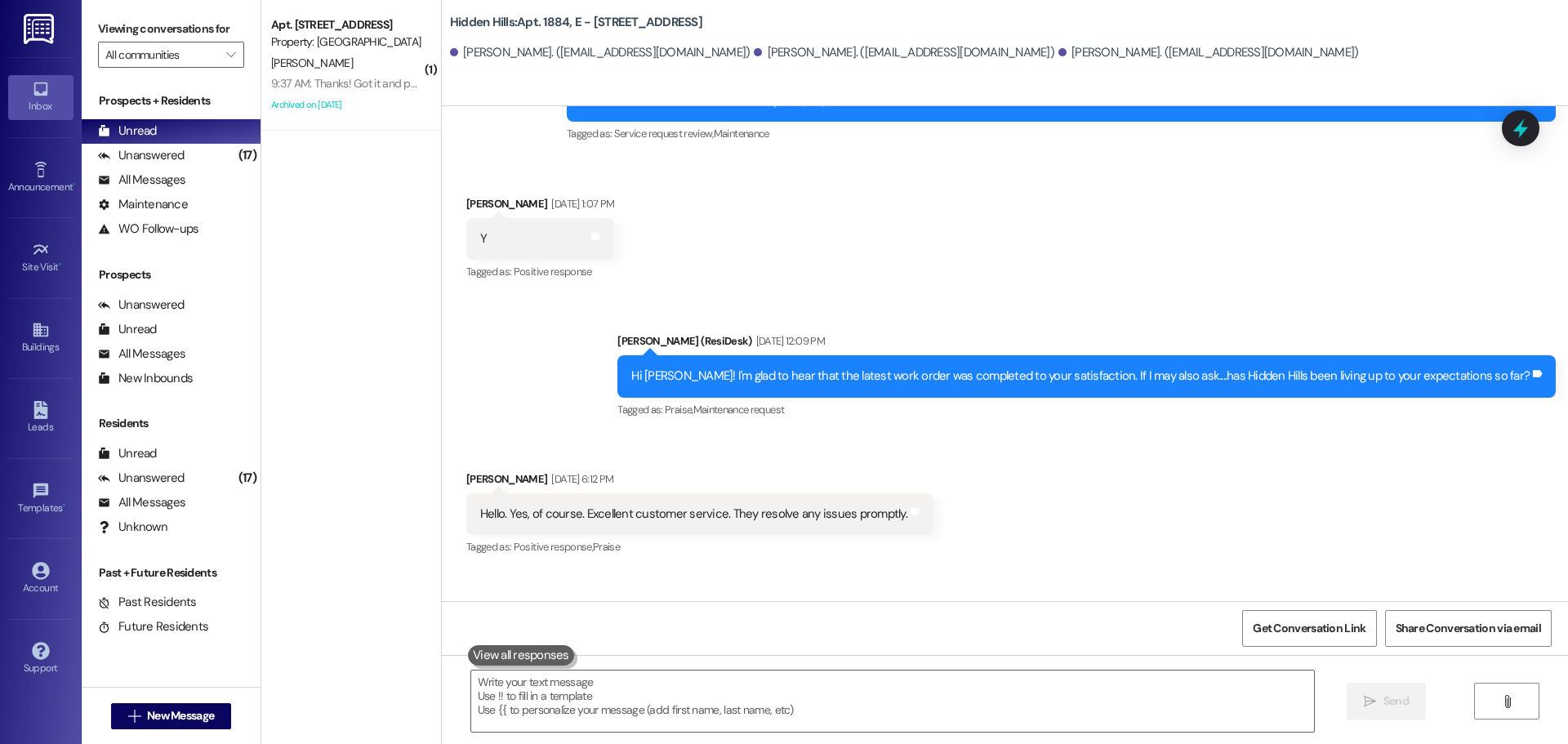
scroll to position [14601, 0]
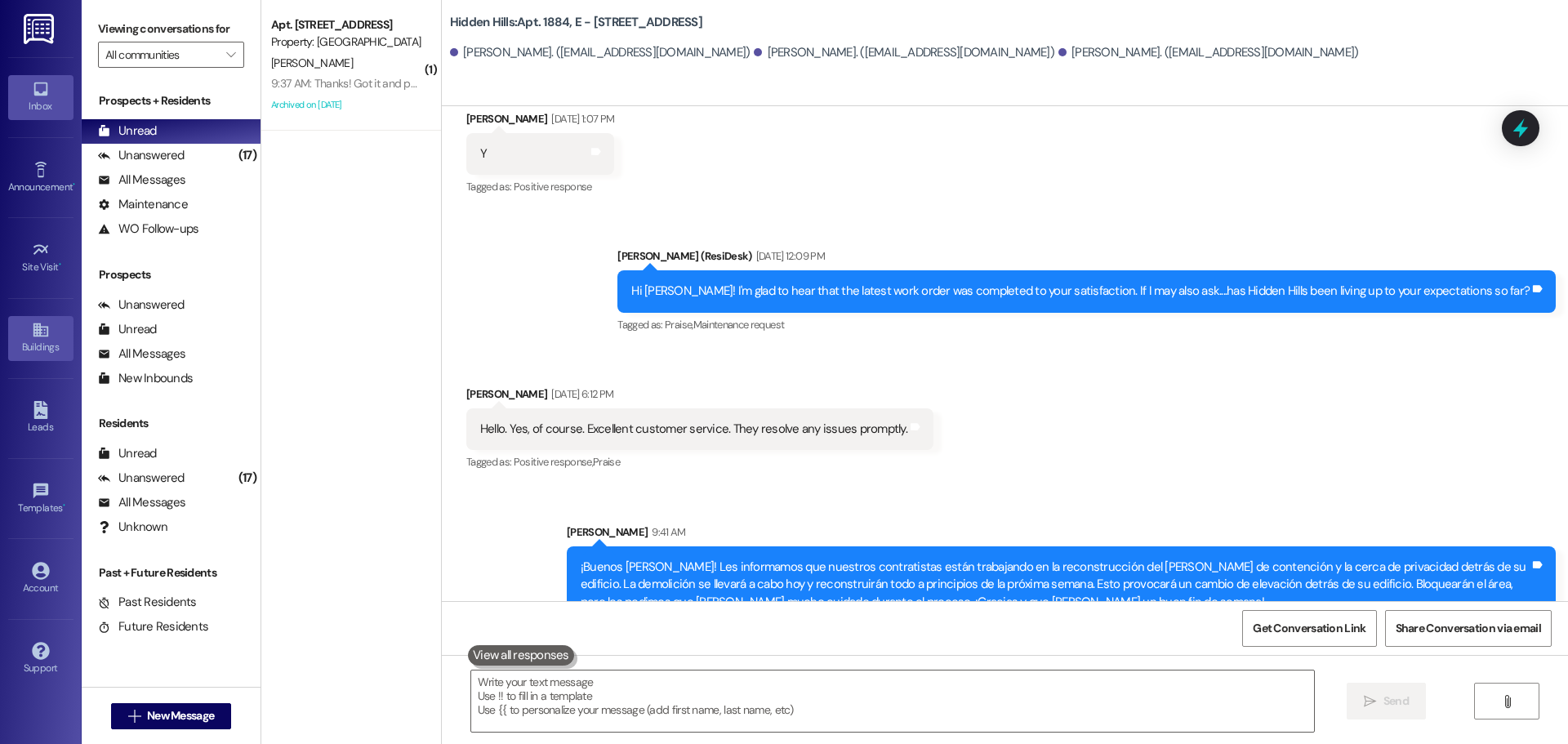
click at [39, 337] on icon at bounding box center [40, 330] width 18 height 18
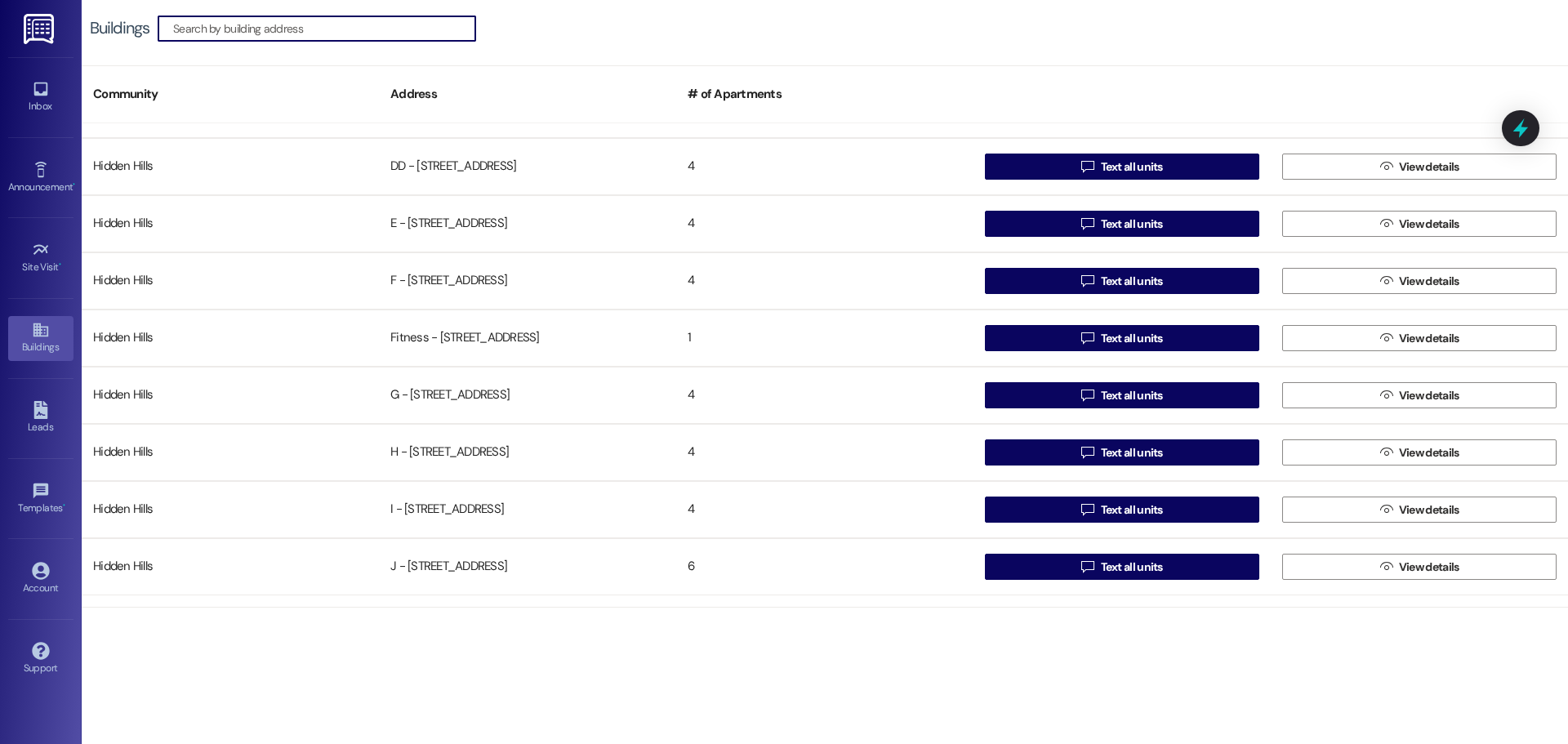
scroll to position [409, 0]
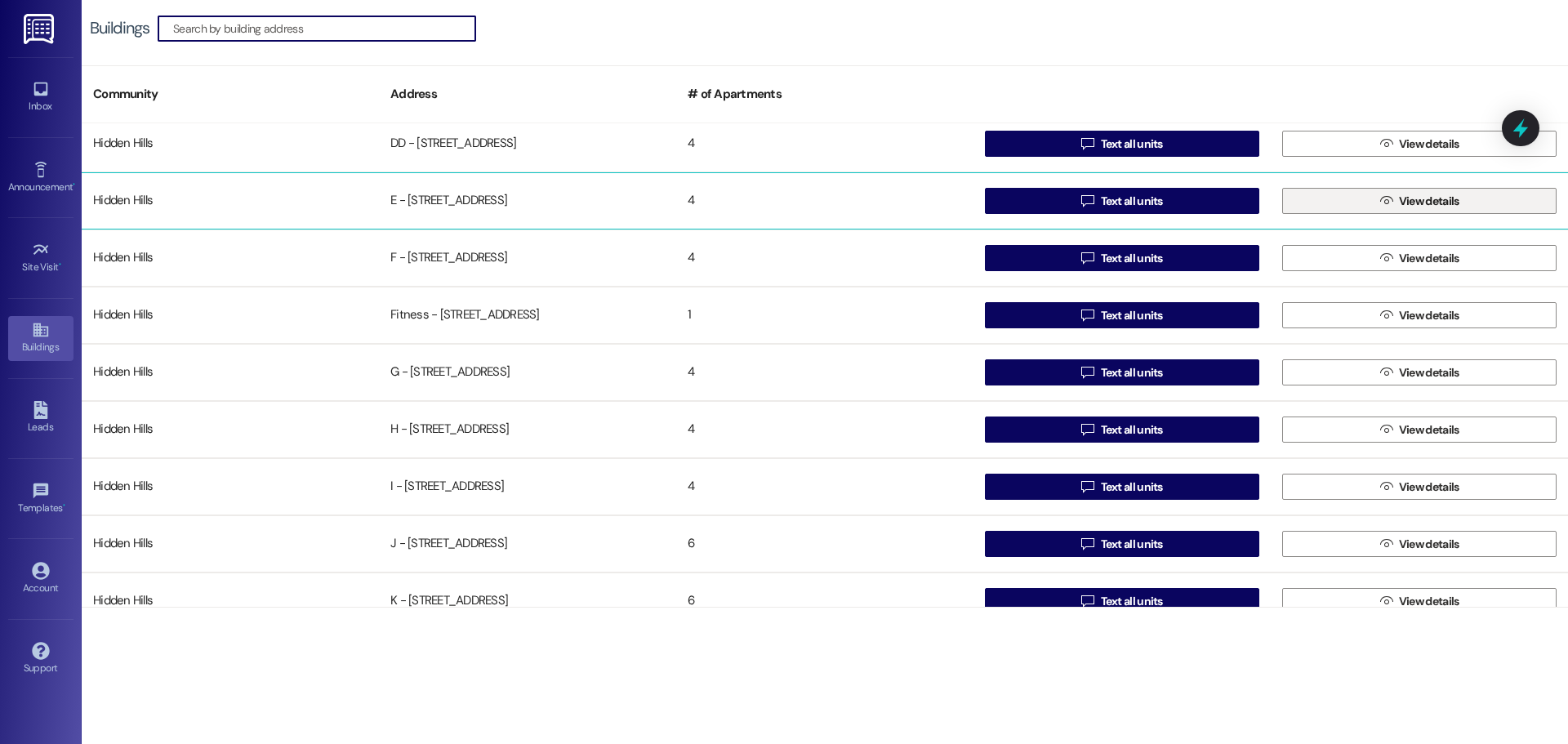
click at [1377, 202] on span " View details" at bounding box center [1419, 200] width 86 height 25
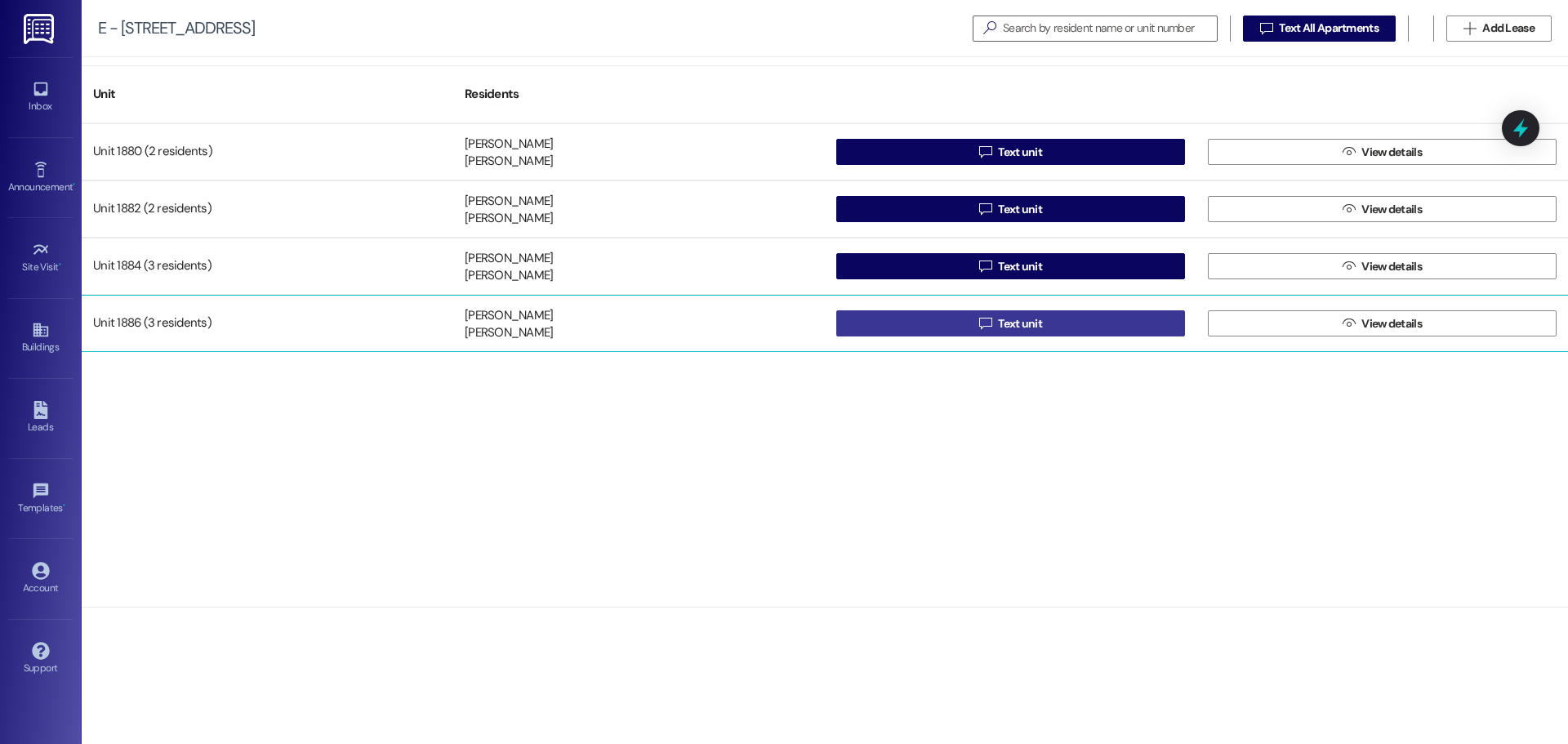
click at [991, 321] on icon "" at bounding box center [985, 323] width 12 height 13
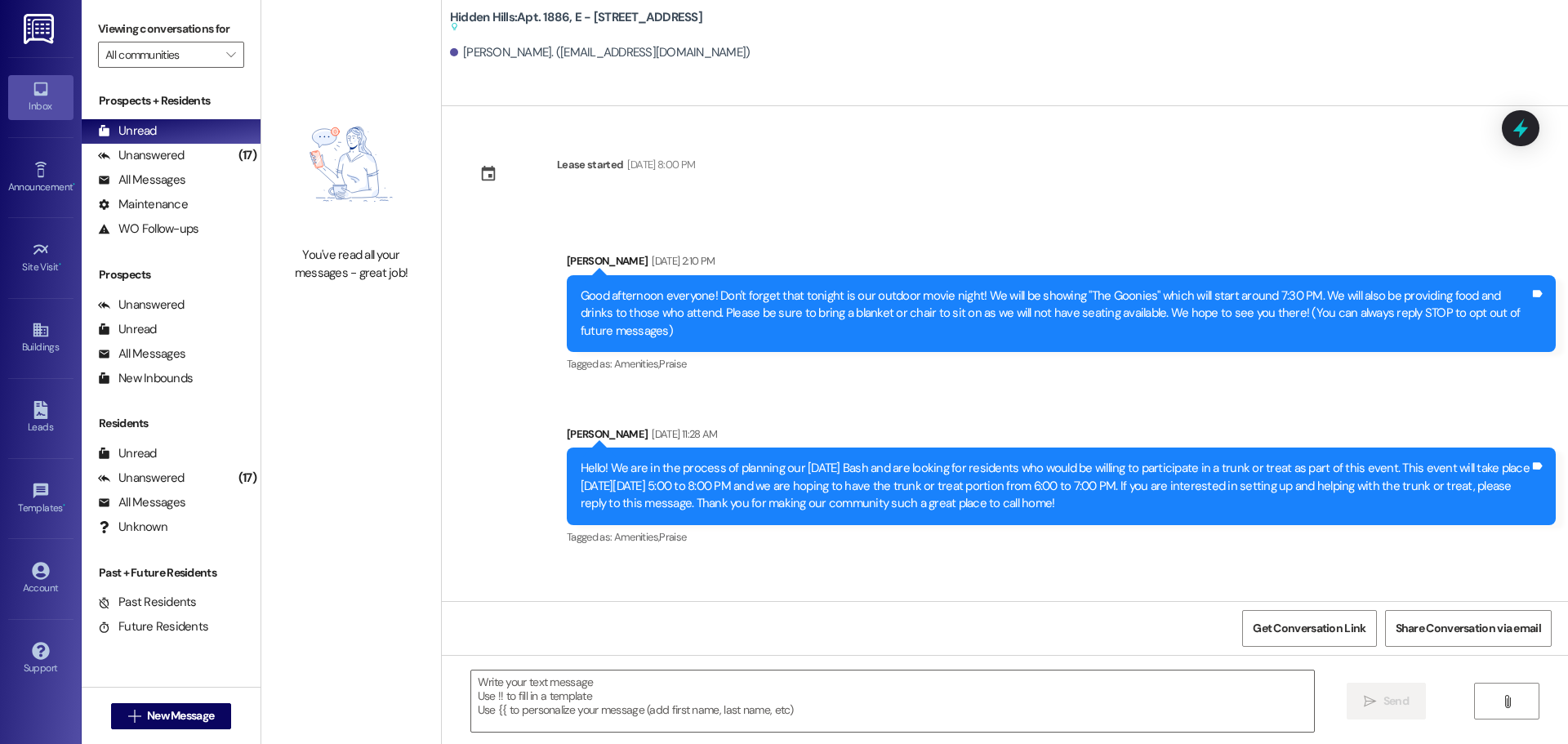
type textarea "Fetching suggested responses. Please feel free to read through the conversation…"
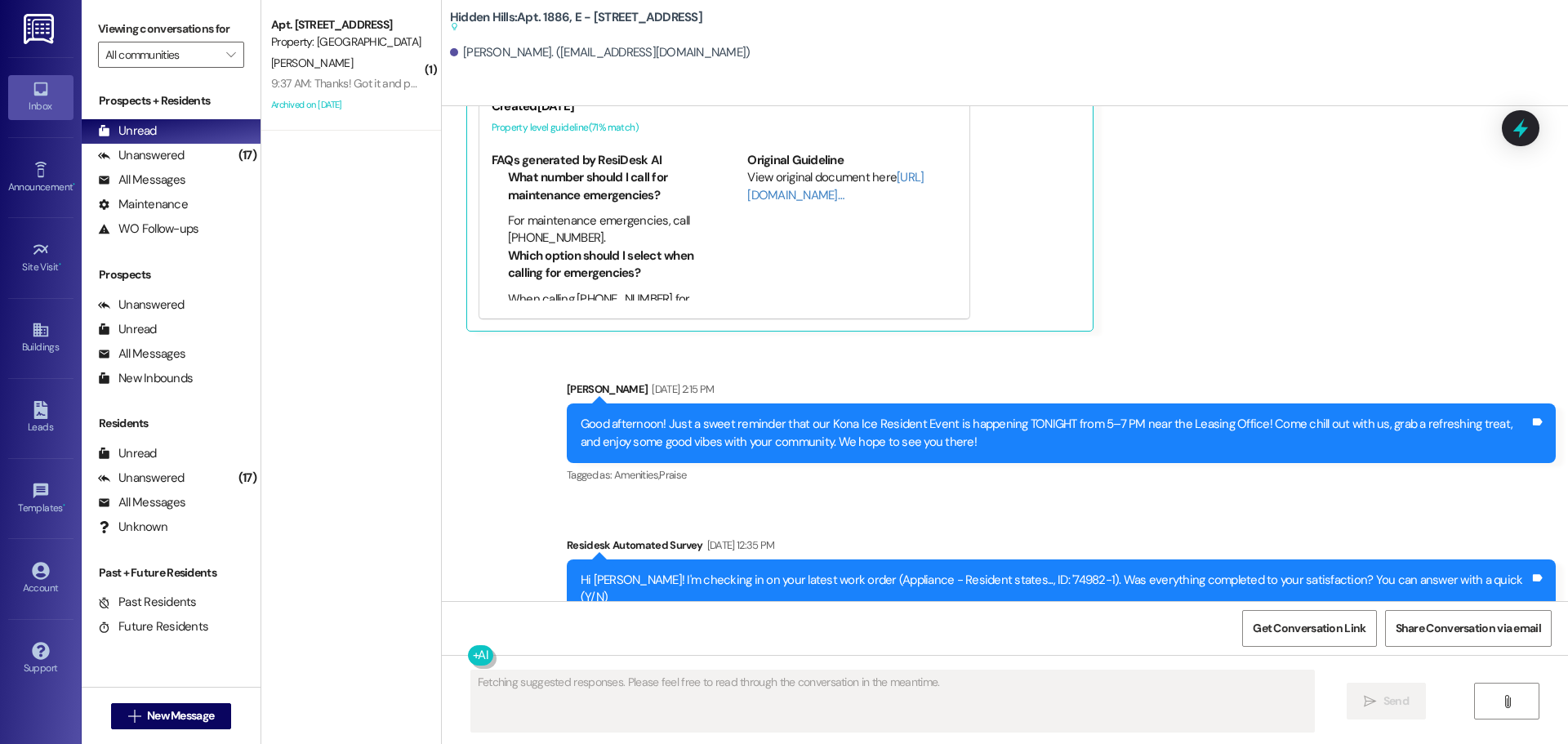
scroll to position [16130, 0]
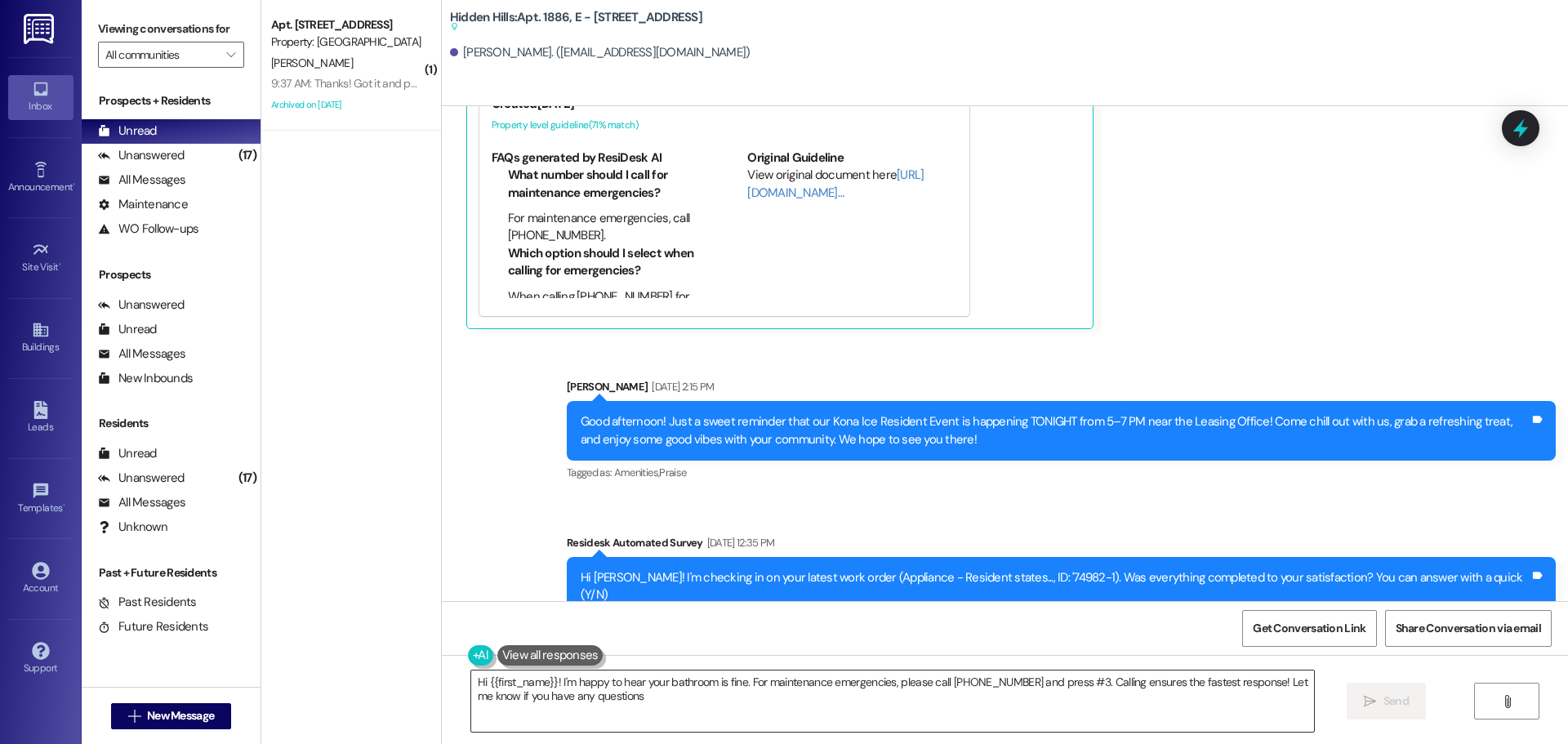
type textarea "Hi {{first_name}}! I'm happy to hear your bathroom is fine. For maintenance eme…"
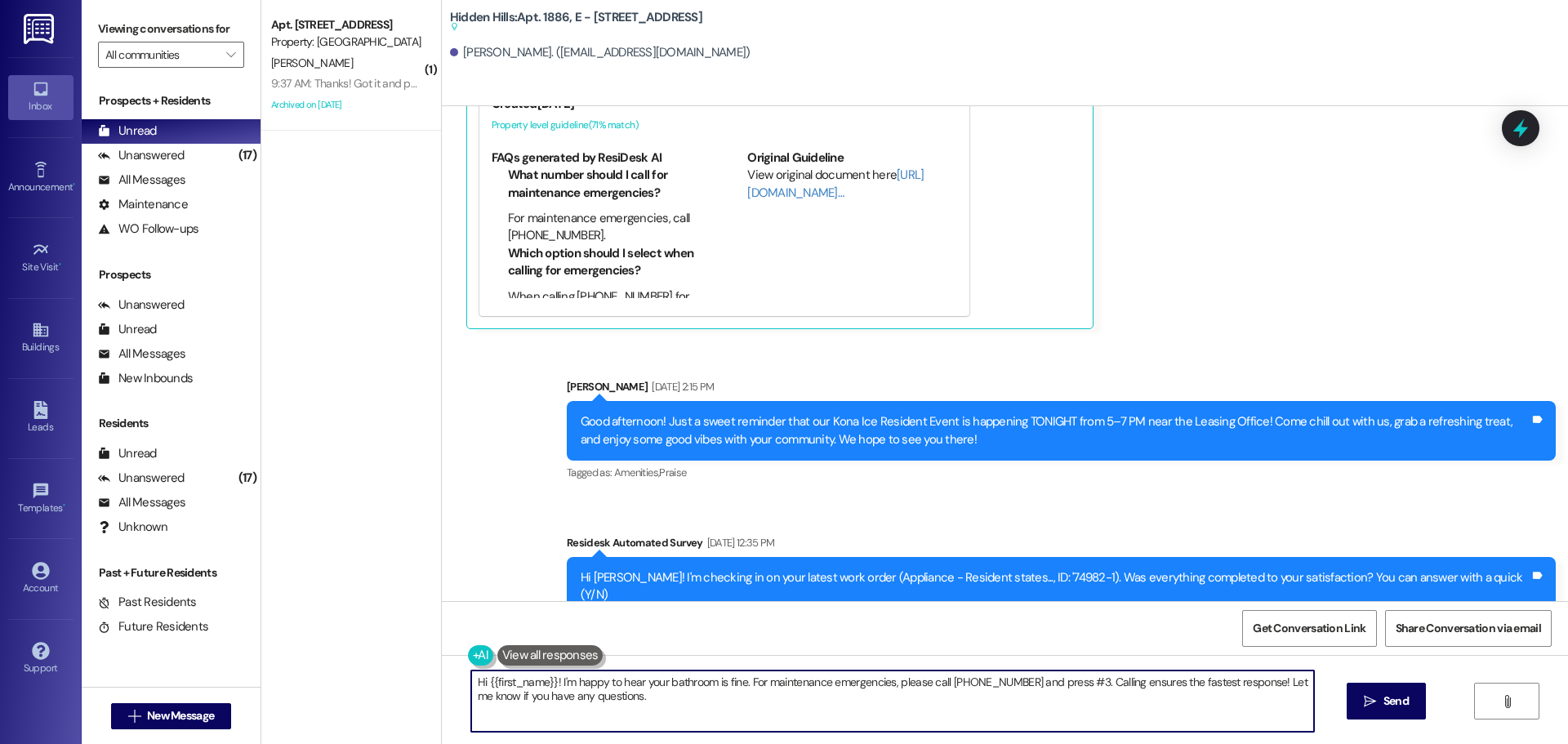
drag, startPoint x: 668, startPoint y: 709, endPoint x: 433, endPoint y: 657, distance: 240.7
click at [442, 657] on div "Hi {{first_name}}! I'm happy to hear your bathroom is fine. For maintenance eme…" at bounding box center [1005, 716] width 1126 height 122
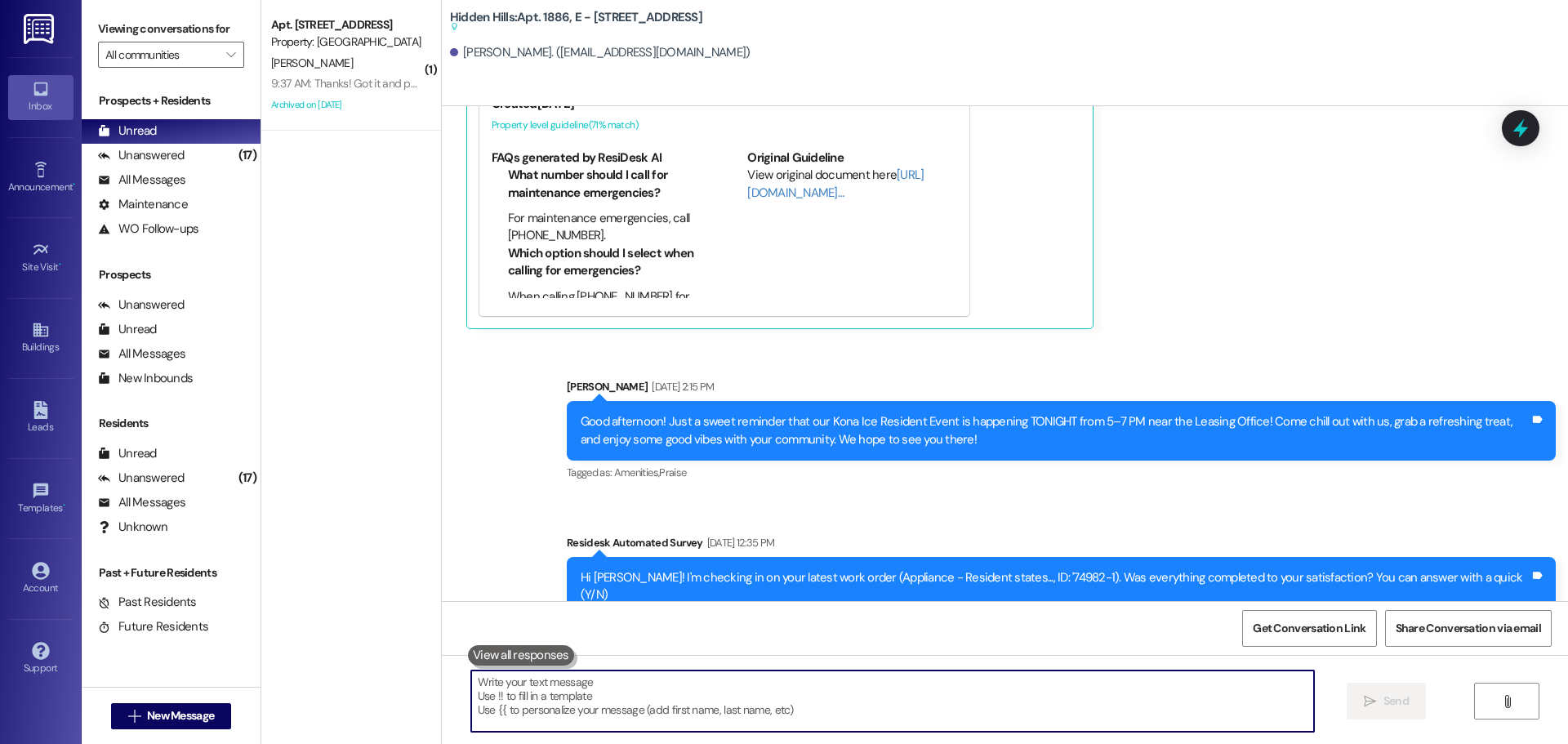
paste textarea "¡Buenos [PERSON_NAME]! Les informamos que nuestros contratistas están trabajand…"
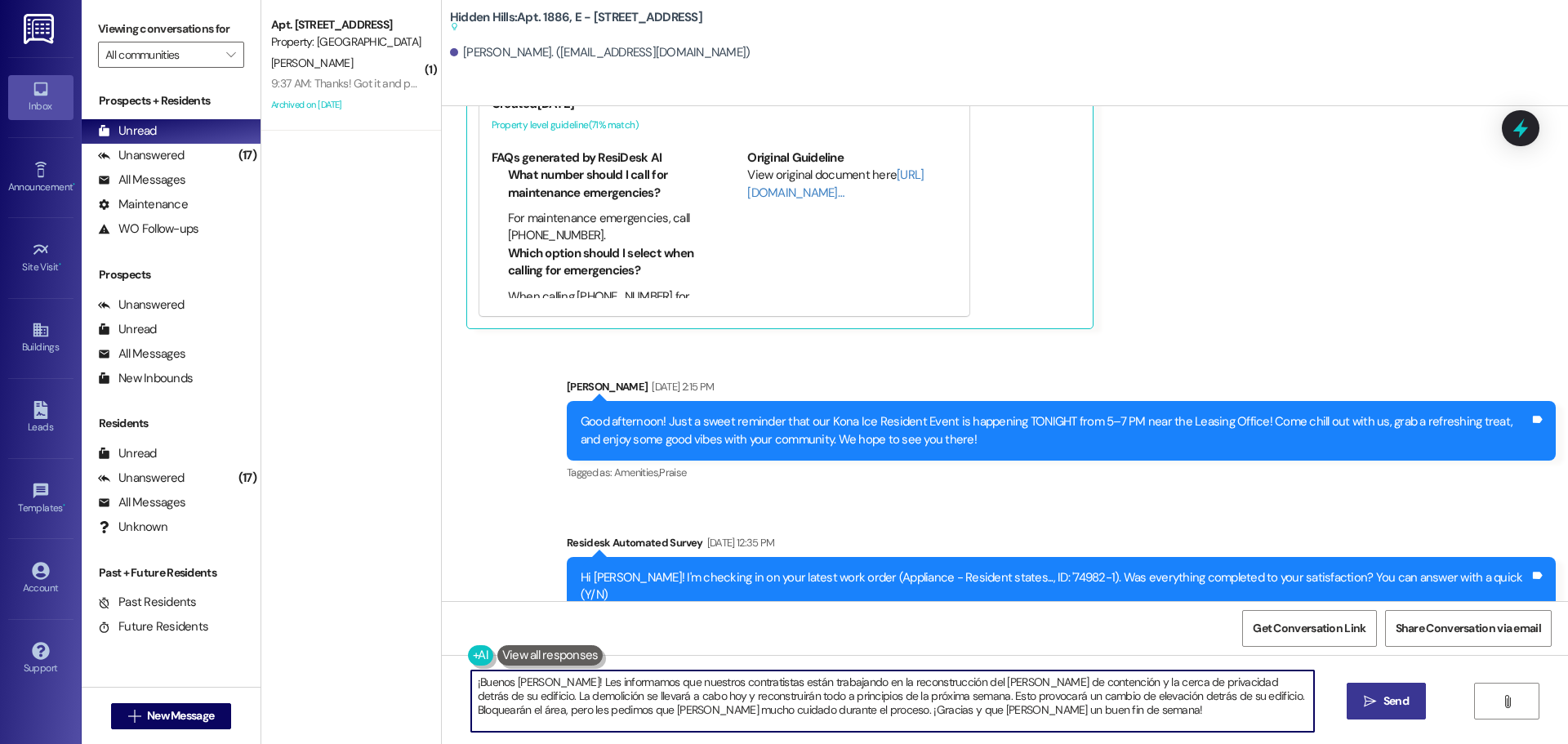
type textarea "¡Buenos [PERSON_NAME]! Les informamos que nuestros contratistas están trabajand…"
click at [1380, 690] on button " Send" at bounding box center [1386, 701] width 79 height 37
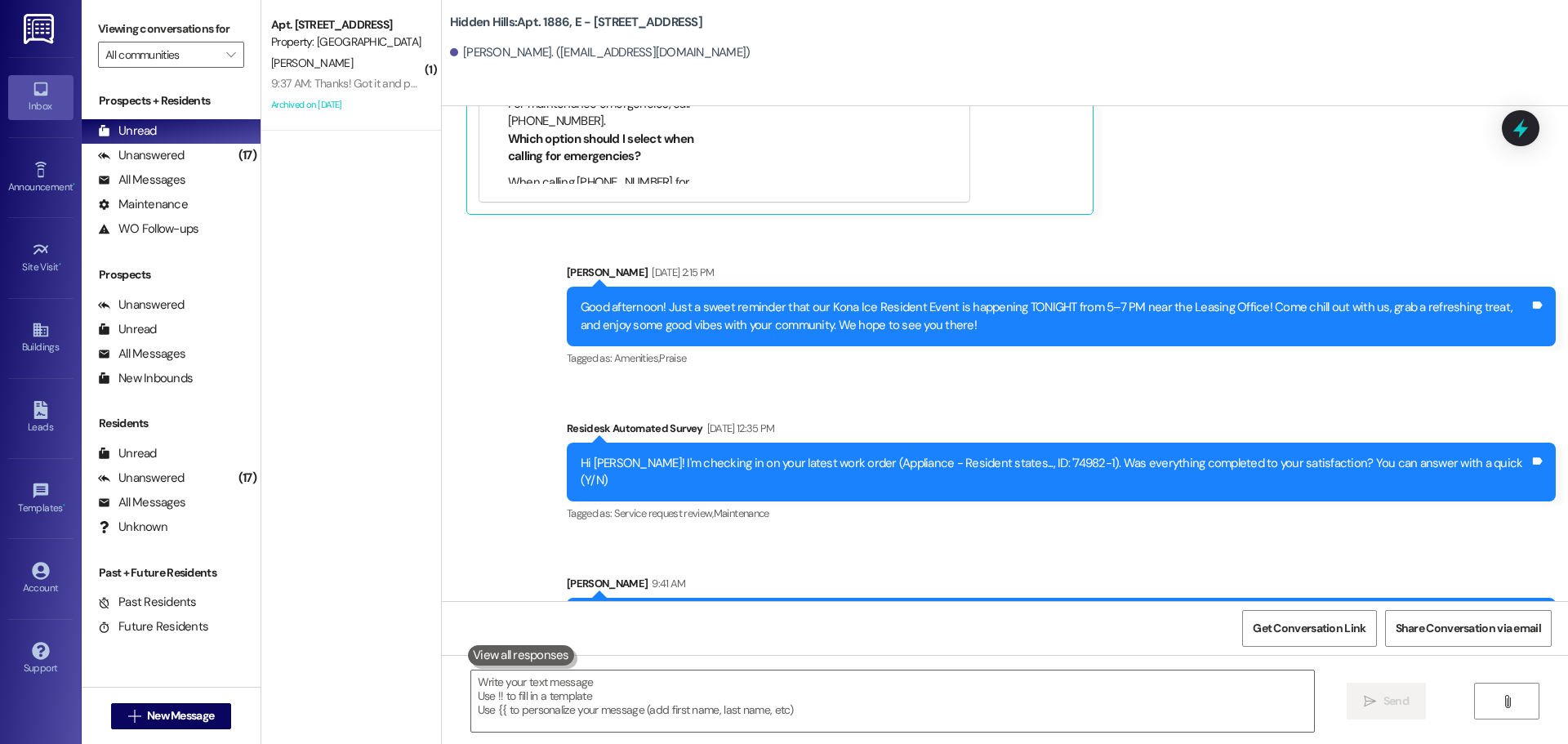
scroll to position [16278, 0]
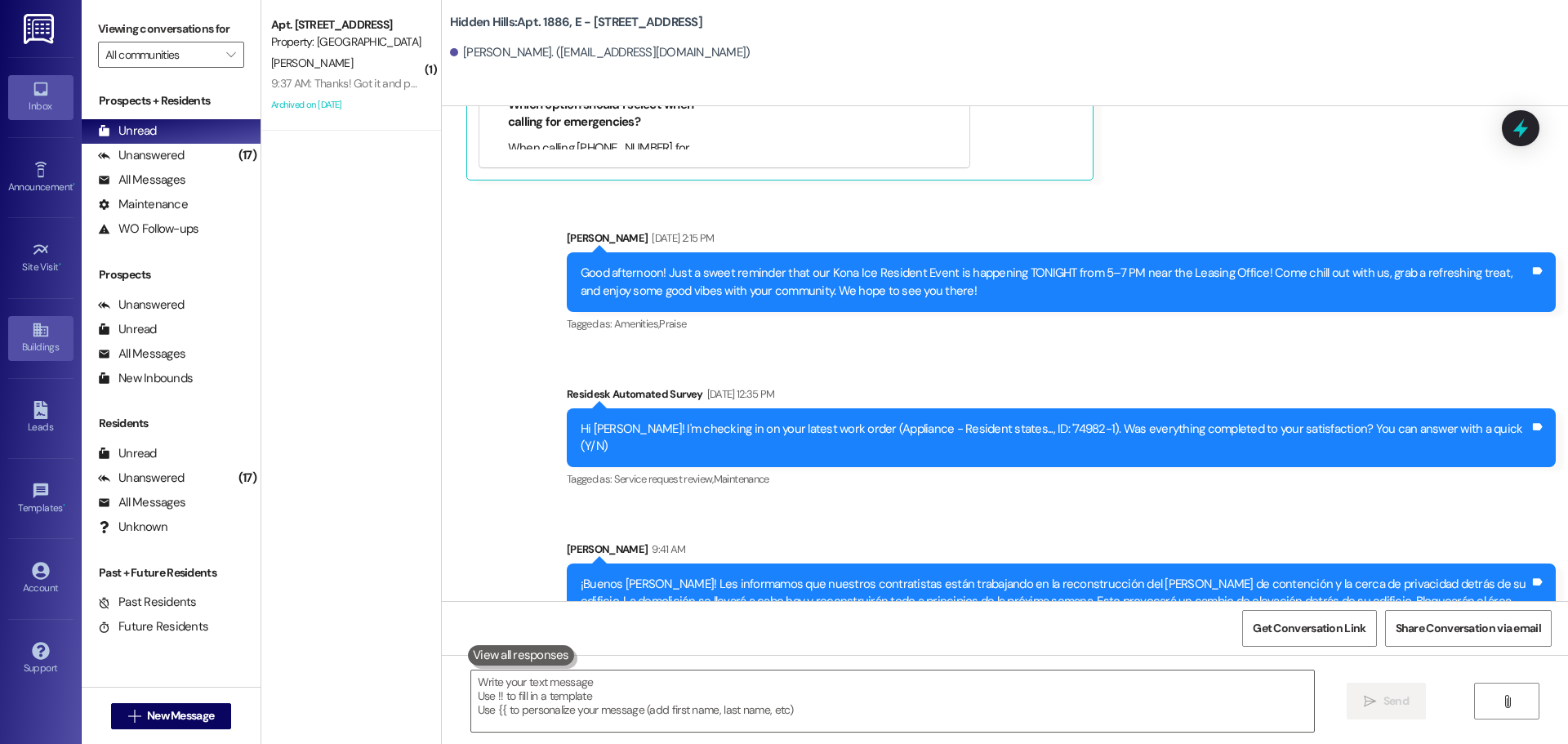
click at [45, 337] on icon at bounding box center [40, 330] width 18 height 18
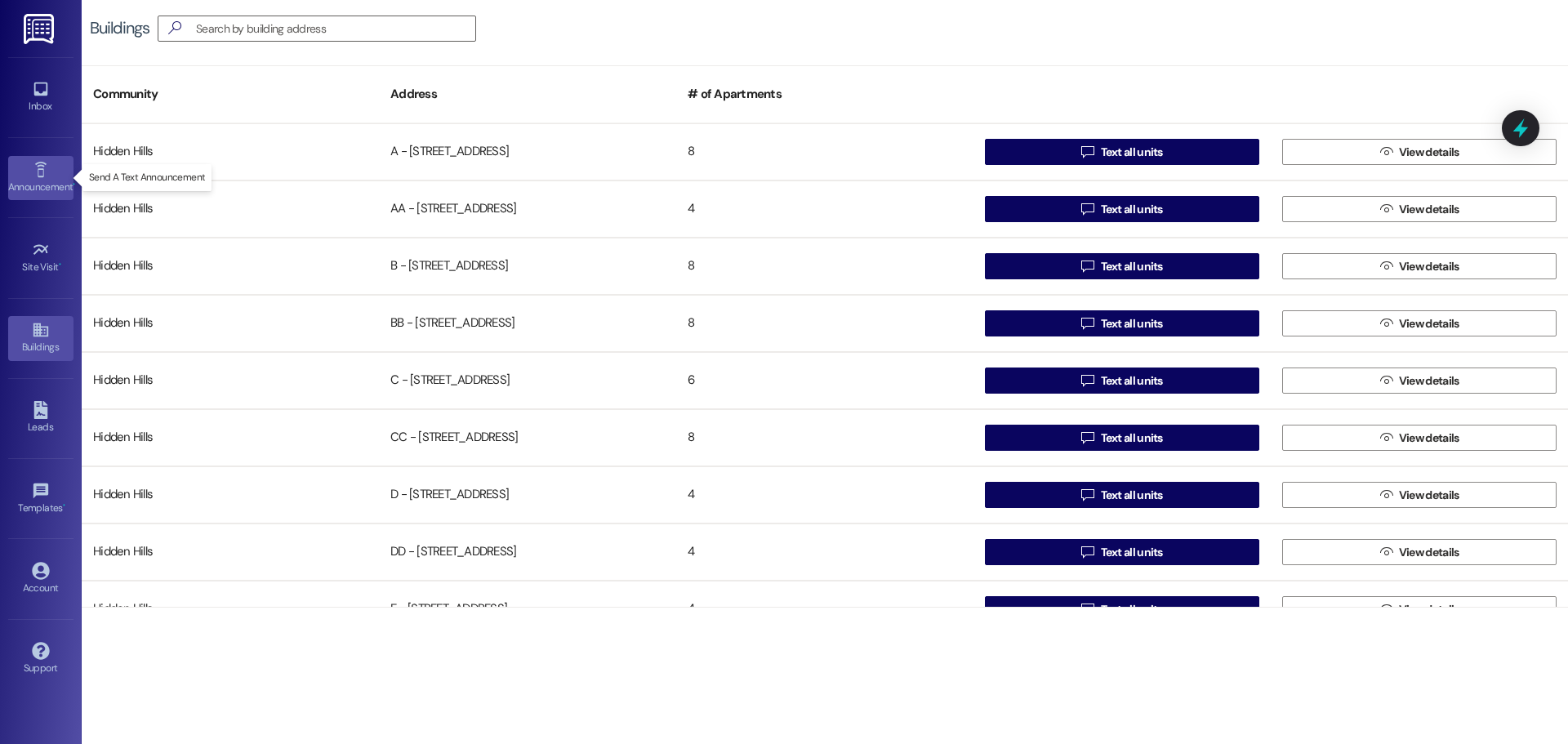
click at [32, 164] on icon at bounding box center [40, 170] width 18 height 18
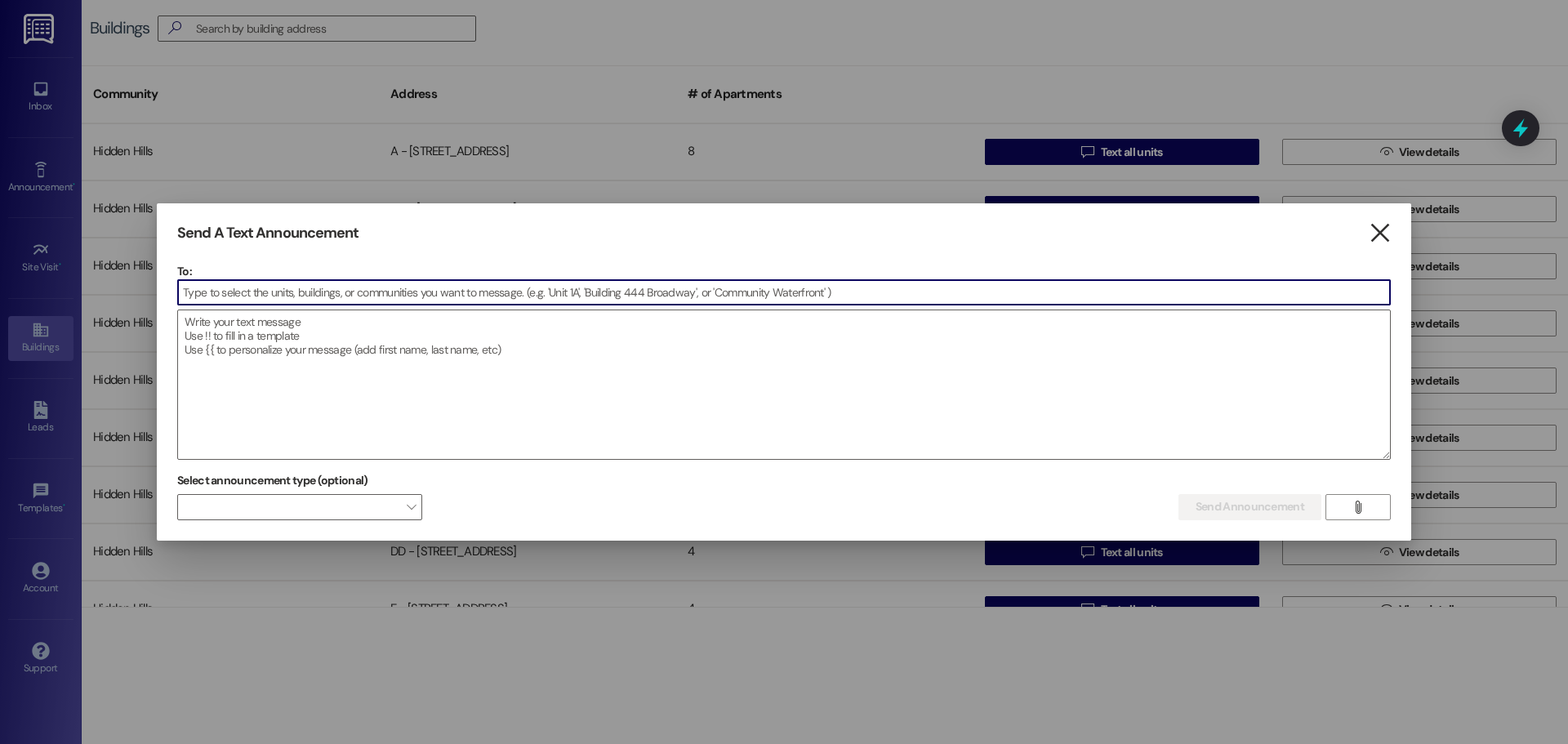
click at [1375, 234] on icon "" at bounding box center [1380, 233] width 22 height 17
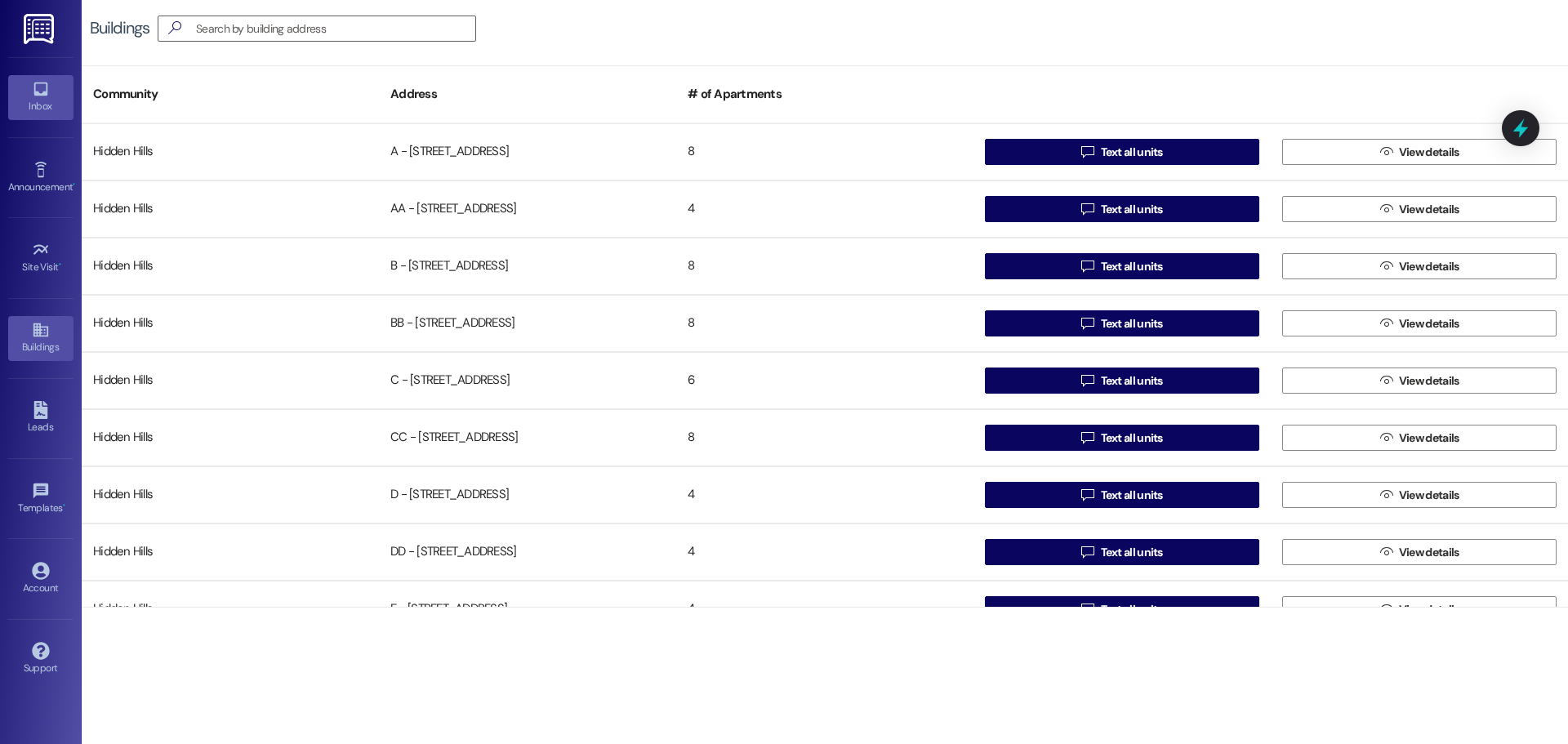
click at [19, 103] on div "Inbox" at bounding box center [40, 106] width 82 height 17
